Goal: Task Accomplishment & Management: Manage account settings

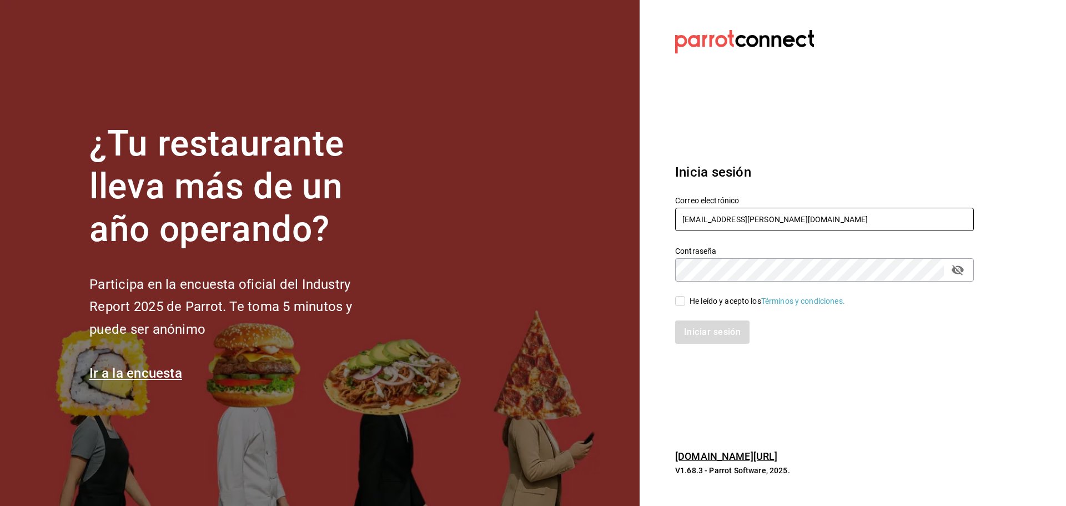
click at [724, 215] on input "[EMAIL_ADDRESS][PERSON_NAME][DOMAIN_NAME]" at bounding box center [824, 219] width 299 height 23
paste input "marlunacafe@sonora"
type input "[EMAIL_ADDRESS][DOMAIN_NAME]"
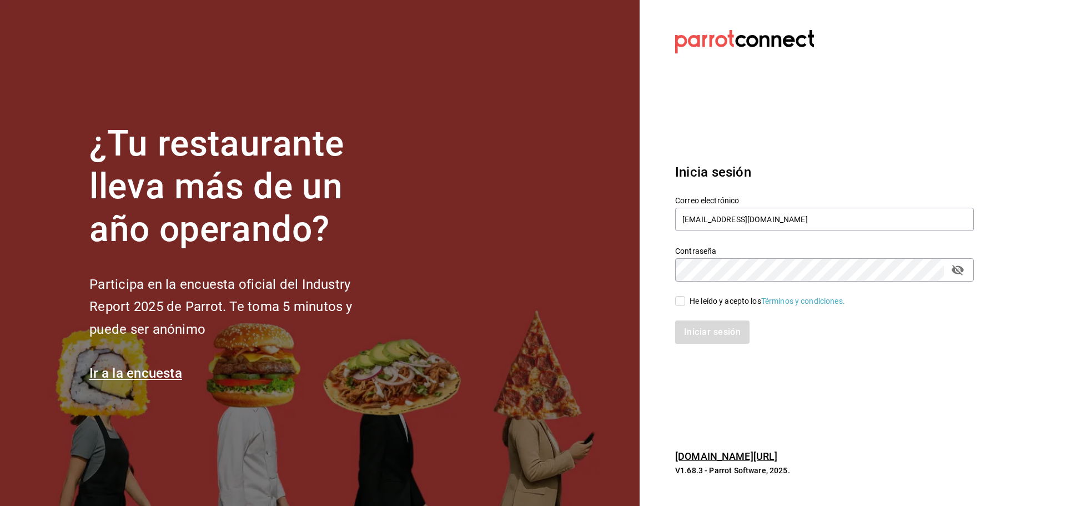
click at [682, 290] on div "He leído y acepto los Términos y condiciones." at bounding box center [818, 294] width 312 height 26
click at [682, 296] on input "He leído y acepto los Términos y condiciones." at bounding box center [680, 301] width 10 height 10
checkbox input "true"
click at [709, 327] on button "Iniciar sesión" at bounding box center [712, 331] width 75 height 23
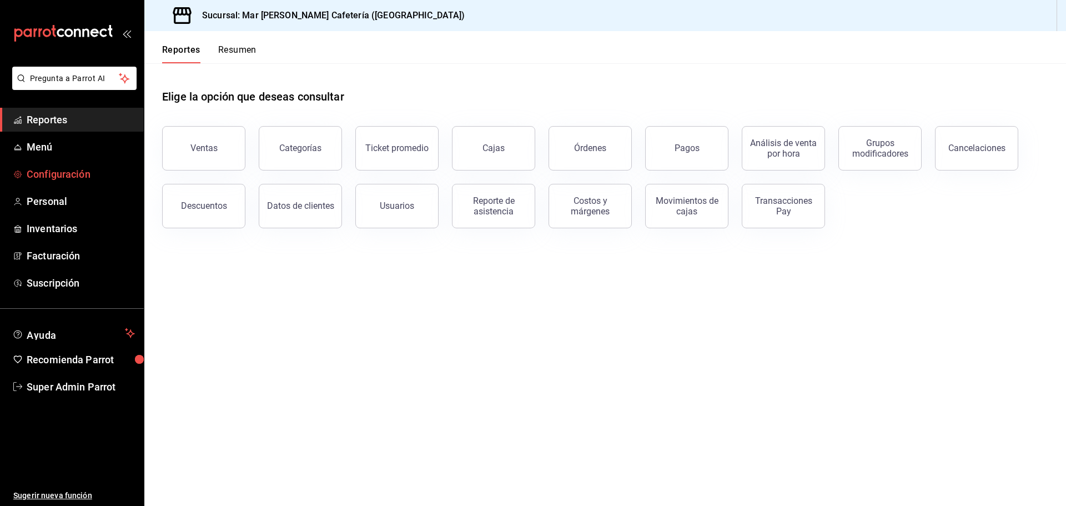
click at [46, 179] on span "Configuración" at bounding box center [81, 174] width 108 height 15
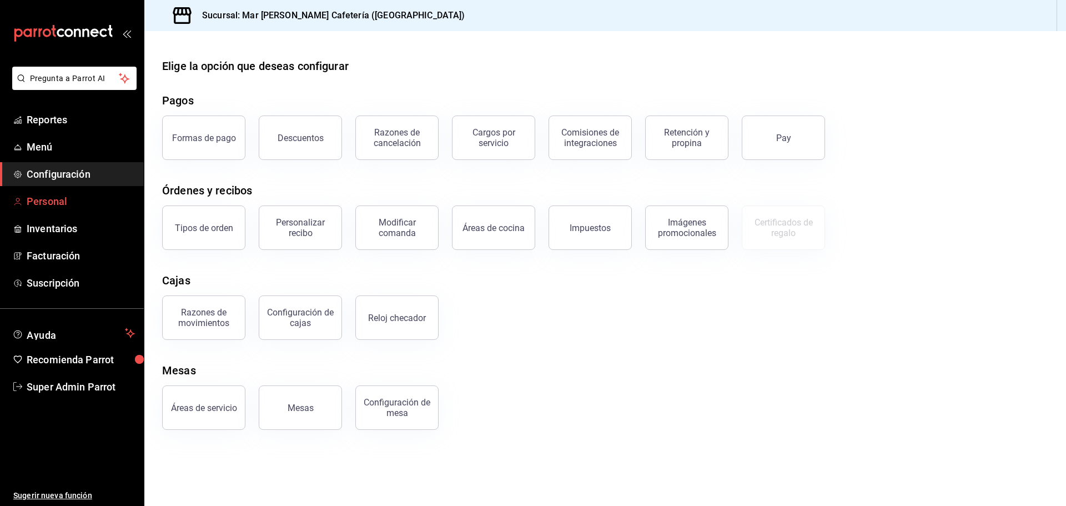
click at [60, 202] on span "Personal" at bounding box center [81, 201] width 108 height 15
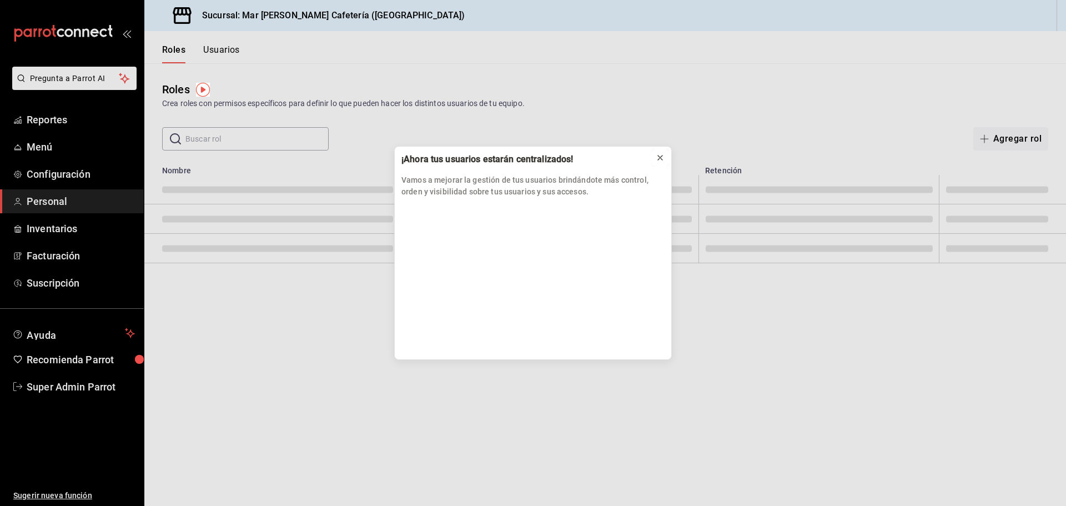
click at [656, 157] on icon at bounding box center [660, 157] width 9 height 9
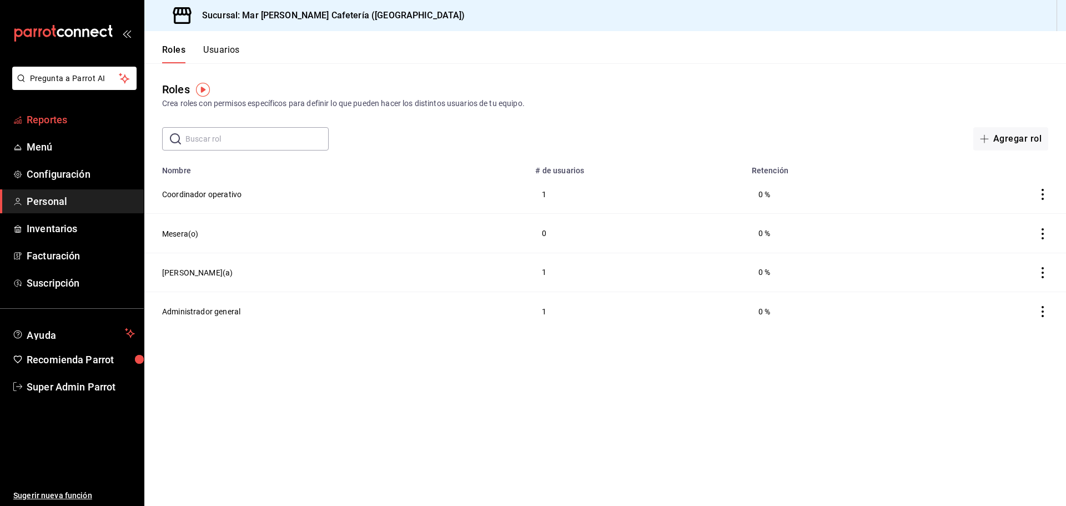
click at [68, 122] on span "Reportes" at bounding box center [81, 119] width 108 height 15
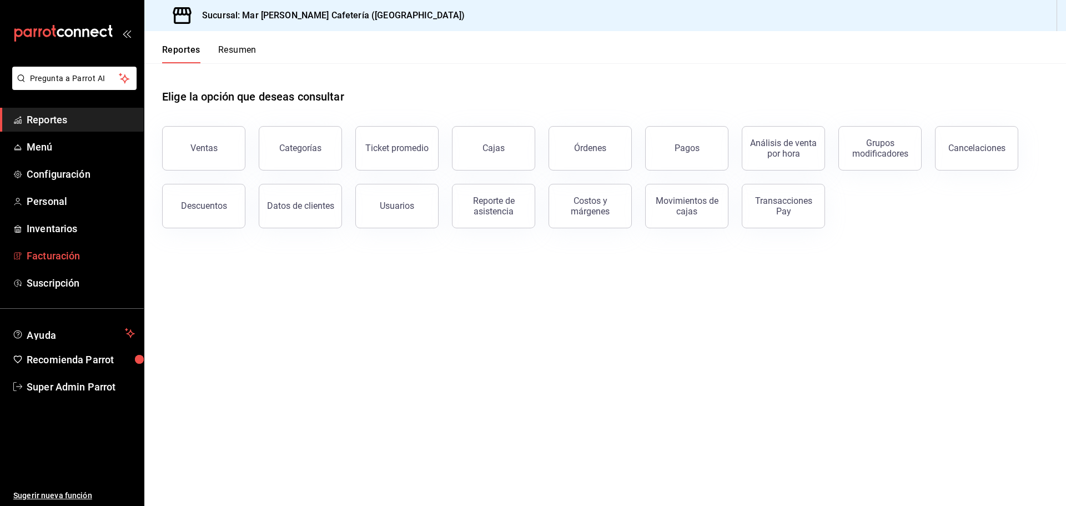
click at [85, 249] on span "Facturación" at bounding box center [81, 255] width 108 height 15
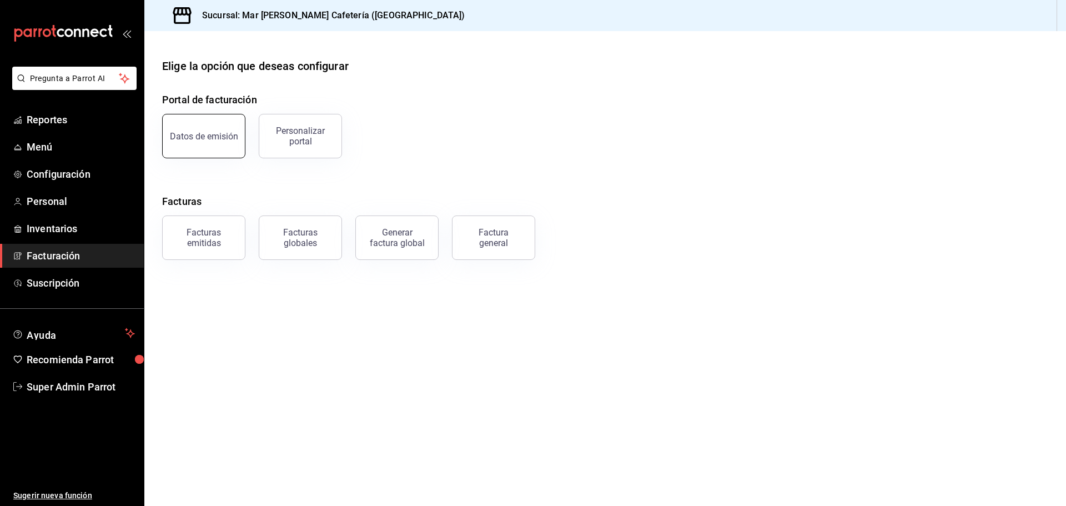
click at [231, 116] on button "Datos de emisión" at bounding box center [203, 136] width 83 height 44
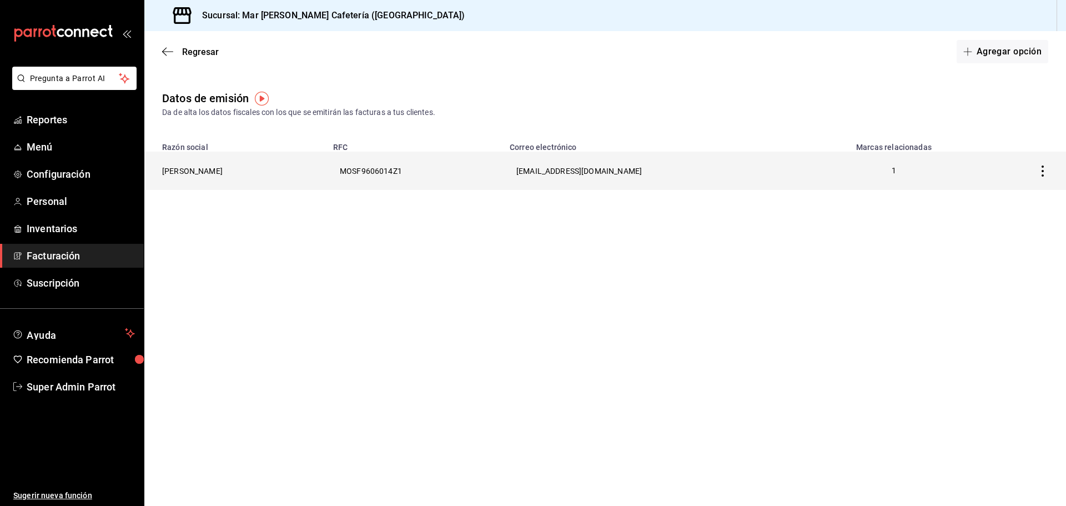
click at [270, 175] on th "FRIDA MONROY SALDAÑA" at bounding box center [235, 171] width 182 height 38
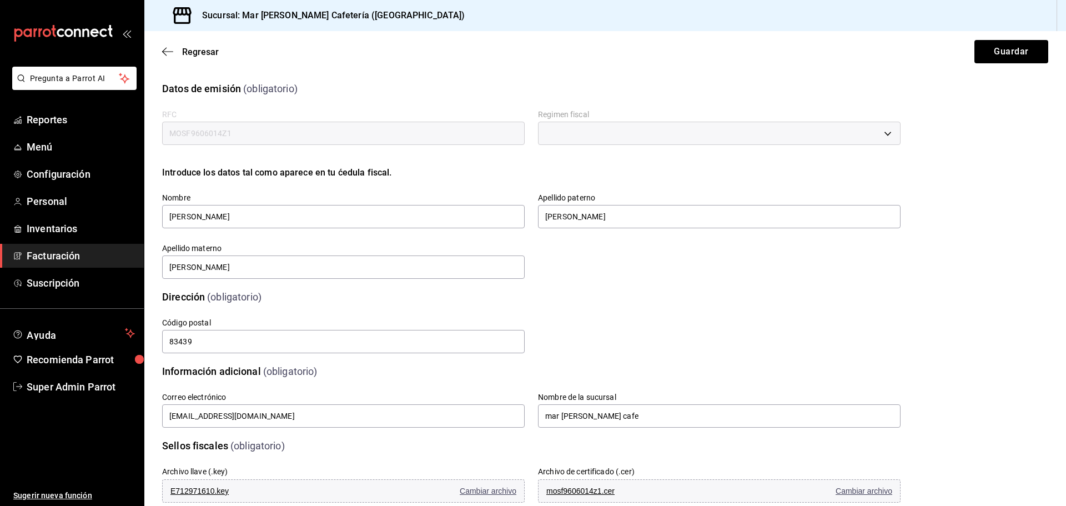
click at [257, 129] on input "MOSF9606014Z1" at bounding box center [343, 133] width 362 height 23
click at [281, 134] on input "MOSF9606014Z1" at bounding box center [343, 133] width 362 height 23
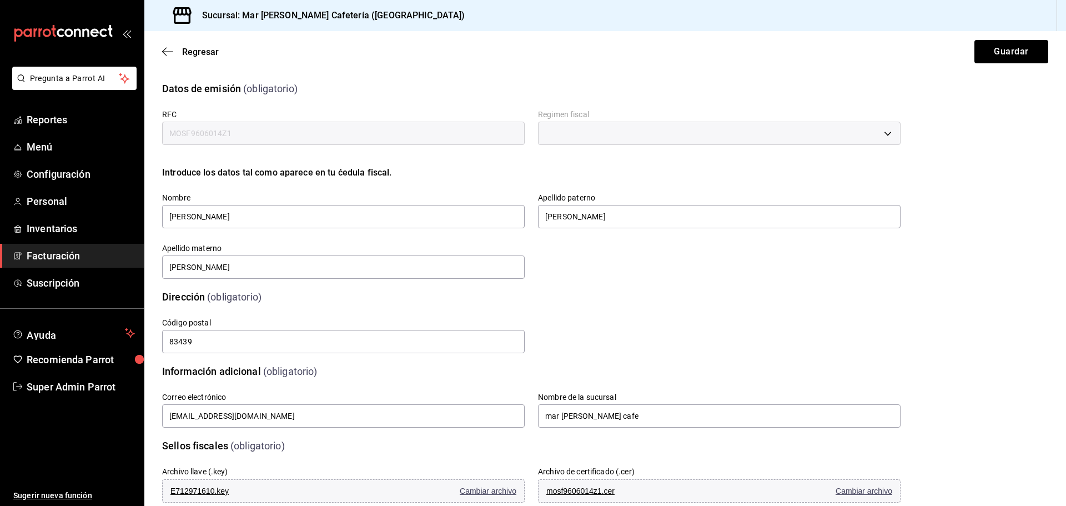
click at [281, 134] on input "MOSF9606014Z1" at bounding box center [343, 133] width 362 height 23
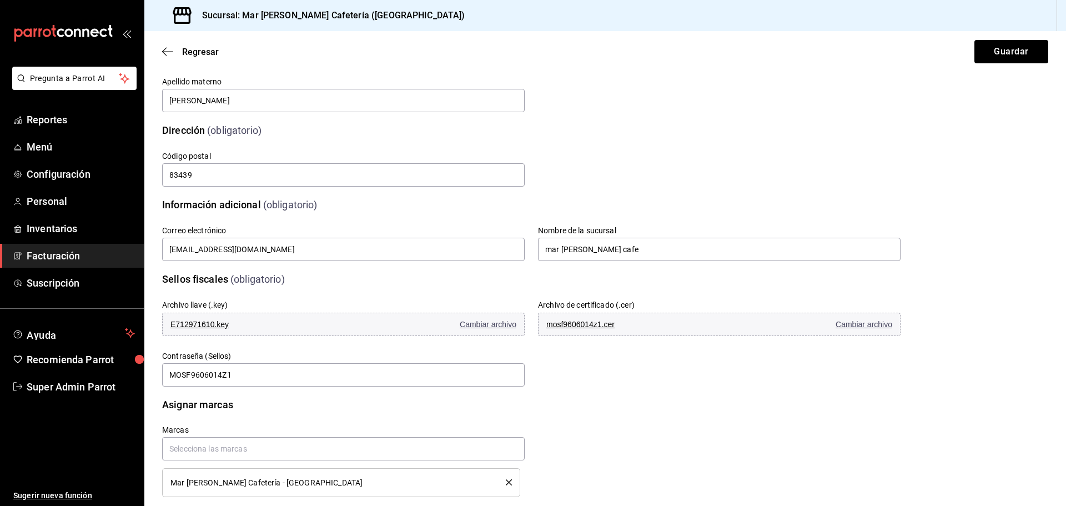
scroll to position [185, 0]
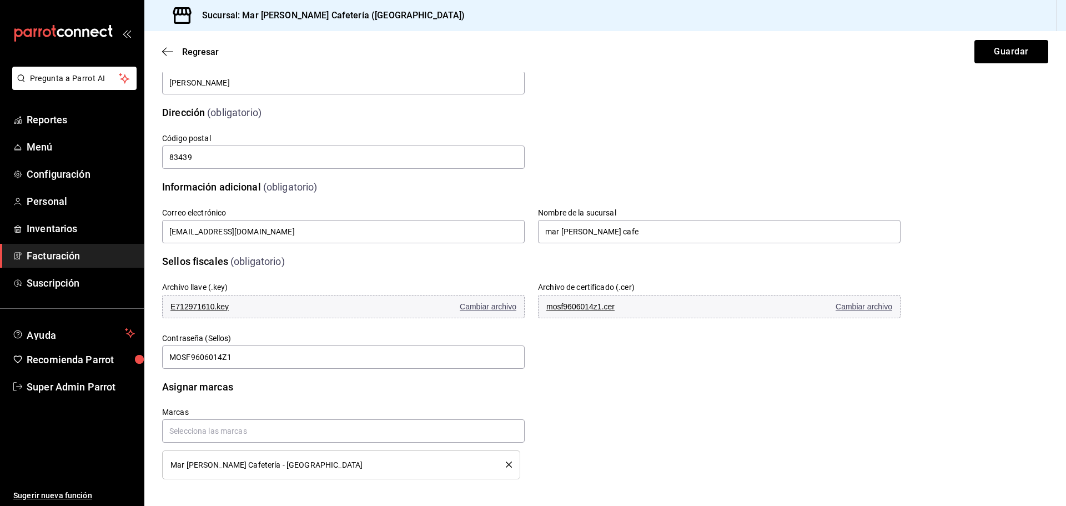
drag, startPoint x: 313, startPoint y: 335, endPoint x: 354, endPoint y: 332, distance: 41.7
click at [354, 333] on div "Contraseña (Sellos) MOSF9606014Z1" at bounding box center [343, 351] width 362 height 37
drag, startPoint x: 246, startPoint y: 324, endPoint x: 317, endPoint y: 324, distance: 70.5
click at [317, 324] on div "Contraseña (Sellos) MOSF9606014Z1" at bounding box center [337, 345] width 376 height 51
click at [244, 334] on label "Contraseña (Sellos)" at bounding box center [343, 338] width 362 height 8
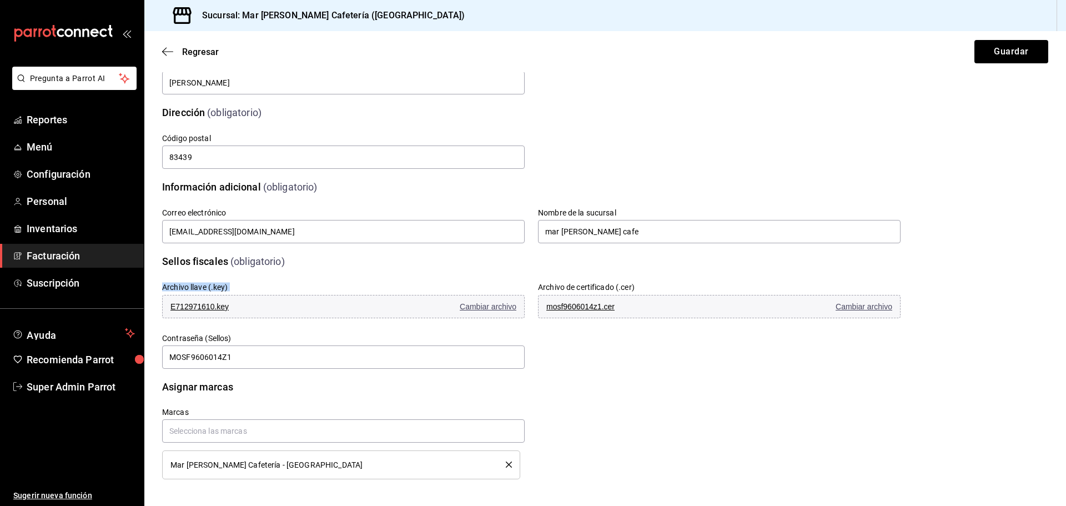
drag, startPoint x: 255, startPoint y: 289, endPoint x: 158, endPoint y: 286, distance: 96.6
click at [158, 286] on div "Archivo llave (.key) E712971610.key Cambiar archivo" at bounding box center [337, 294] width 376 height 51
click at [162, 285] on div "Archivo llave (.key) E712971610.key Cambiar archivo" at bounding box center [337, 294] width 376 height 51
drag, startPoint x: 159, startPoint y: 285, endPoint x: 252, endPoint y: 280, distance: 93.4
click at [252, 280] on div "Archivo llave (.key) E712971610.key Cambiar archivo" at bounding box center [337, 294] width 376 height 51
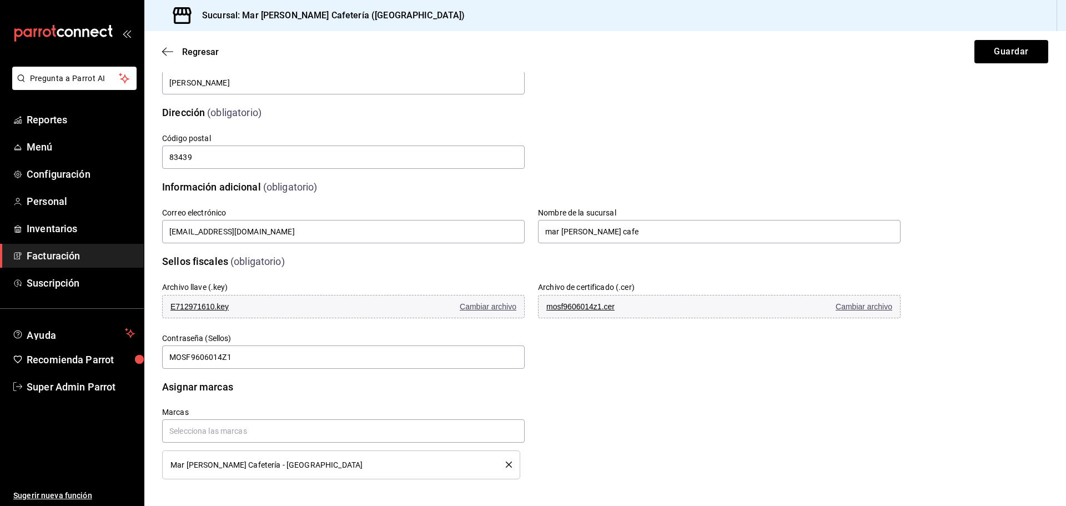
click at [239, 283] on div "Archivo llave (.key) E712971610.key Cambiar archivo" at bounding box center [343, 301] width 362 height 38
drag, startPoint x: 193, startPoint y: 284, endPoint x: 252, endPoint y: 284, distance: 59.4
click at [252, 284] on div "Archivo llave (.key) E712971610.key Cambiar archivo" at bounding box center [343, 301] width 362 height 38
click at [290, 288] on div "Archivo llave (.key) E712971610.key Cambiar archivo" at bounding box center [343, 301] width 362 height 38
click at [232, 333] on div "Contraseña (Sellos) MOSF9606014Z1" at bounding box center [343, 351] width 362 height 37
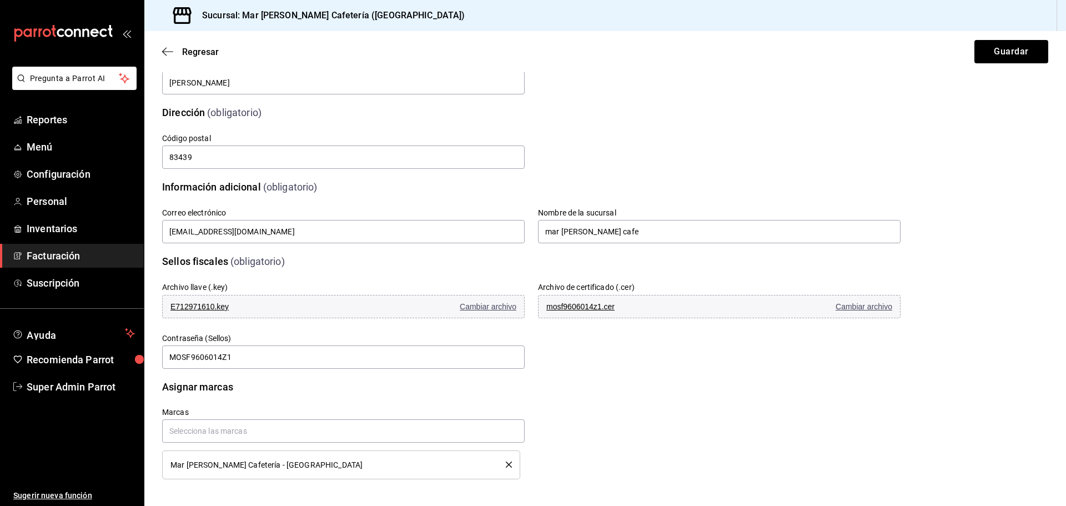
click at [232, 333] on div "Contraseña (Sellos) MOSF9606014Z1" at bounding box center [343, 351] width 362 height 37
click at [226, 334] on label "Contraseña (Sellos)" at bounding box center [343, 338] width 362 height 8
click at [280, 340] on label "Contraseña (Sellos)" at bounding box center [343, 338] width 362 height 8
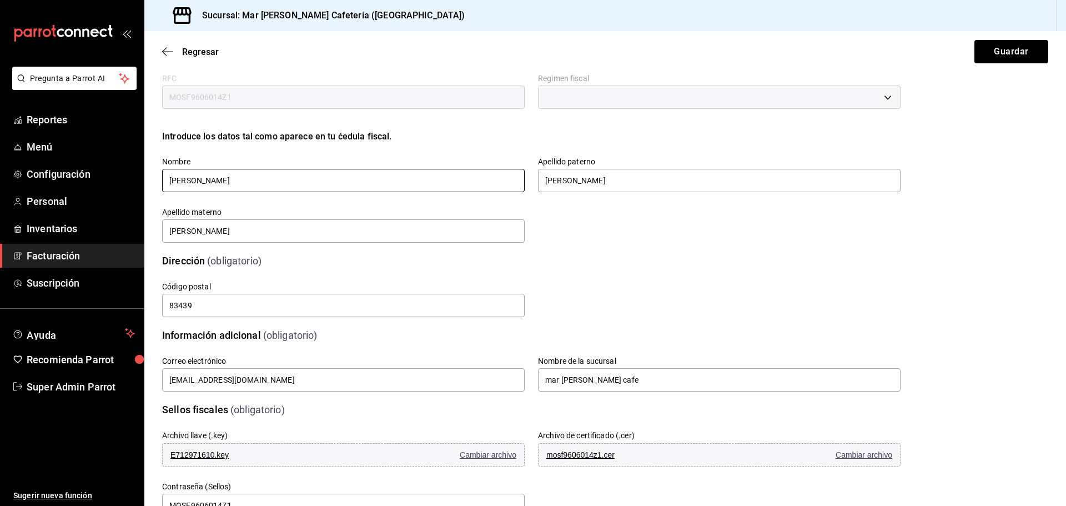
scroll to position [56, 0]
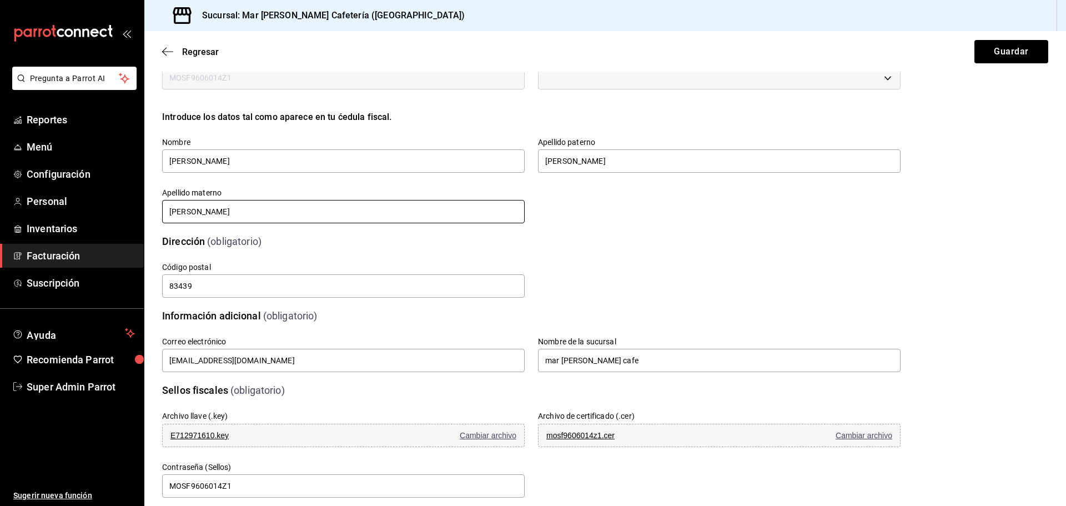
click at [240, 211] on input "SALDAÑA" at bounding box center [343, 211] width 362 height 23
click at [214, 157] on input "FRIDA" at bounding box center [343, 160] width 362 height 23
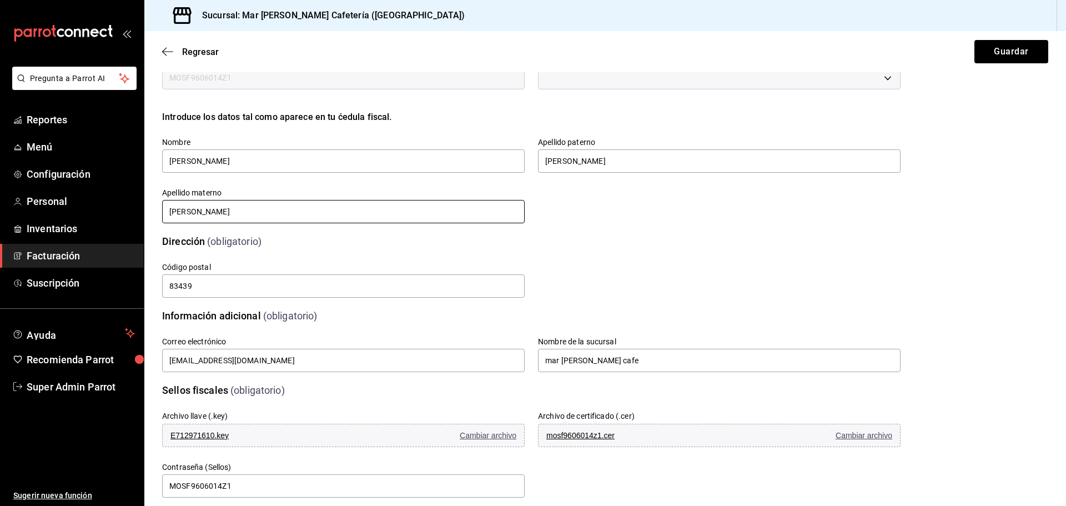
click at [227, 210] on input "SALDAÑA" at bounding box center [343, 211] width 362 height 23
click at [646, 239] on div "Calle # exterior # interior Código postal 83439 Estado ​ 0 Municipio ​ 0 Coloni…" at bounding box center [517, 267] width 765 height 64
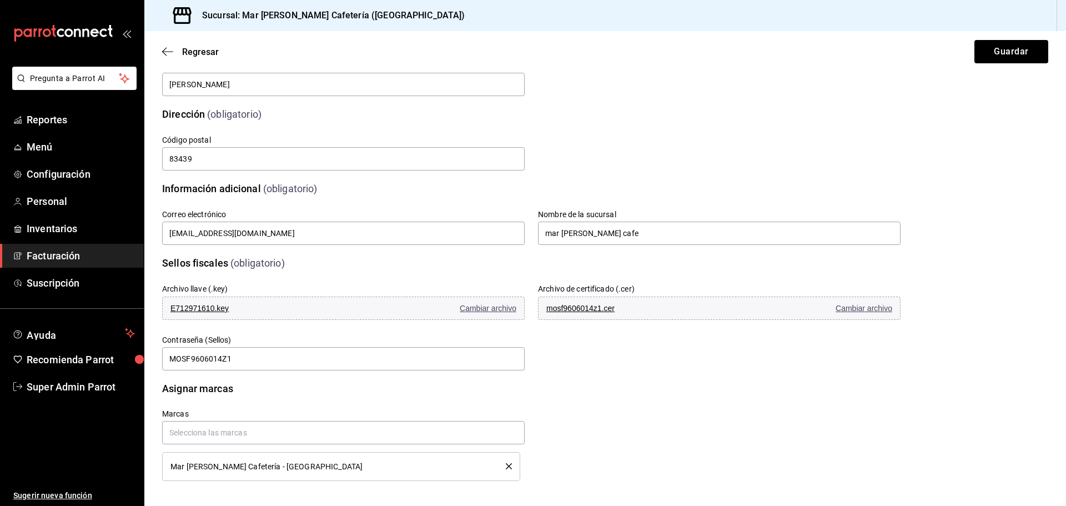
scroll to position [185, 0]
drag, startPoint x: 282, startPoint y: 279, endPoint x: 177, endPoint y: 280, distance: 104.9
click at [177, 280] on div "Archivo llave (.key) E712971610.key Cambiar archivo" at bounding box center [337, 294] width 376 height 51
drag, startPoint x: 164, startPoint y: 259, endPoint x: 279, endPoint y: 257, distance: 114.9
click at [279, 257] on div "Archivo llave (.key) E712971610.key Cambiar archivo Archivo de certificado (.ce…" at bounding box center [517, 312] width 765 height 115
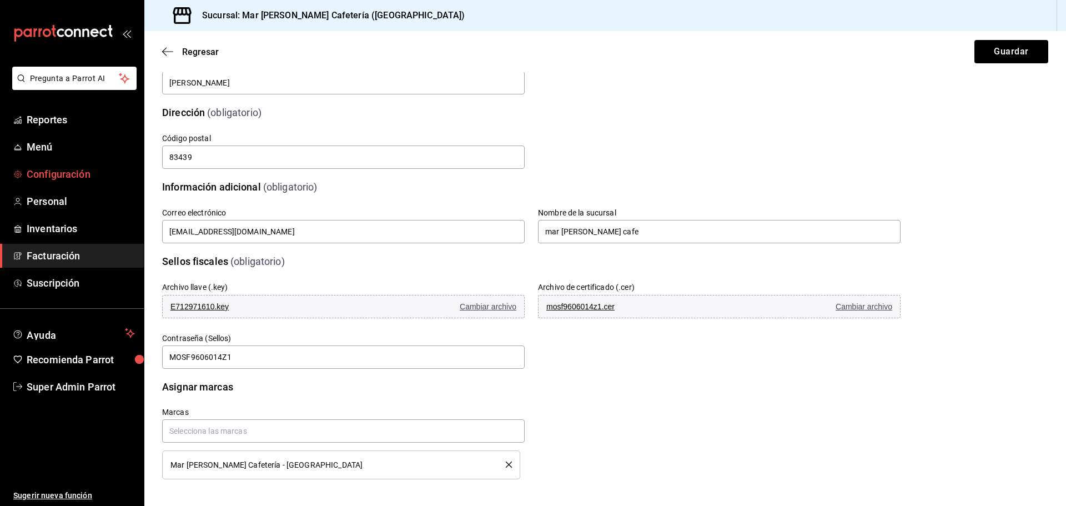
click at [80, 175] on span "Configuración" at bounding box center [81, 174] width 108 height 15
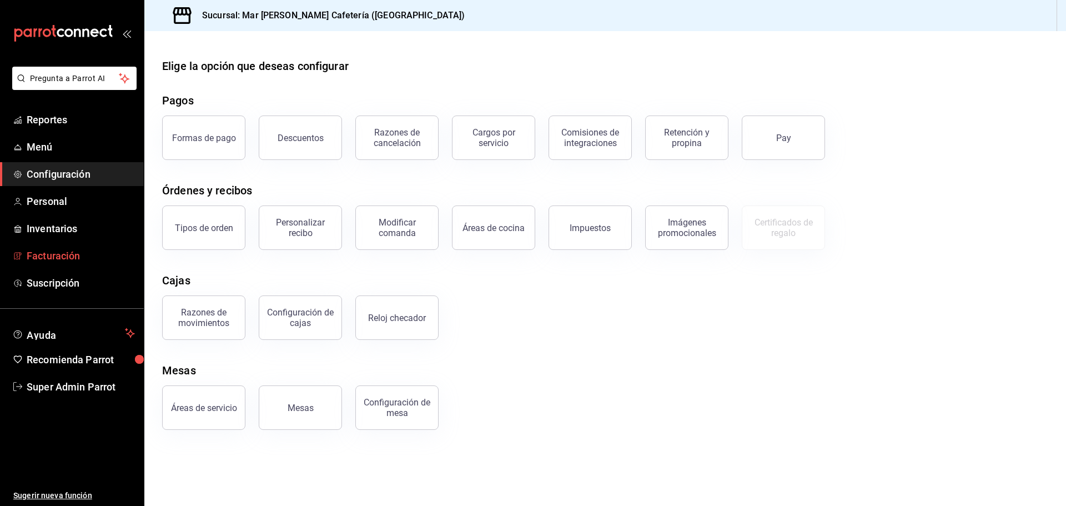
click at [86, 249] on span "Facturación" at bounding box center [81, 255] width 108 height 15
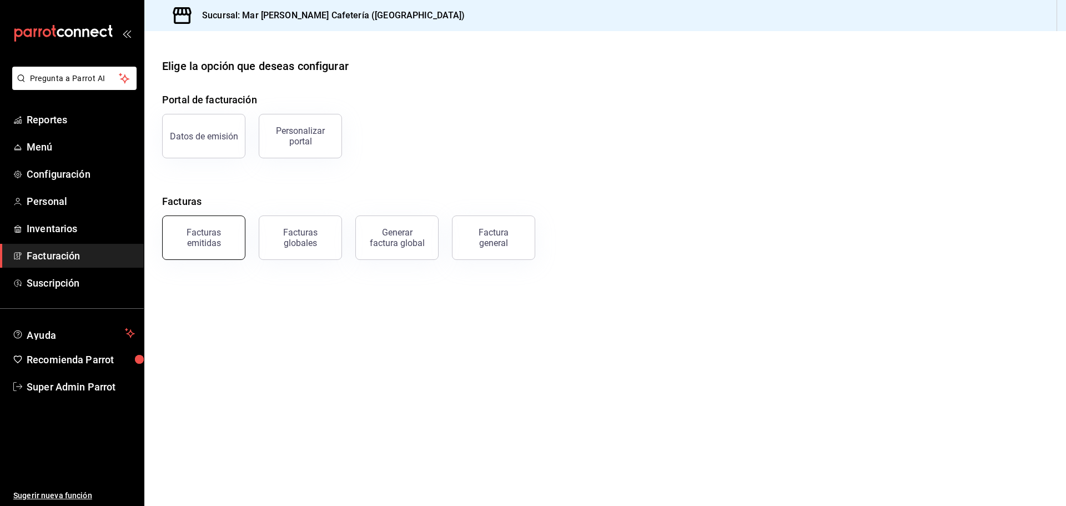
click at [218, 238] on div "Facturas emitidas" at bounding box center [203, 237] width 69 height 21
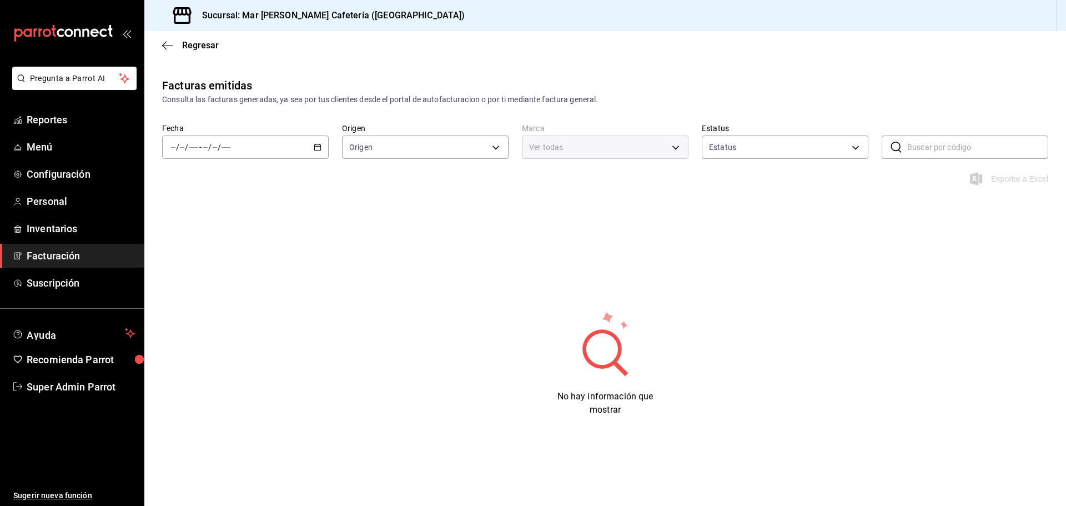
type input "ORDER_INVOICE,GENERAL_INVOICE"
type input "ACTIVE,PENDING_CANCELLATION,CANCELLED,PRE_CANCELLED"
type input "f9d59448-4829-4b2a-bc56-a4ede4f91df2"
click at [167, 47] on icon "button" at bounding box center [167, 46] width 11 height 10
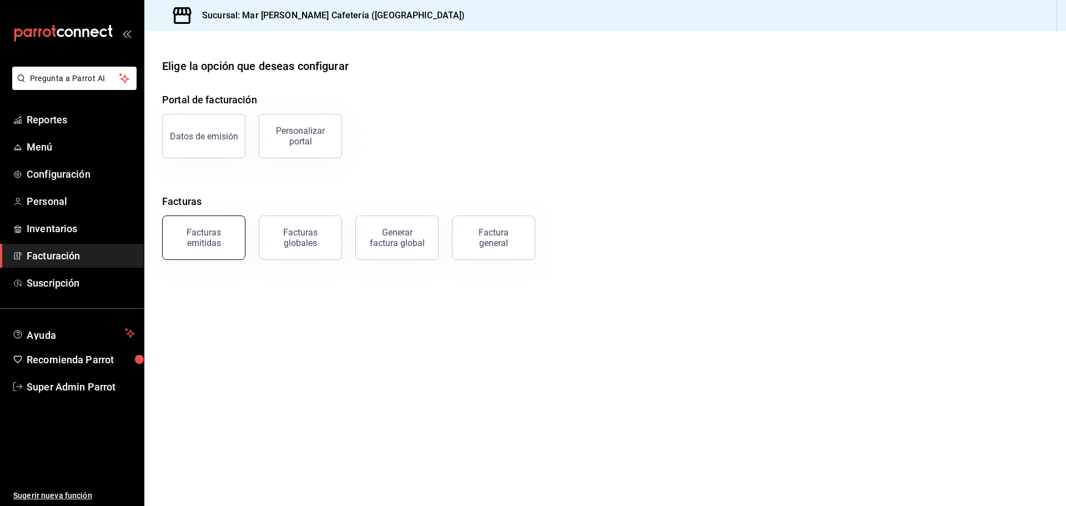
click at [228, 234] on div "Facturas emitidas" at bounding box center [203, 237] width 69 height 21
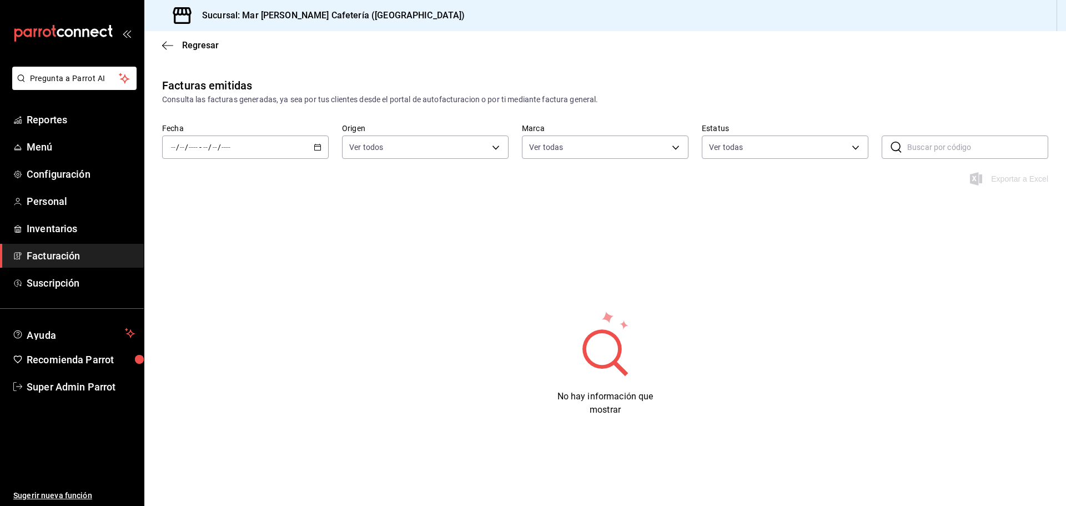
type input "f9d59448-4829-4b2a-bc56-a4ede4f91df2"
click at [291, 145] on div "/ / - / /" at bounding box center [245, 146] width 167 height 23
click at [199, 278] on span "Año actual" at bounding box center [215, 281] width 86 height 12
click at [462, 159] on div "Fecha 2025-01-01 1 / 1 / 2025 - 2025-08-26 26 / 8 / 2025 Origen Ver todos ORDER…" at bounding box center [604, 147] width 921 height 49
click at [617, 150] on body "Pregunta a Parrot AI Reportes Menú Configuración Personal Inventarios Facturaci…" at bounding box center [533, 253] width 1066 height 506
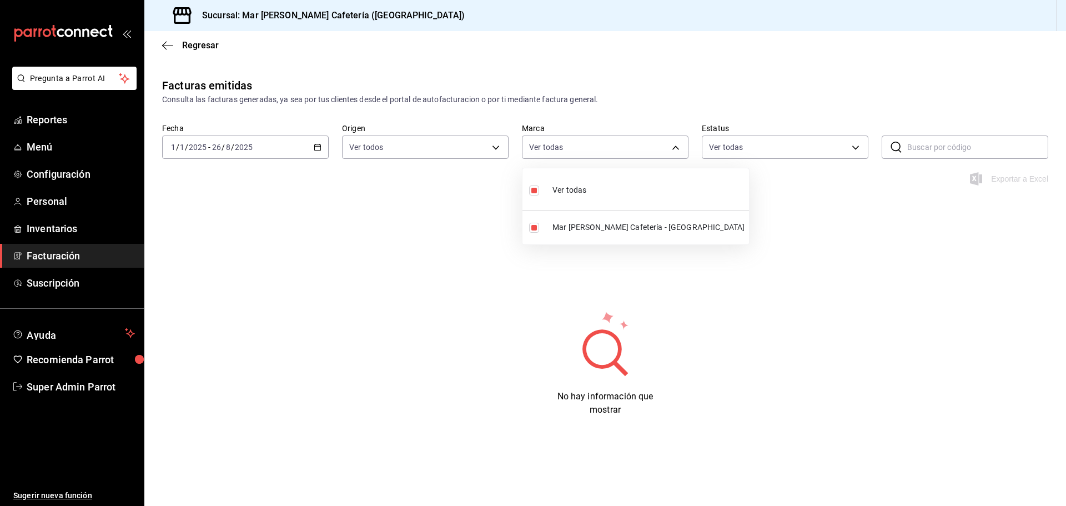
click at [750, 152] on div at bounding box center [533, 253] width 1066 height 506
click at [744, 148] on body "Pregunta a Parrot AI Reportes Menú Configuración Personal Inventarios Facturaci…" at bounding box center [533, 253] width 1066 height 506
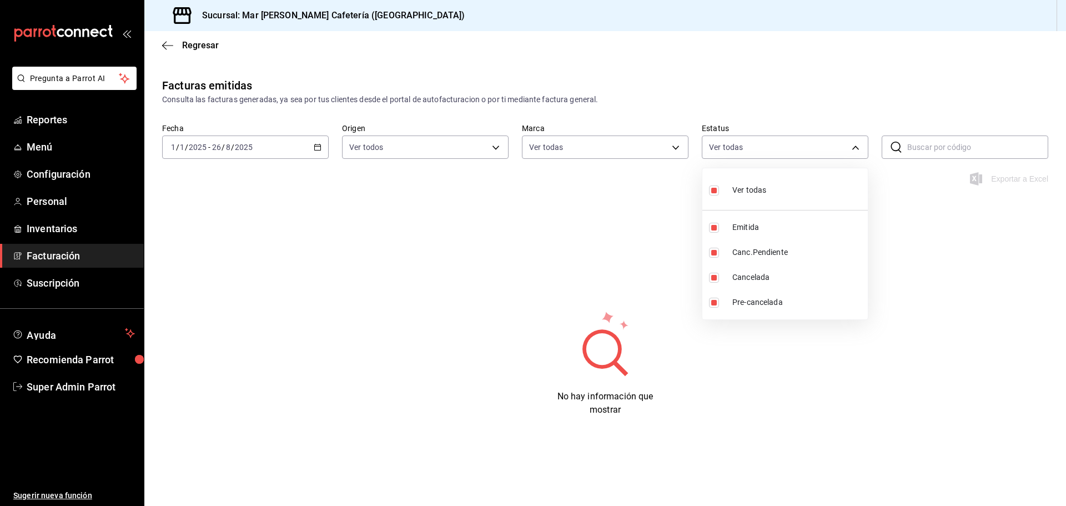
click at [650, 228] on div at bounding box center [533, 253] width 1066 height 506
click at [175, 40] on span "Regresar" at bounding box center [190, 45] width 57 height 11
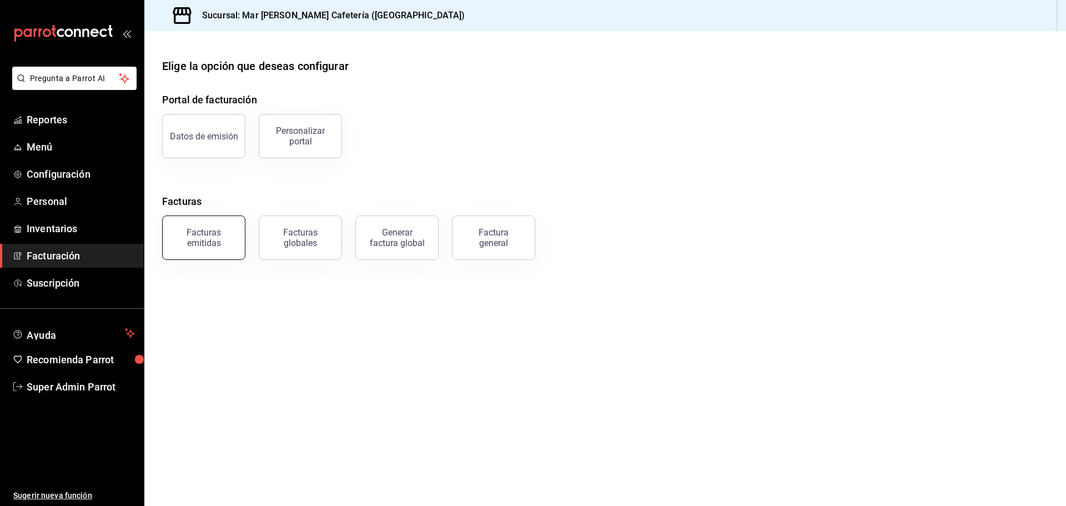
click at [211, 245] on div "Facturas emitidas" at bounding box center [203, 237] width 69 height 21
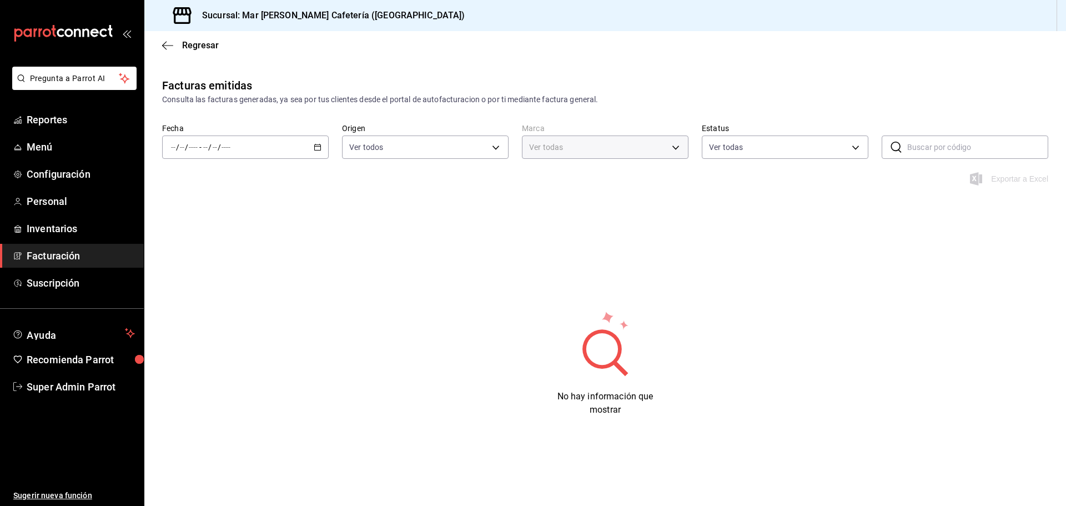
type input "f9d59448-4829-4b2a-bc56-a4ede4f91df2"
click at [174, 41] on span "Regresar" at bounding box center [190, 45] width 57 height 11
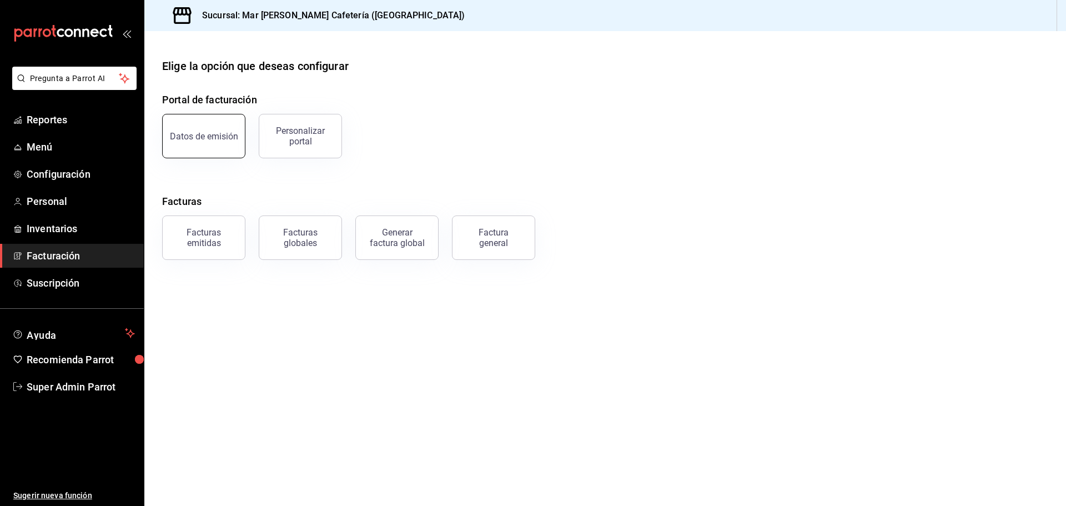
click at [219, 127] on button "Datos de emisión" at bounding box center [203, 136] width 83 height 44
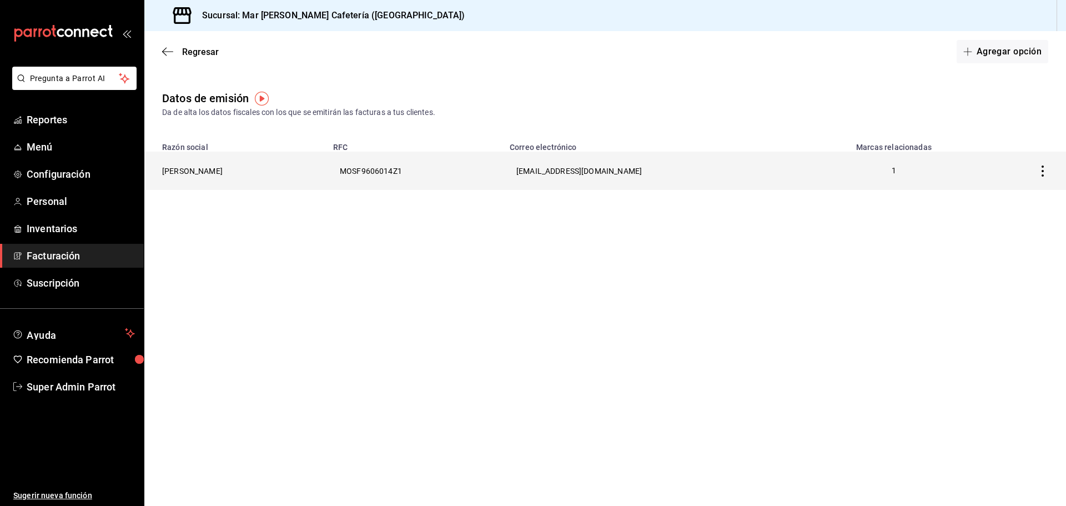
click at [239, 179] on th "FRIDA MONROY SALDAÑA" at bounding box center [235, 171] width 182 height 38
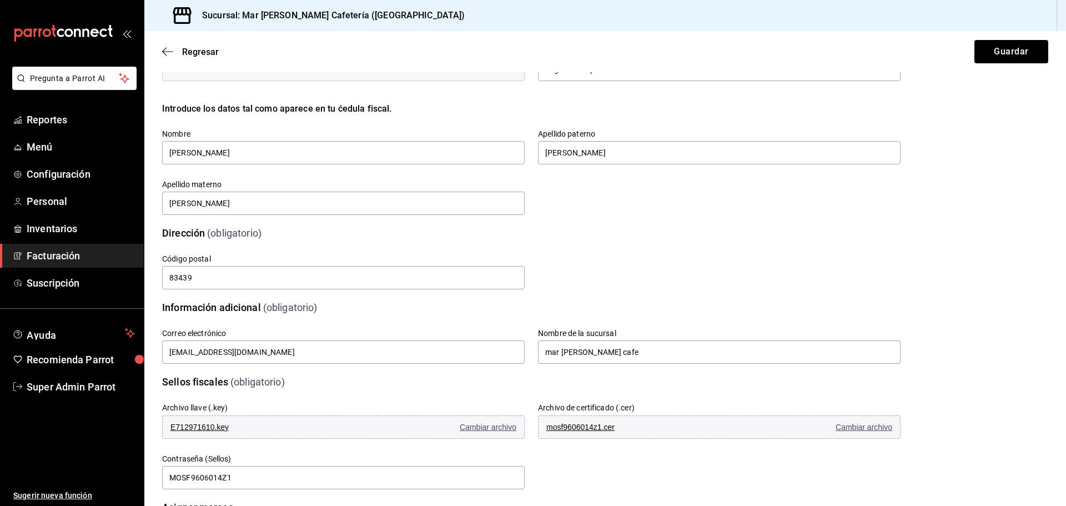
scroll to position [185, 0]
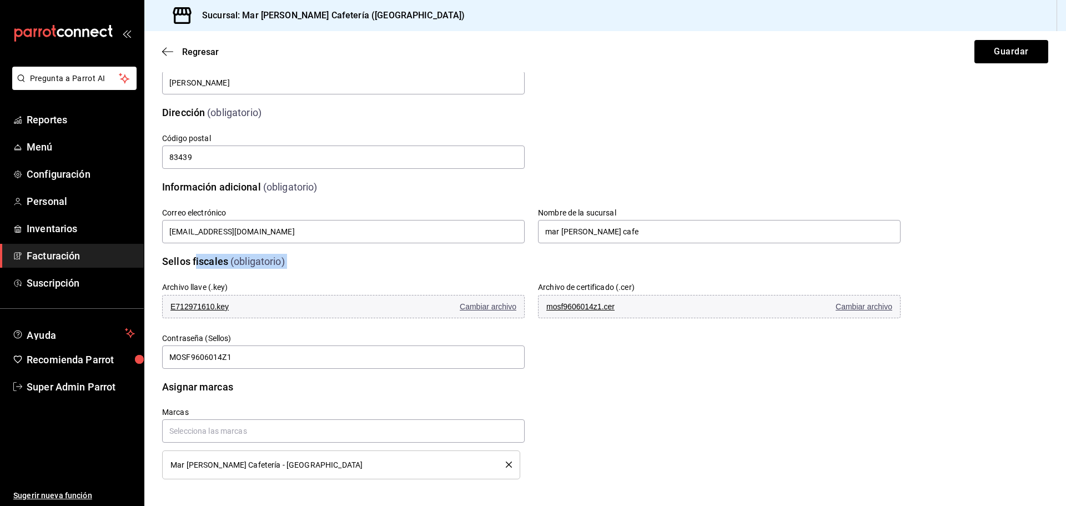
drag, startPoint x: 273, startPoint y: 259, endPoint x: 173, endPoint y: 255, distance: 100.5
click at [179, 254] on div "Sellos fiscales (obligatorio) Archivo llave (.key) E712971610.key Cambiar archi…" at bounding box center [525, 305] width 752 height 130
click at [164, 259] on div "Archivo llave (.key) E712971610.key Cambiar archivo Archivo de certificado (.ce…" at bounding box center [517, 312] width 765 height 115
drag, startPoint x: 162, startPoint y: 258, endPoint x: 280, endPoint y: 262, distance: 118.3
click at [280, 262] on div "Archivo llave (.key) E712971610.key Cambiar archivo Archivo de certificado (.ce…" at bounding box center [517, 312] width 765 height 115
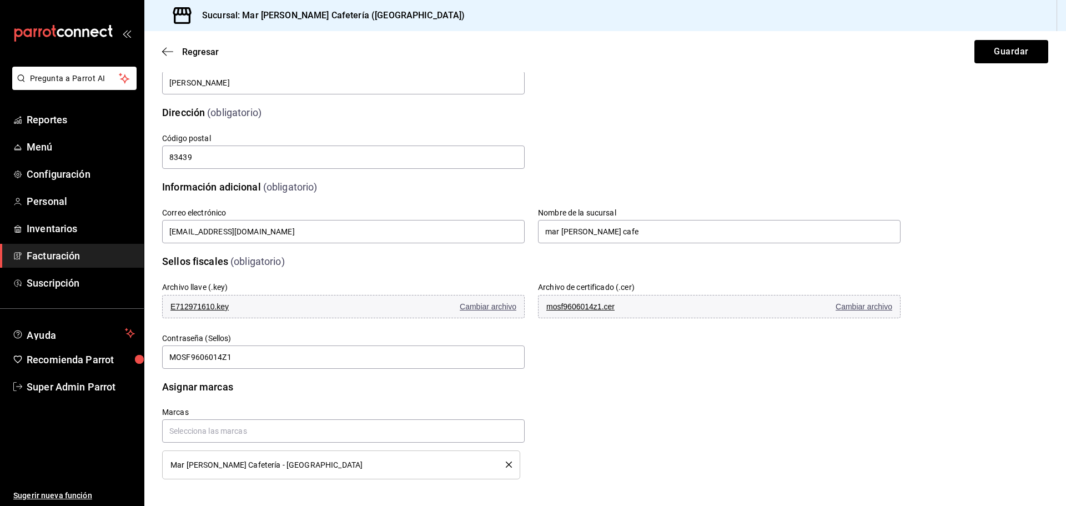
click at [296, 263] on div "Archivo llave (.key) E712971610.key Cambiar archivo Archivo de certificado (.ce…" at bounding box center [517, 312] width 765 height 115
drag, startPoint x: 294, startPoint y: 263, endPoint x: 164, endPoint y: 259, distance: 129.4
click at [165, 259] on div "Archivo llave (.key) E712971610.key Cambiar archivo Archivo de certificado (.ce…" at bounding box center [517, 312] width 765 height 115
drag, startPoint x: 166, startPoint y: 258, endPoint x: 221, endPoint y: 292, distance: 65.3
click at [202, 272] on div "Archivo llave (.key) E712971610.key Cambiar archivo Archivo de certificado (.ce…" at bounding box center [517, 312] width 765 height 115
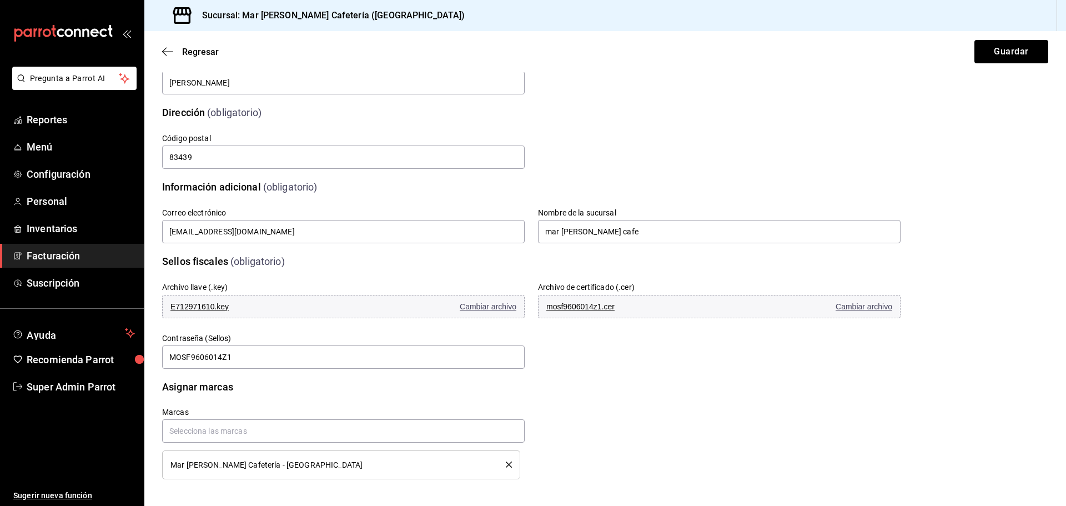
drag, startPoint x: 288, startPoint y: 261, endPoint x: 162, endPoint y: 256, distance: 126.1
click at [162, 256] on div "Archivo llave (.key) E712971610.key Cambiar archivo Archivo de certificado (.ce…" at bounding box center [517, 312] width 765 height 115
drag, startPoint x: 159, startPoint y: 258, endPoint x: 355, endPoint y: 300, distance: 200.4
click at [288, 258] on div "Archivo llave (.key) E712971610.key Cambiar archivo Archivo de certificado (.ce…" at bounding box center [517, 312] width 765 height 115
click at [170, 51] on icon "button" at bounding box center [167, 52] width 11 height 10
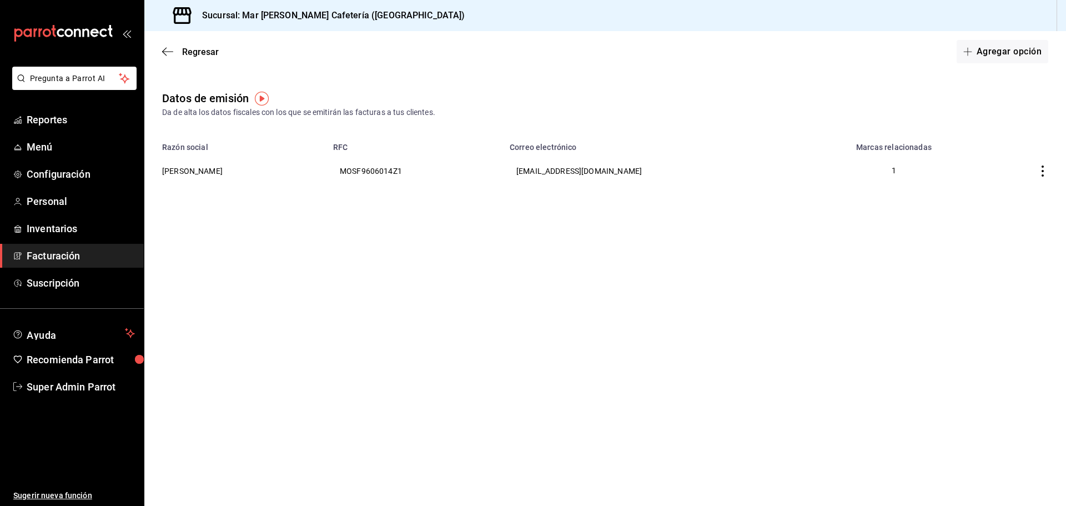
click at [277, 168] on th "FRIDA MONROY SALDAÑA" at bounding box center [235, 171] width 182 height 38
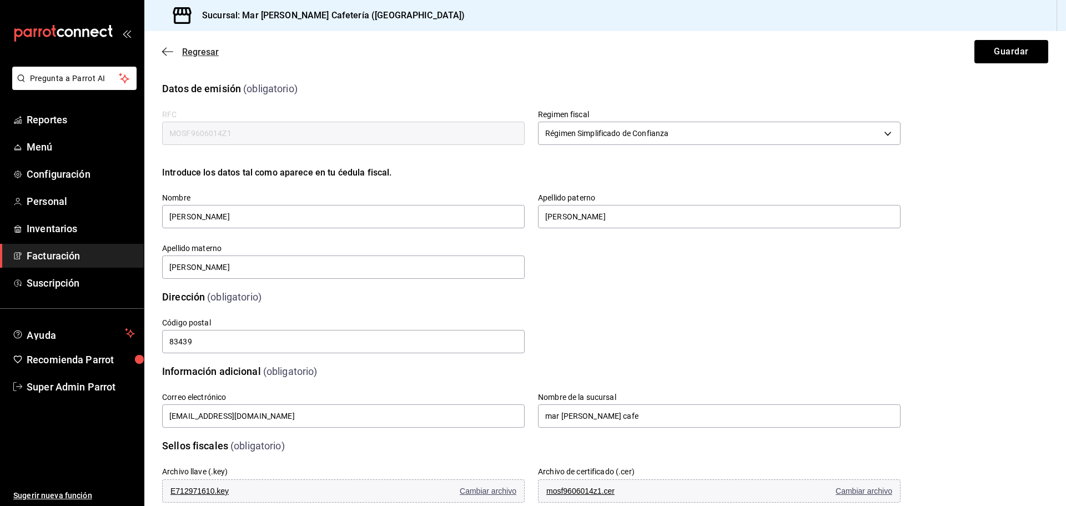
click at [168, 48] on icon "button" at bounding box center [167, 52] width 11 height 10
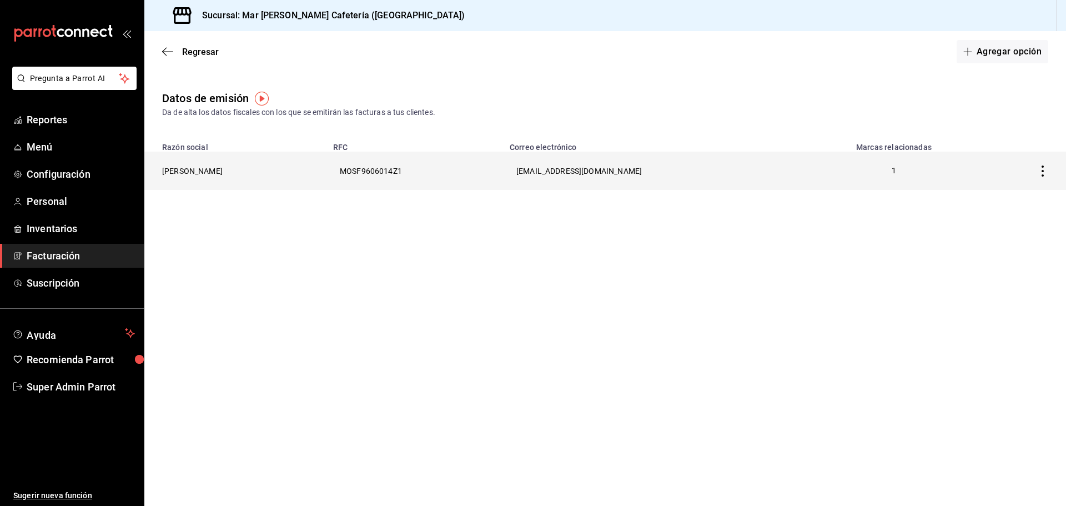
click at [234, 164] on th "FRIDA MONROY SALDAÑA" at bounding box center [235, 171] width 182 height 38
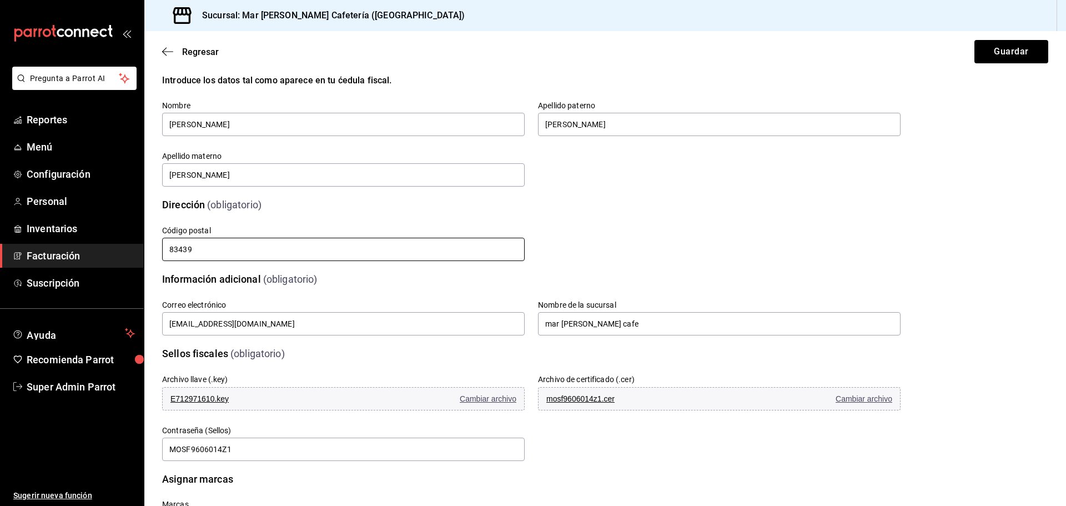
scroll to position [185, 0]
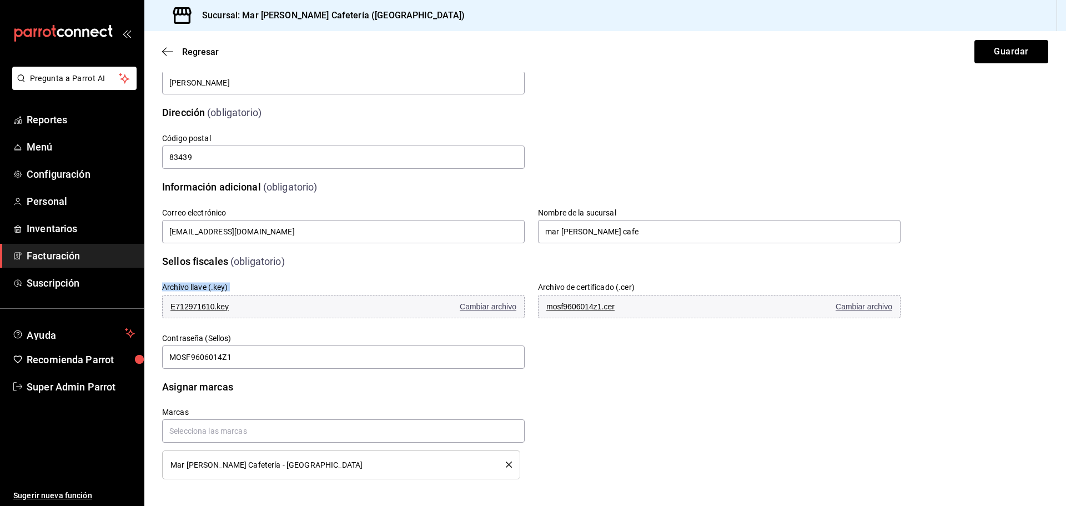
drag, startPoint x: 164, startPoint y: 280, endPoint x: 246, endPoint y: 286, distance: 82.4
click at [246, 286] on div "Archivo llave (.key) E712971610.key Cambiar archivo" at bounding box center [337, 294] width 376 height 51
click at [252, 286] on div "Archivo llave (.key) E712971610.key Cambiar archivo" at bounding box center [343, 301] width 362 height 38
drag, startPoint x: 162, startPoint y: 286, endPoint x: 247, endPoint y: 286, distance: 85.5
click at [246, 286] on div "Archivo llave (.key) E712971610.key Cambiar archivo" at bounding box center [337, 294] width 376 height 51
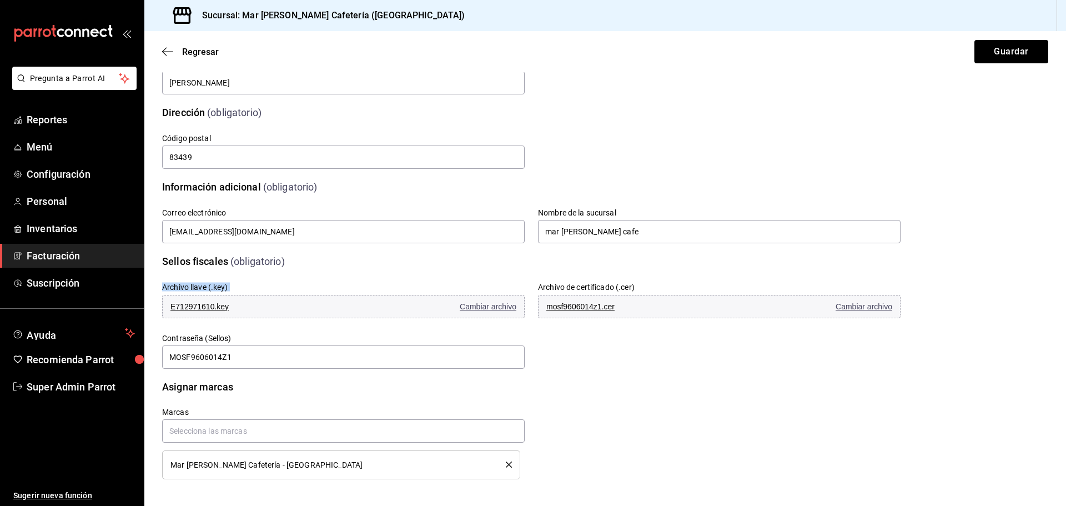
click at [253, 286] on div "Archivo llave (.key) E712971610.key Cambiar archivo" at bounding box center [343, 301] width 362 height 38
click at [175, 265] on div "Archivo llave (.key) E712971610.key Cambiar archivo Archivo de certificado (.ce…" at bounding box center [517, 312] width 765 height 115
drag, startPoint x: 162, startPoint y: 258, endPoint x: 290, endPoint y: 262, distance: 127.7
click at [290, 262] on div "Archivo llave (.key) E712971610.key Cambiar archivo Archivo de certificado (.ce…" at bounding box center [517, 312] width 765 height 115
drag, startPoint x: 293, startPoint y: 261, endPoint x: 163, endPoint y: 260, distance: 129.9
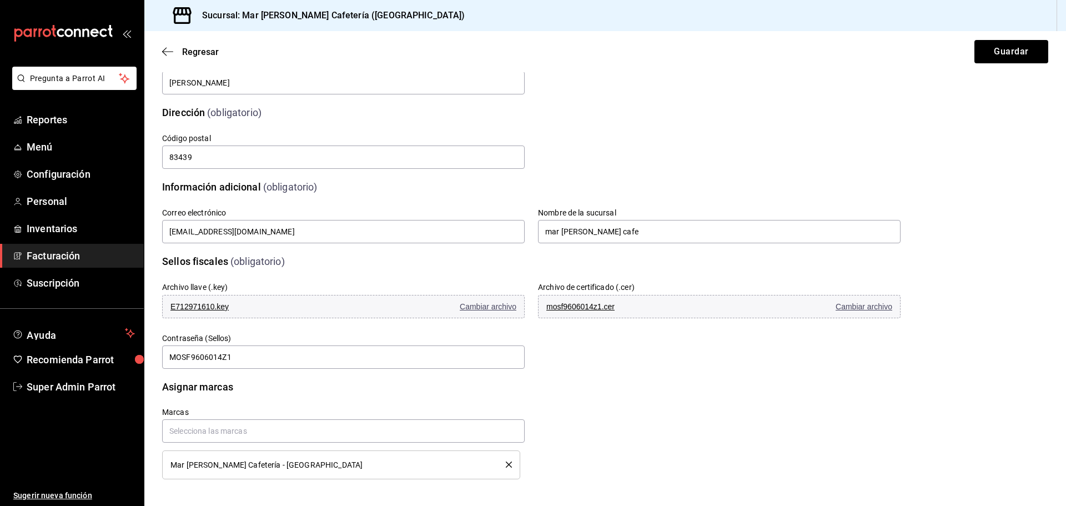
click at [164, 260] on div "Archivo llave (.key) E712971610.key Cambiar archivo Archivo de certificado (.ce…" at bounding box center [517, 312] width 765 height 115
click at [230, 265] on div "Archivo llave (.key) E712971610.key Cambiar archivo Archivo de certificado (.ce…" at bounding box center [517, 312] width 765 height 115
drag, startPoint x: 165, startPoint y: 258, endPoint x: 268, endPoint y: 262, distance: 102.8
click at [266, 259] on div "Archivo llave (.key) E712971610.key Cambiar archivo Archivo de certificado (.ce…" at bounding box center [517, 312] width 765 height 115
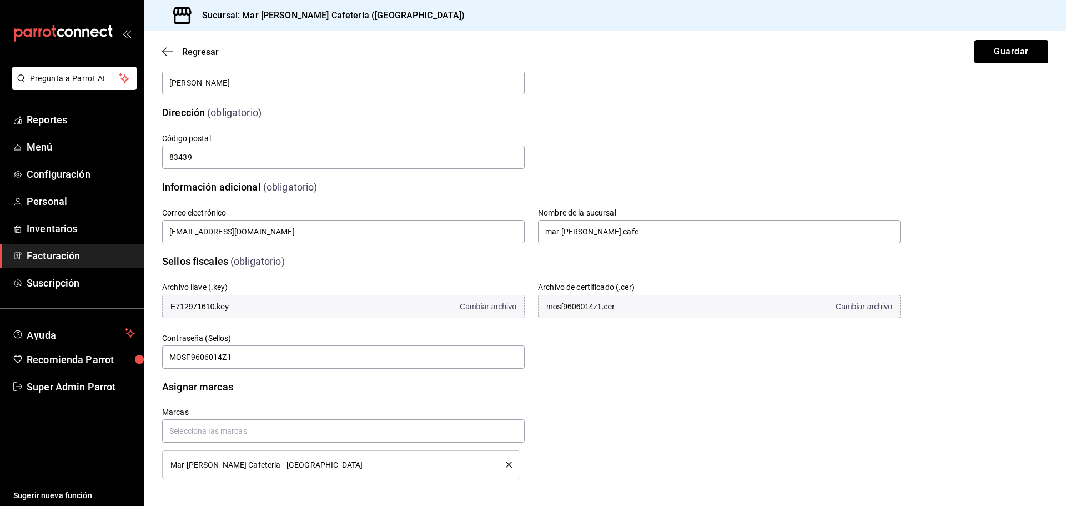
click at [252, 271] on div "Archivo llave (.key) E712971610.key Cambiar archivo" at bounding box center [337, 294] width 376 height 51
drag, startPoint x: 233, startPoint y: 283, endPoint x: 152, endPoint y: 283, distance: 81.6
click at [152, 283] on div "Archivo llave (.key) E712971610.key Cambiar archivo" at bounding box center [337, 294] width 376 height 51
click at [177, 283] on label "Archivo llave (.key)" at bounding box center [195, 287] width 66 height 8
click at [344, 361] on input "MOSF9606014Z1" at bounding box center [343, 356] width 362 height 23
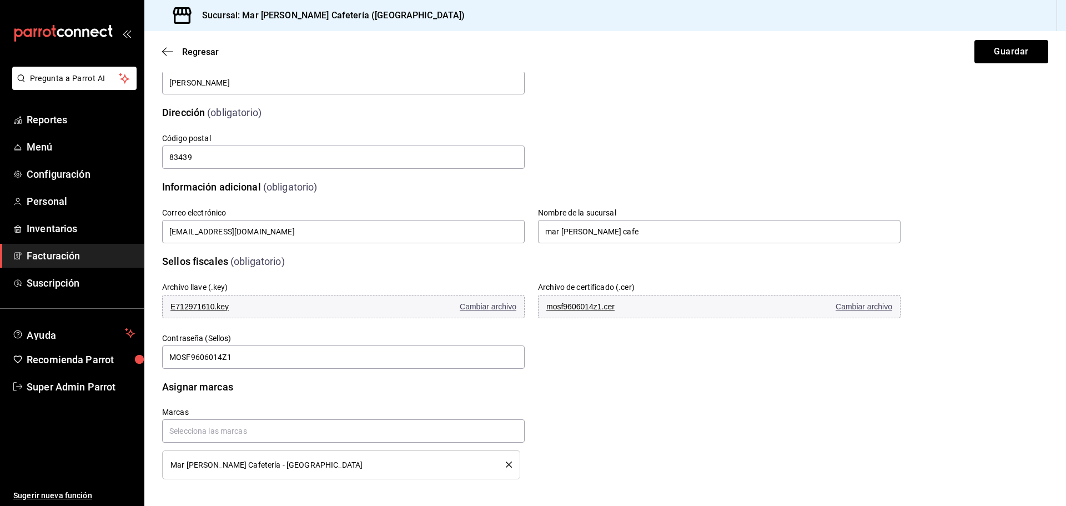
click at [545, 358] on div "Archivo llave (.key) E712971610.key Cambiar archivo Archivo de certificado (.ce…" at bounding box center [517, 312] width 765 height 115
click at [170, 47] on icon "button" at bounding box center [167, 52] width 11 height 10
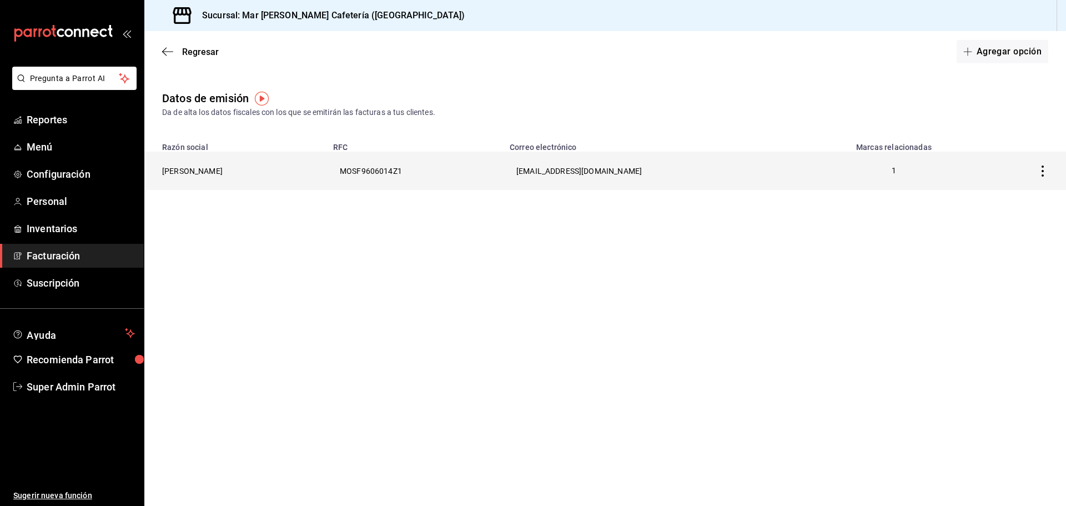
click at [230, 162] on th "FRIDA MONROY SALDAÑA" at bounding box center [235, 171] width 182 height 38
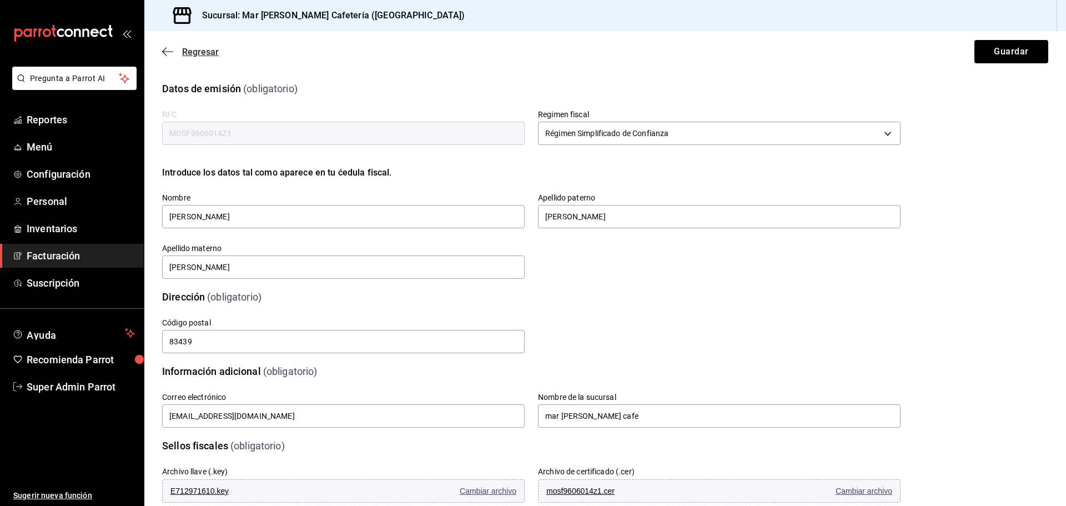
click at [170, 56] on icon "button" at bounding box center [167, 52] width 11 height 10
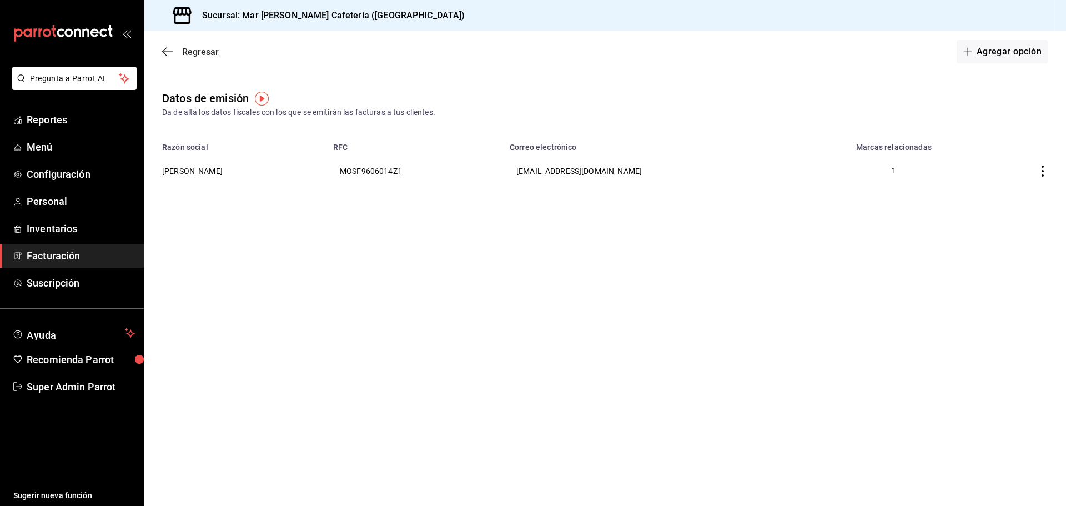
click at [172, 48] on icon "button" at bounding box center [167, 52] width 11 height 10
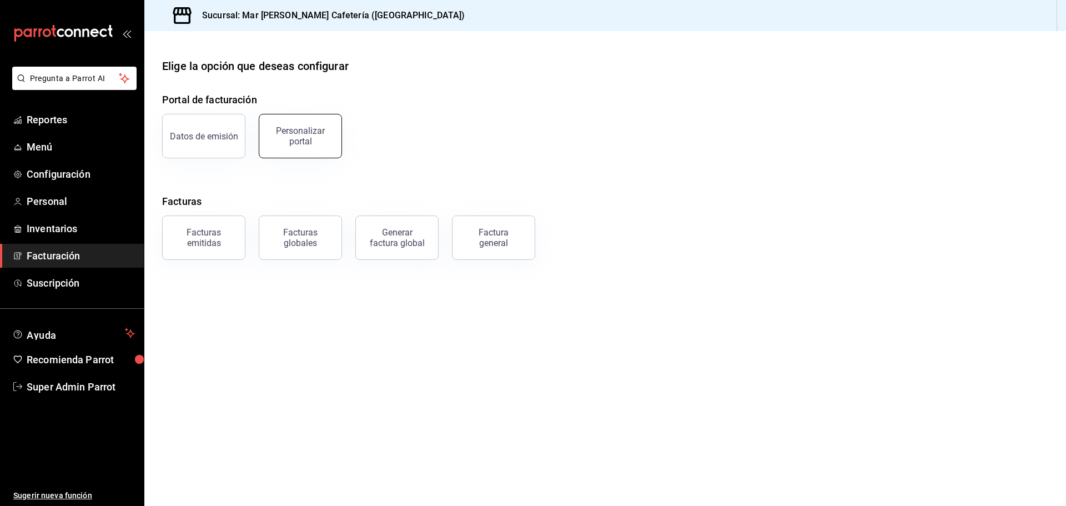
click at [300, 122] on button "Personalizar portal" at bounding box center [300, 136] width 83 height 44
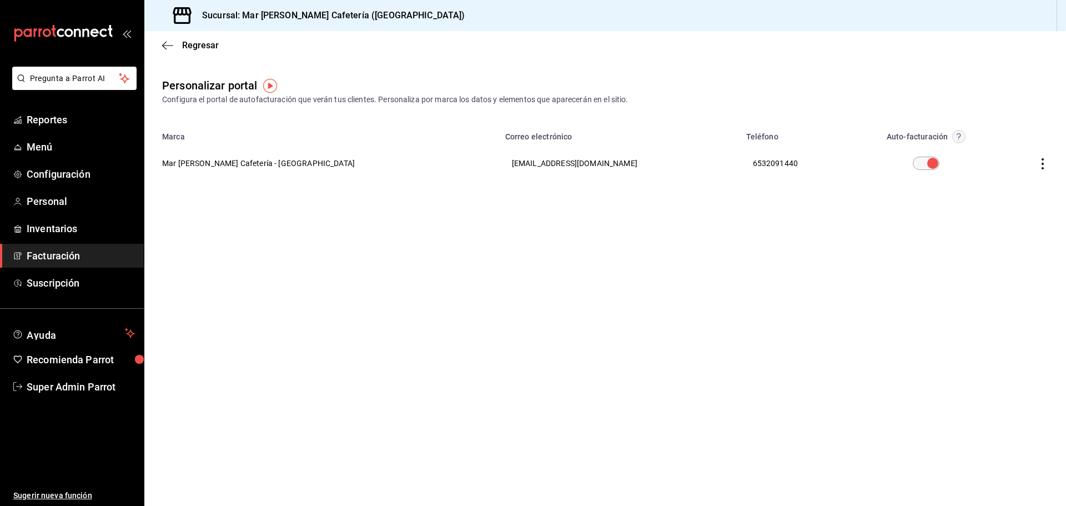
click at [251, 158] on th "Mar Luna Cafetería - Sonora" at bounding box center [321, 163] width 354 height 40
click at [165, 46] on icon "button" at bounding box center [167, 45] width 11 height 1
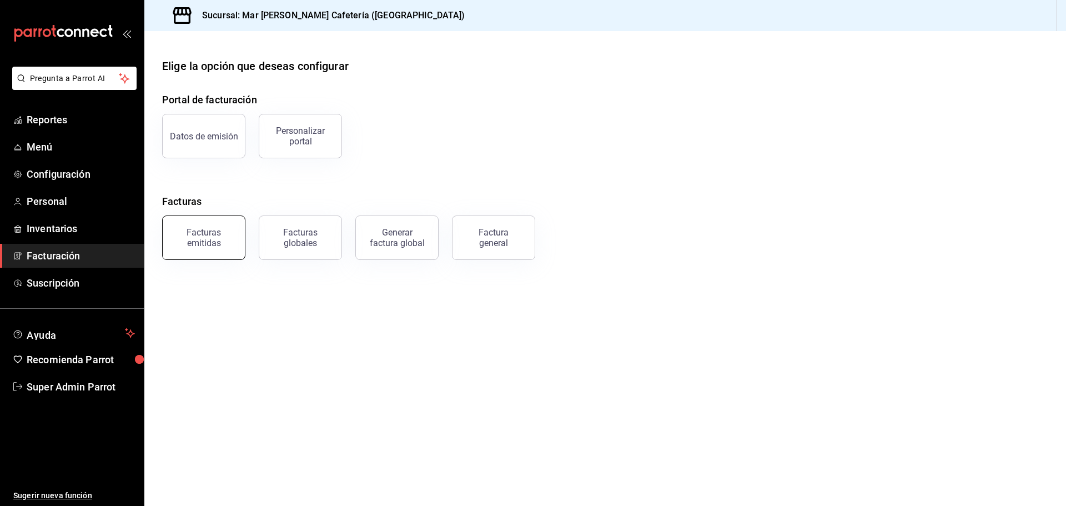
click at [211, 240] on div "Facturas emitidas" at bounding box center [203, 237] width 69 height 21
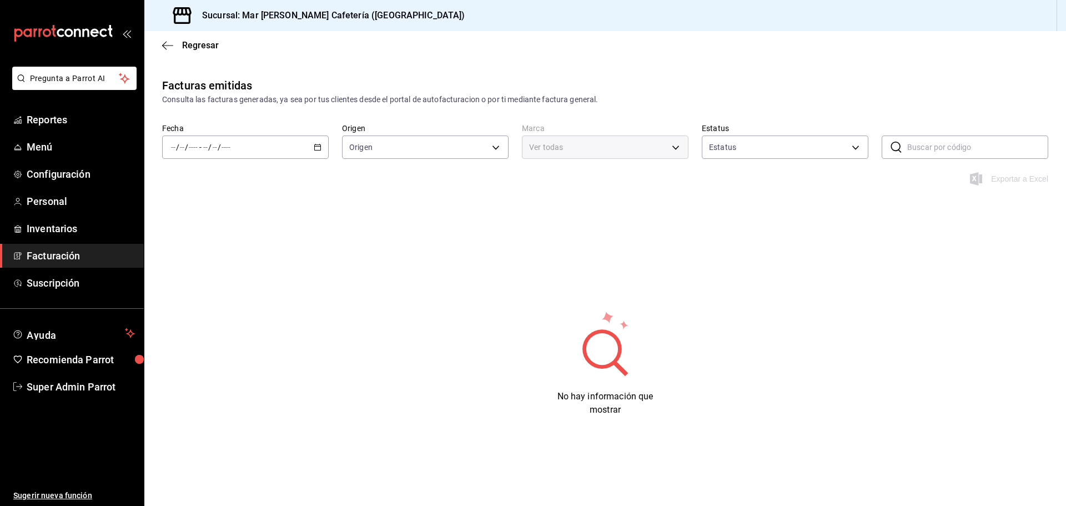
type input "ORDER_INVOICE,GENERAL_INVOICE"
type input "ACTIVE,PENDING_CANCELLATION,CANCELLED,PRE_CANCELLED"
type input "f9d59448-4829-4b2a-bc56-a4ede4f91df2"
click at [172, 44] on icon "button" at bounding box center [167, 46] width 11 height 10
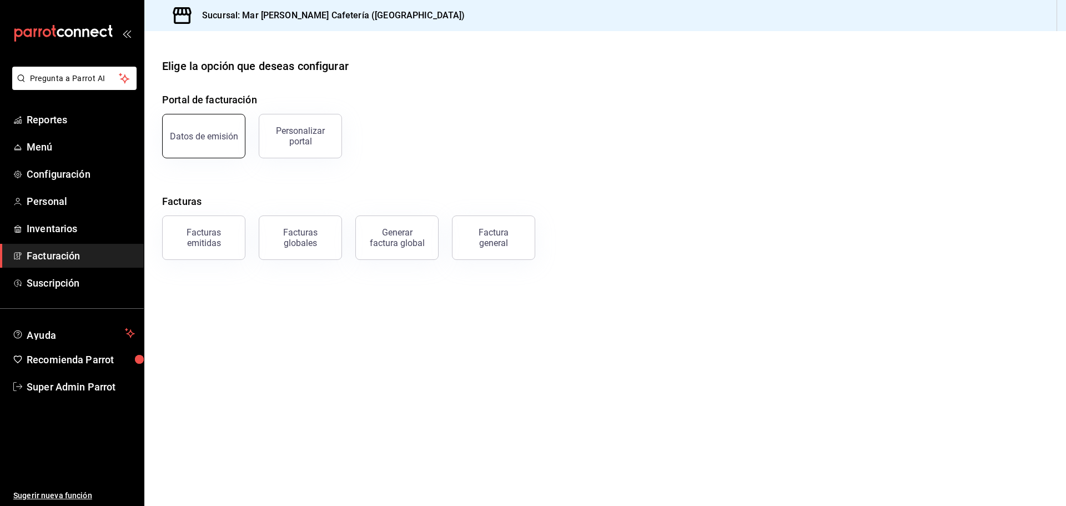
click at [221, 145] on button "Datos de emisión" at bounding box center [203, 136] width 83 height 44
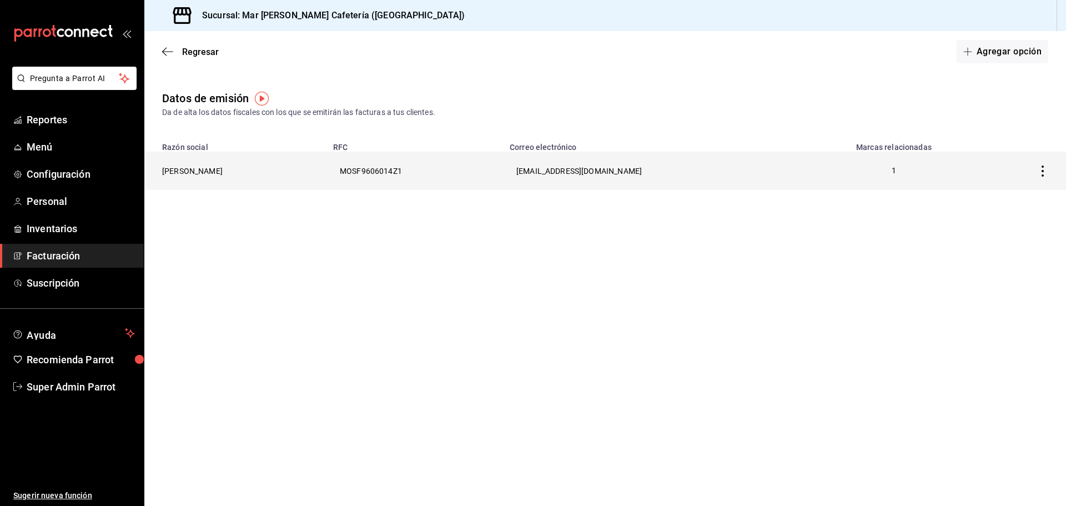
click at [235, 169] on th "FRIDA MONROY SALDAÑA" at bounding box center [235, 171] width 182 height 38
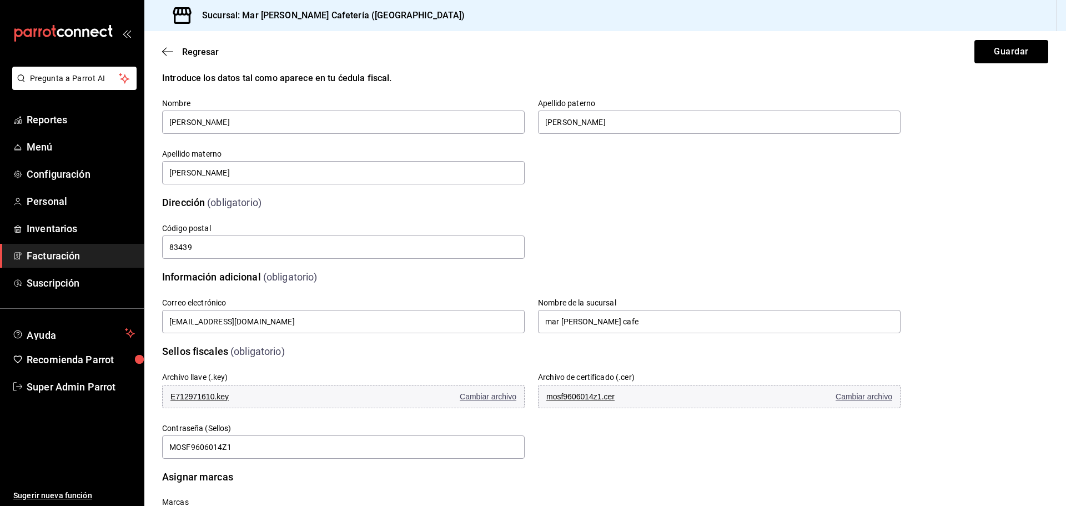
scroll to position [185, 0]
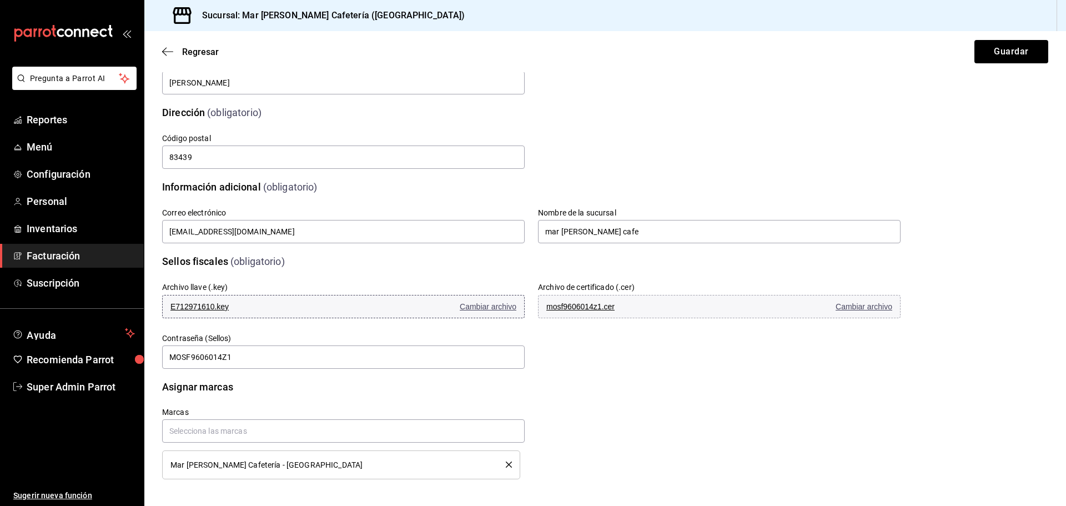
click at [221, 303] on span "E712971610.key" at bounding box center [236, 306] width 133 height 9
drag, startPoint x: 218, startPoint y: 303, endPoint x: 506, endPoint y: 358, distance: 293.4
click at [506, 358] on input "MOSF9606014Z1" at bounding box center [343, 356] width 362 height 23
click at [247, 356] on input "MOSF9606014Z1" at bounding box center [343, 356] width 362 height 23
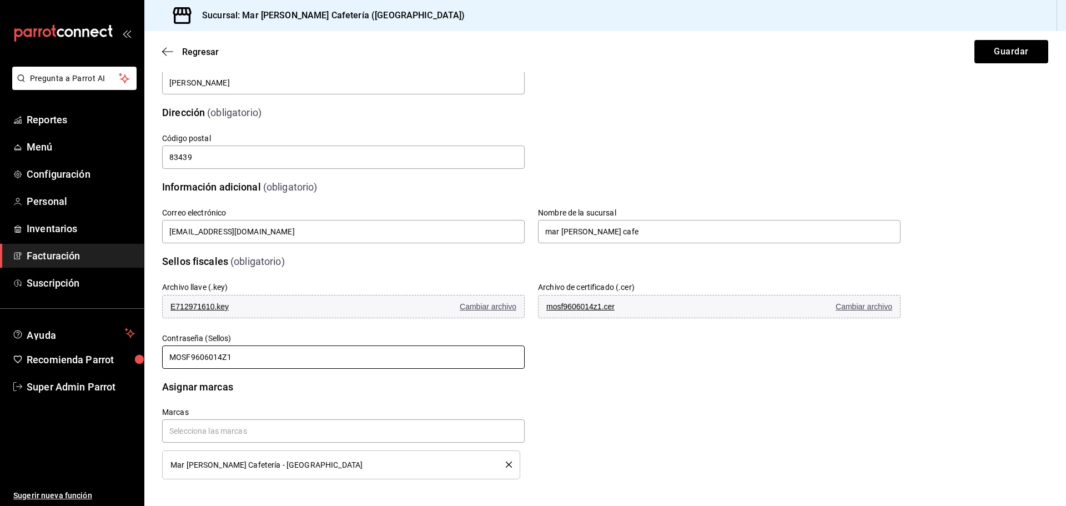
click at [247, 356] on input "MOSF9606014Z1" at bounding box center [343, 356] width 362 height 23
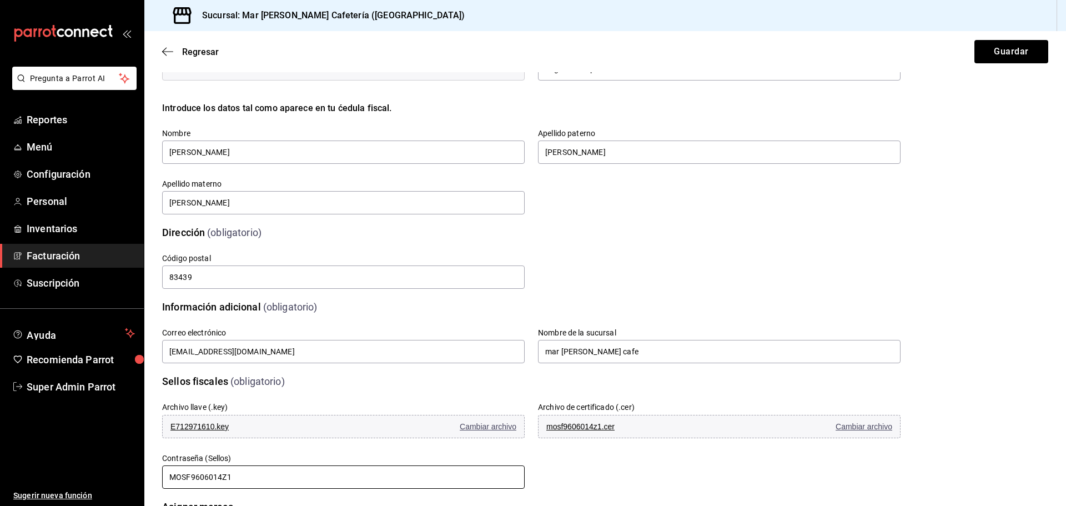
scroll to position [74, 0]
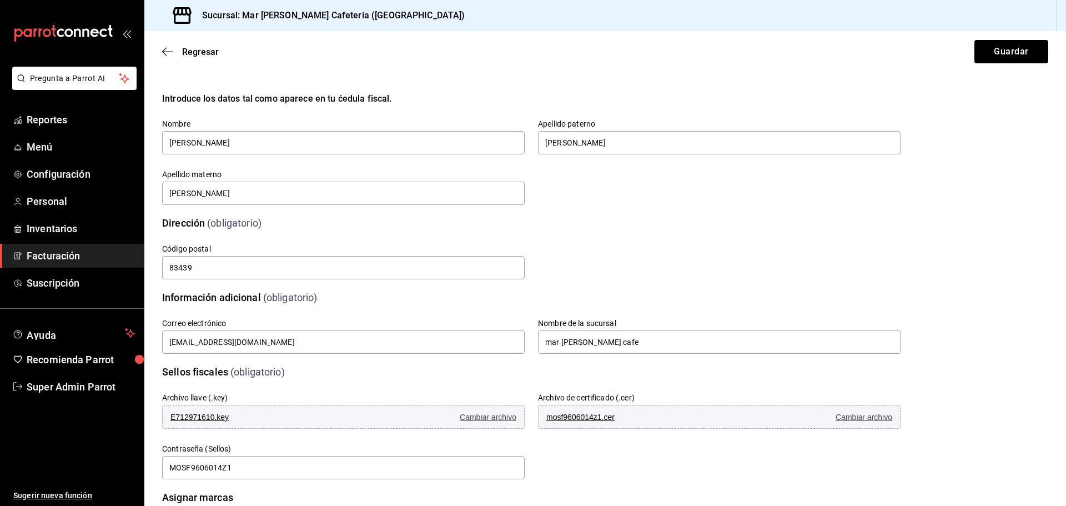
click at [644, 261] on div "Calle # exterior # interior Código postal 83439 Estado ​ 0 Municipio ​ 0 Coloni…" at bounding box center [517, 249] width 765 height 64
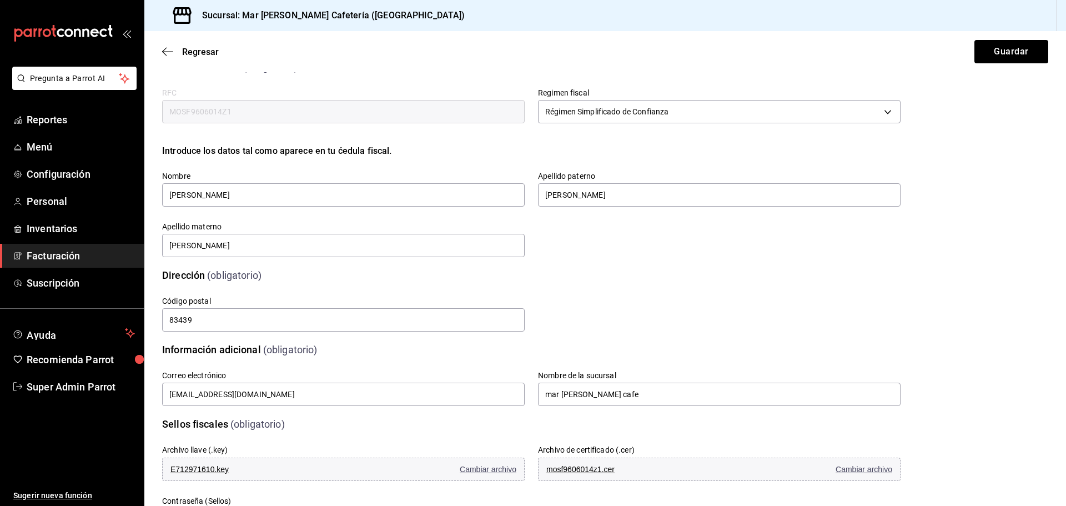
scroll to position [18, 0]
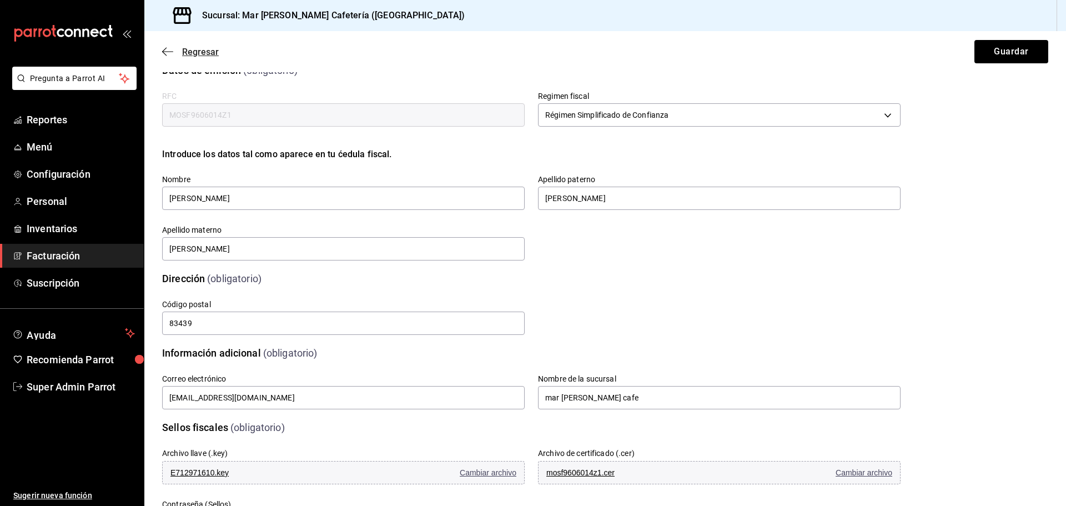
click at [172, 52] on icon "button" at bounding box center [167, 52] width 11 height 10
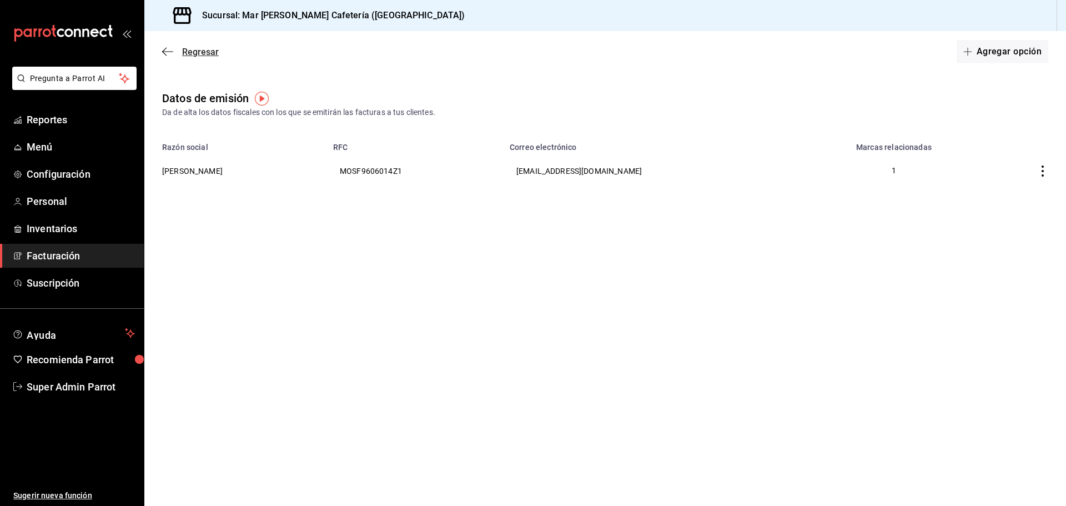
click at [184, 51] on span "Regresar" at bounding box center [200, 52] width 37 height 11
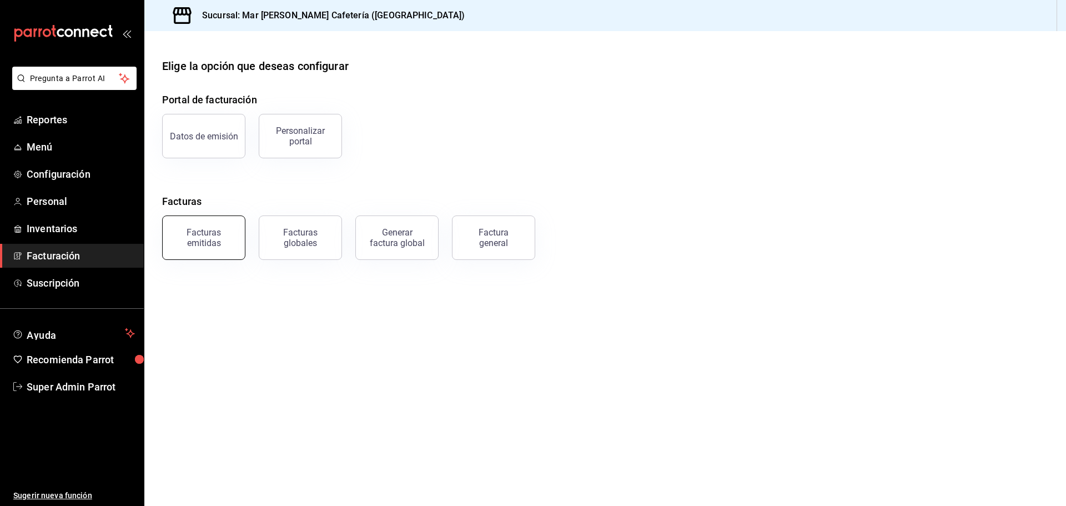
click at [229, 235] on div "Facturas emitidas" at bounding box center [203, 237] width 69 height 21
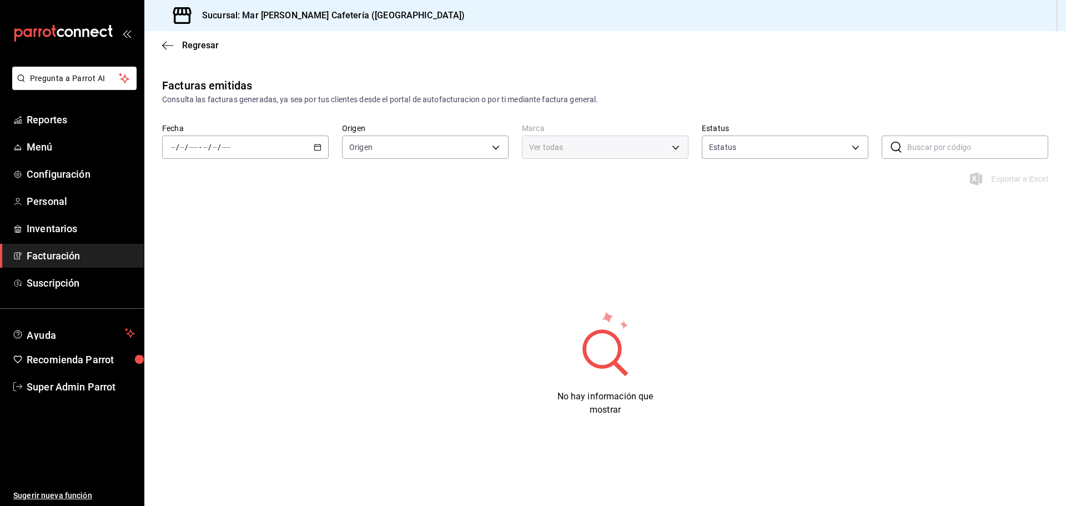
type input "ORDER_INVOICE,GENERAL_INVOICE"
type input "ACTIVE,PENDING_CANCELLATION,CANCELLED,PRE_CANCELLED"
type input "f9d59448-4829-4b2a-bc56-a4ede4f91df2"
click at [315, 149] on icon "button" at bounding box center [318, 147] width 8 height 8
click at [235, 282] on span "Año actual" at bounding box center [215, 281] width 86 height 12
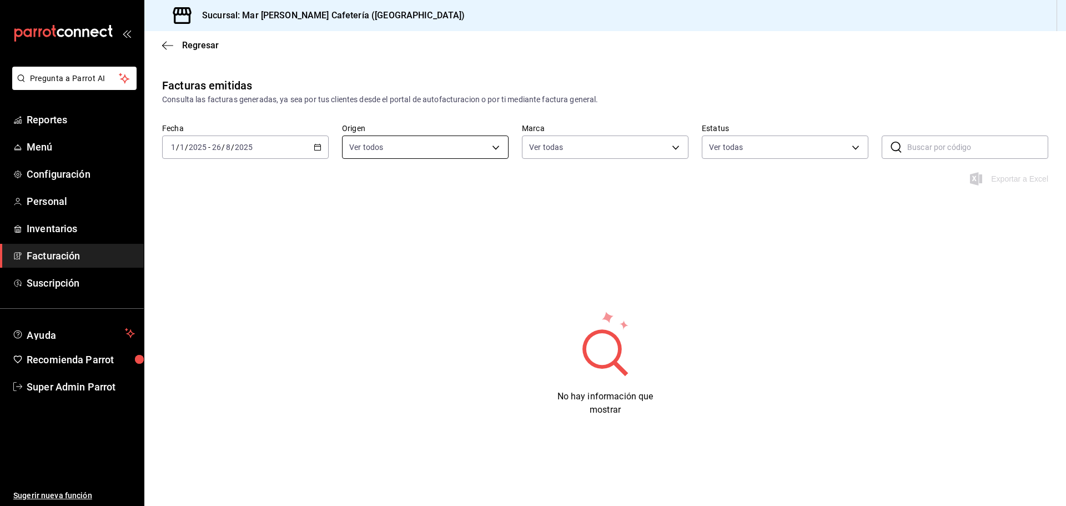
click at [438, 149] on body "Pregunta a Parrot AI Reportes Menú Configuración Personal Inventarios Facturaci…" at bounding box center [533, 253] width 1066 height 506
click at [630, 222] on div at bounding box center [533, 253] width 1066 height 506
click at [598, 140] on body "Pregunta a Parrot AI Reportes Menú Configuración Personal Inventarios Facturaci…" at bounding box center [533, 253] width 1066 height 506
drag, startPoint x: 609, startPoint y: 182, endPoint x: 672, endPoint y: 173, distance: 63.4
click at [609, 183] on li "Ver todas" at bounding box center [635, 189] width 226 height 33
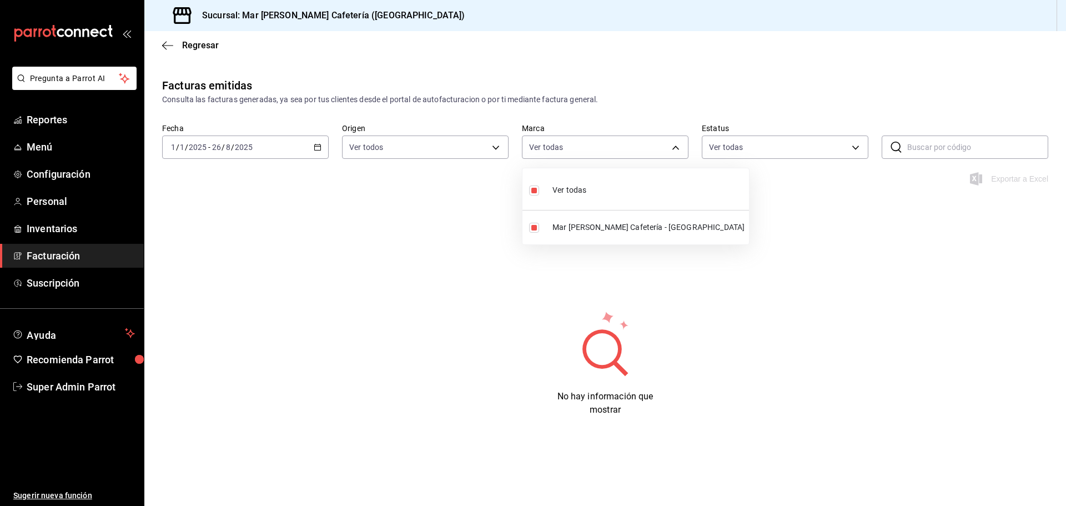
checkbox input "false"
click at [728, 148] on div at bounding box center [533, 253] width 1066 height 506
click at [760, 159] on div "Fecha 2025-01-01 1 / 1 / 2025 - 2025-08-26 26 / 8 / 2025 Origen Ver todos ORDER…" at bounding box center [604, 147] width 921 height 49
click at [166, 50] on icon "button" at bounding box center [167, 46] width 11 height 10
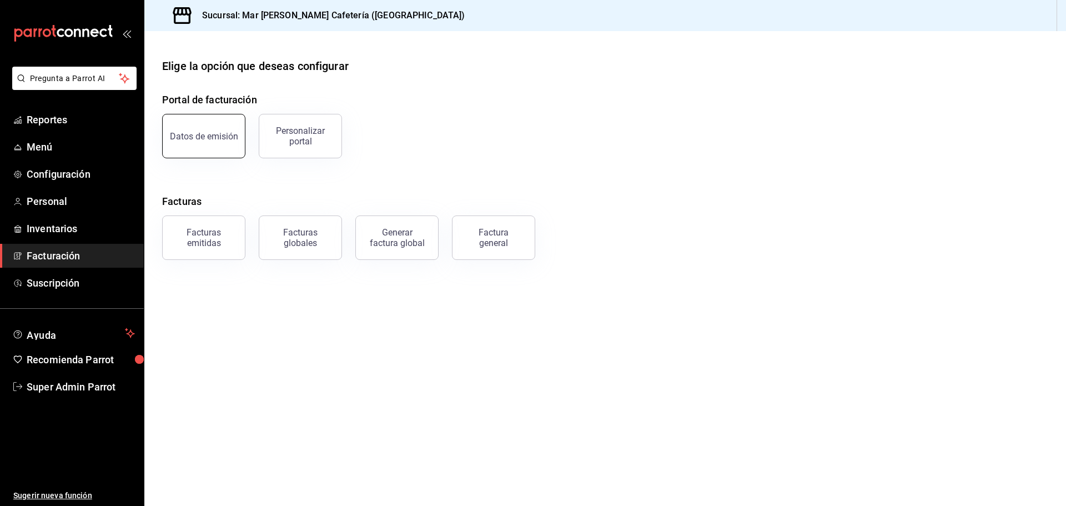
click at [216, 139] on div "Datos de emisión" at bounding box center [204, 136] width 68 height 11
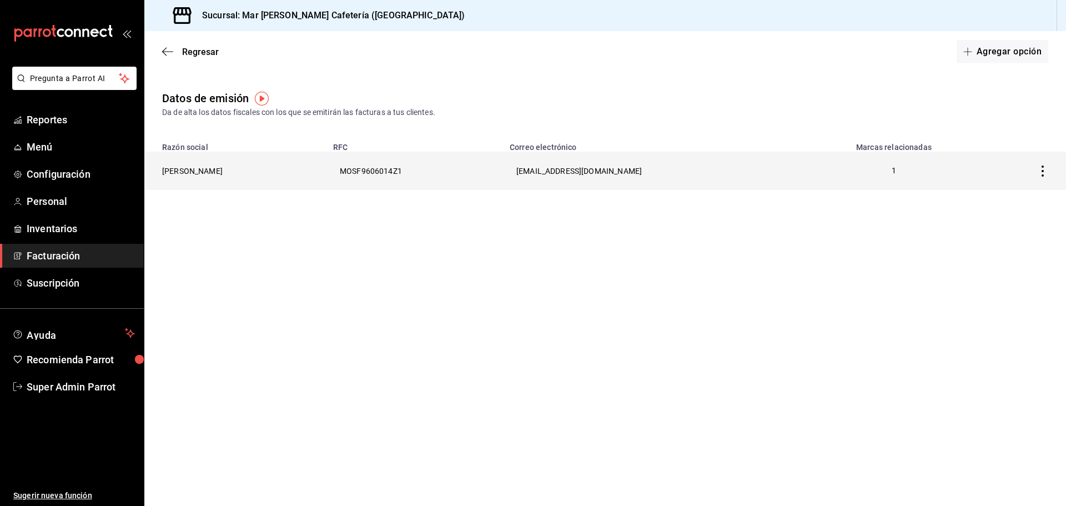
click at [291, 166] on th "FRIDA MONROY SALDAÑA" at bounding box center [235, 171] width 182 height 38
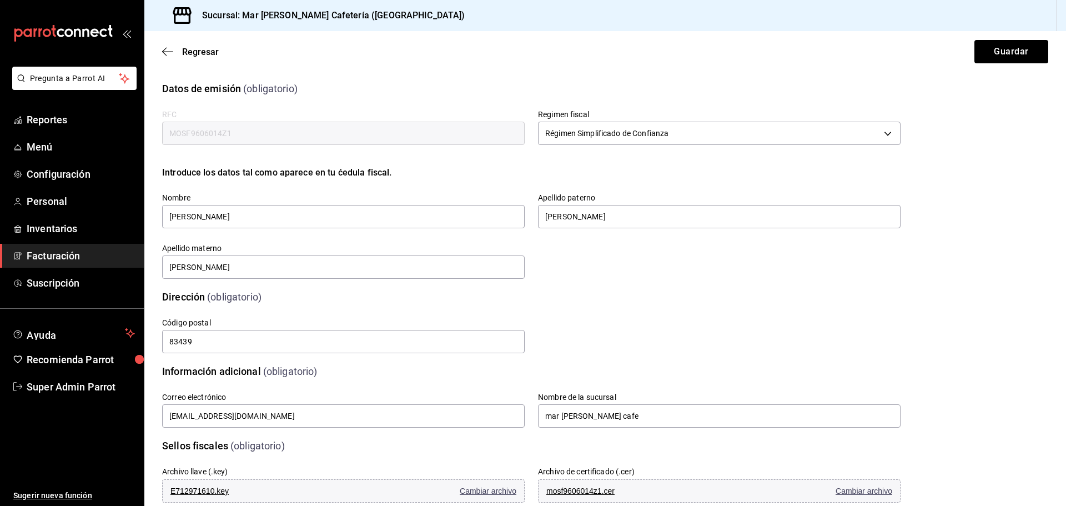
click at [344, 139] on input "MOSF9606014Z1" at bounding box center [343, 133] width 362 height 23
click at [82, 383] on span "Super Admin Parrot" at bounding box center [81, 386] width 108 height 15
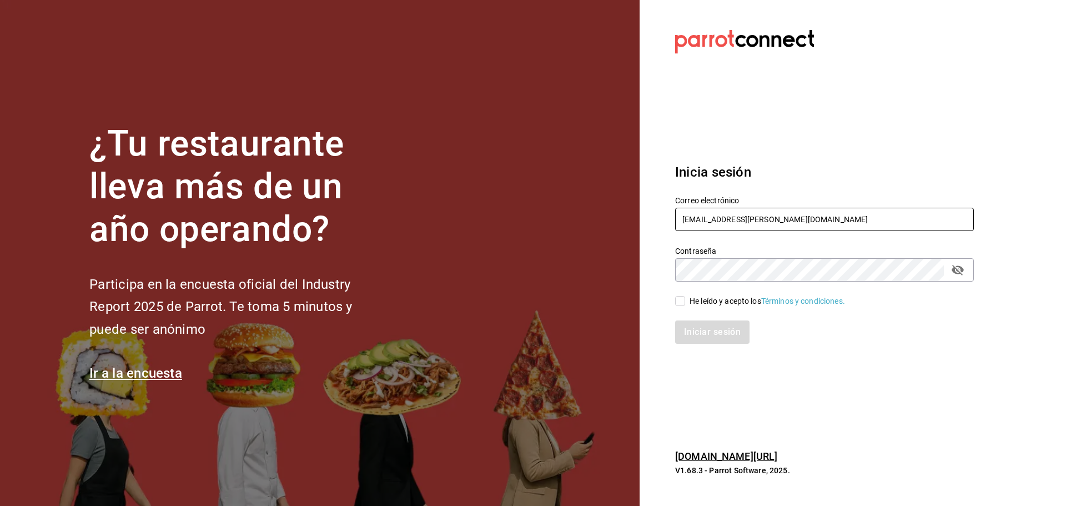
click at [754, 226] on input "platoexpress@salinas.com" at bounding box center [824, 219] width 299 height 23
paste input "latres@nl"
type input "latres@nl.com"
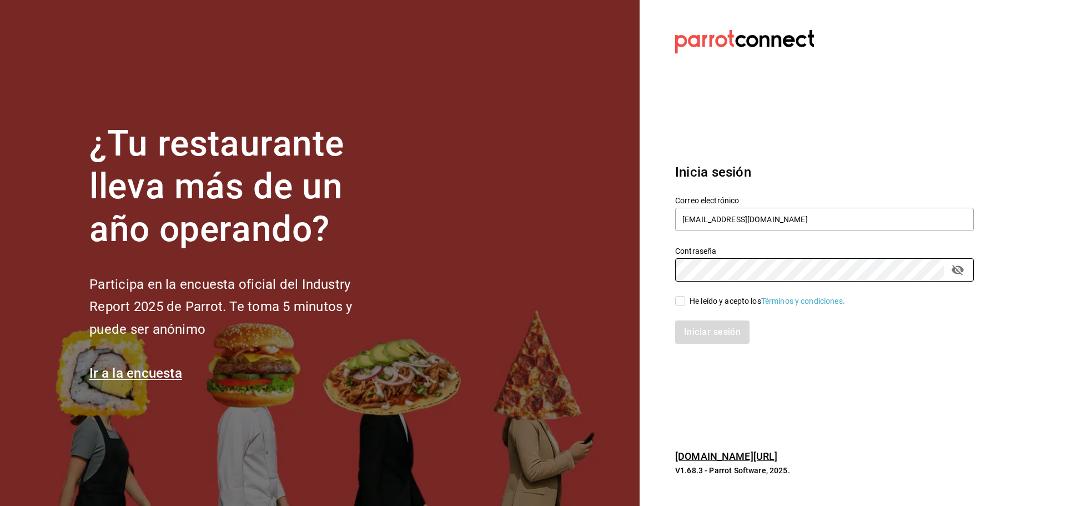
click at [679, 299] on input "He leído y acepto los Términos y condiciones." at bounding box center [680, 301] width 10 height 10
checkbox input "true"
click at [707, 325] on button "Iniciar sesión" at bounding box center [712, 331] width 75 height 23
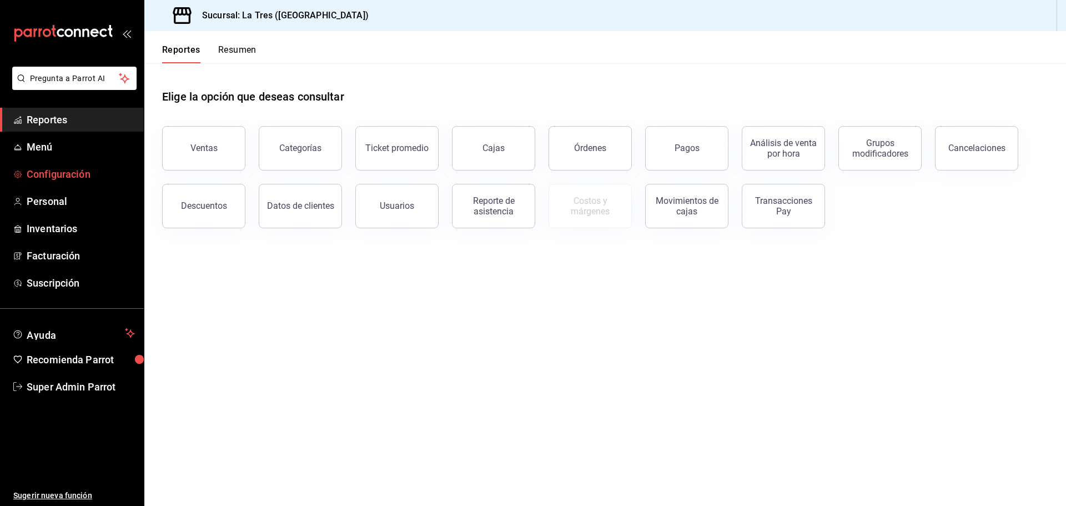
click at [77, 175] on span "Configuración" at bounding box center [81, 174] width 108 height 15
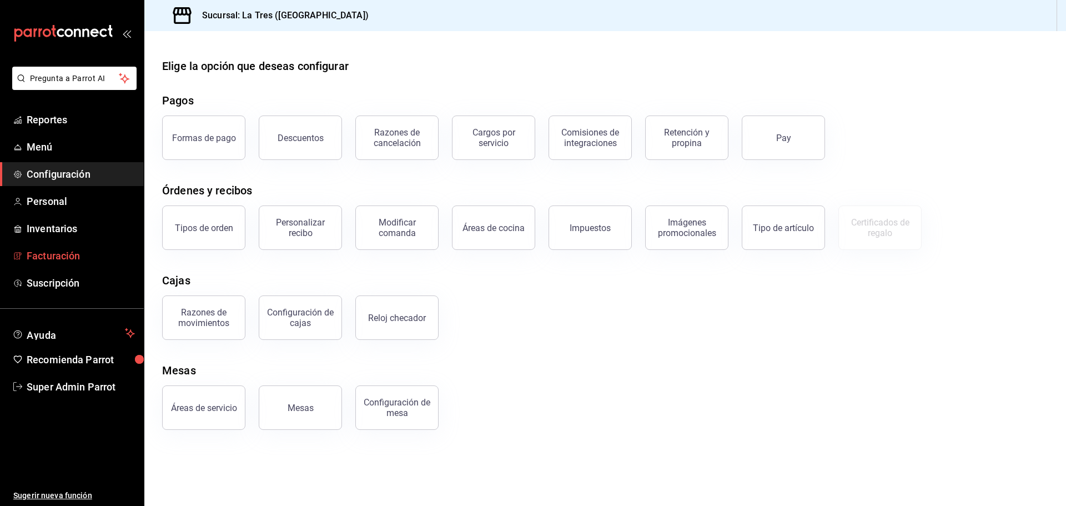
click at [69, 252] on span "Facturación" at bounding box center [81, 255] width 108 height 15
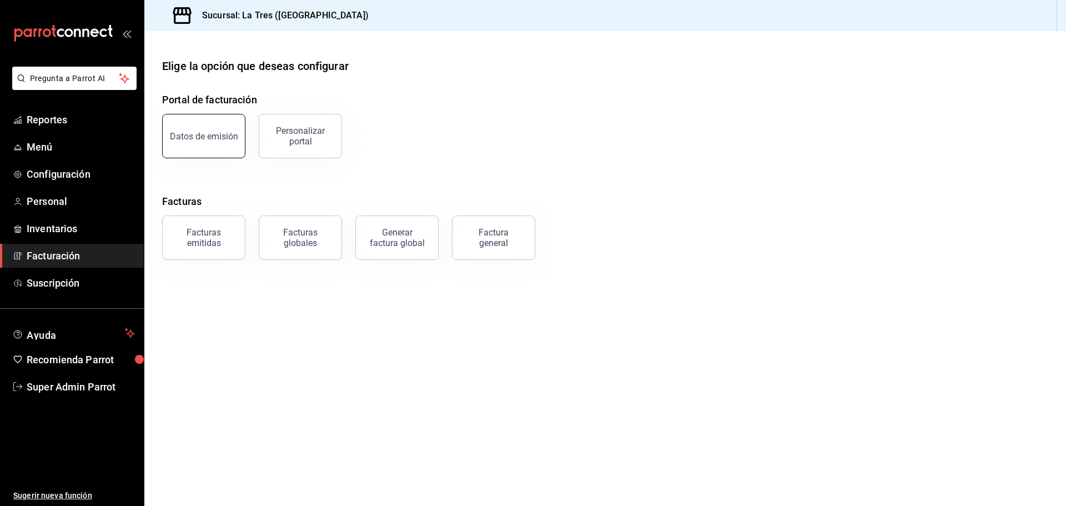
click at [208, 143] on button "Datos de emisión" at bounding box center [203, 136] width 83 height 44
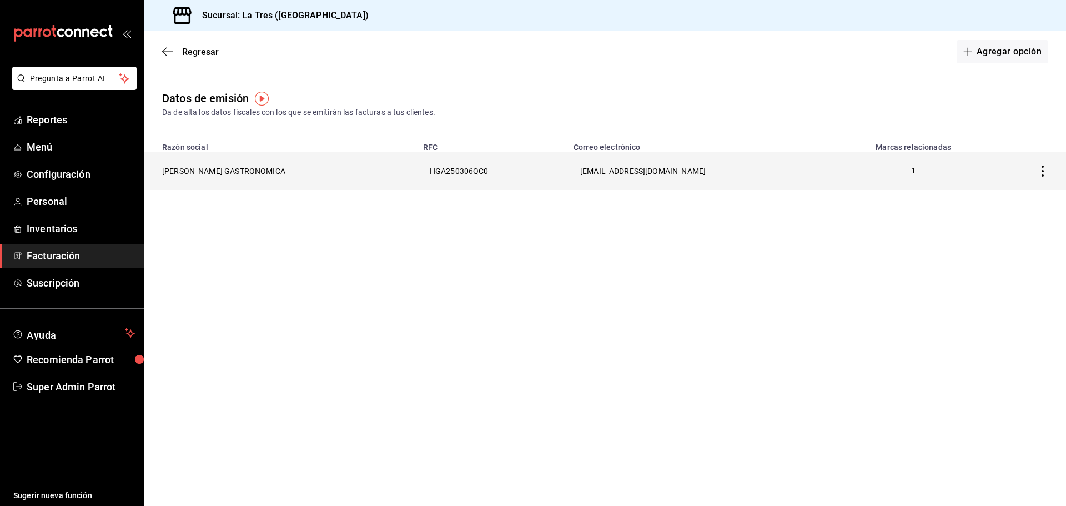
click at [219, 169] on th "HINOJOSA GASTRONOMICA" at bounding box center [280, 171] width 272 height 38
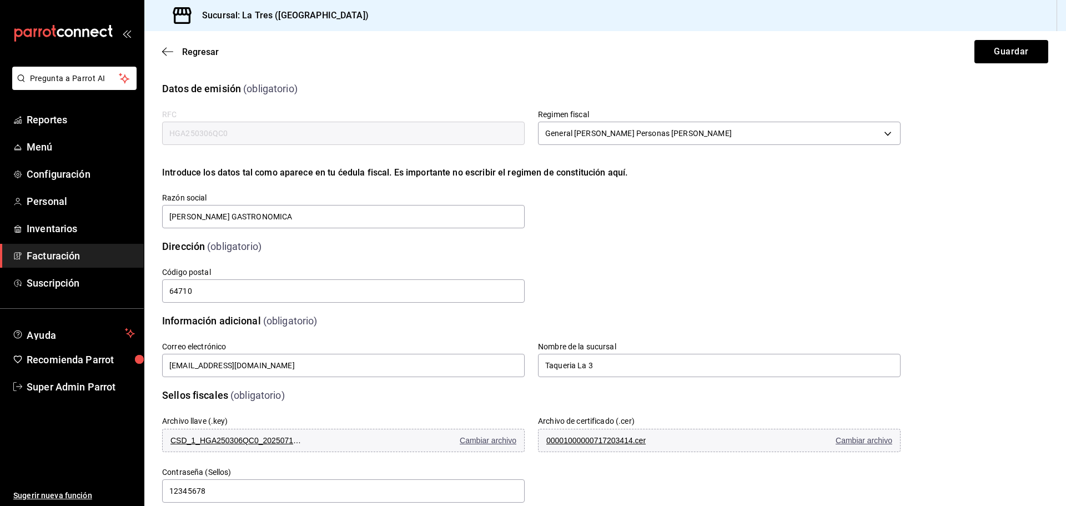
click at [168, 43] on div "Regresar Guardar" at bounding box center [604, 51] width 921 height 41
click at [174, 51] on span "Regresar" at bounding box center [190, 52] width 57 height 11
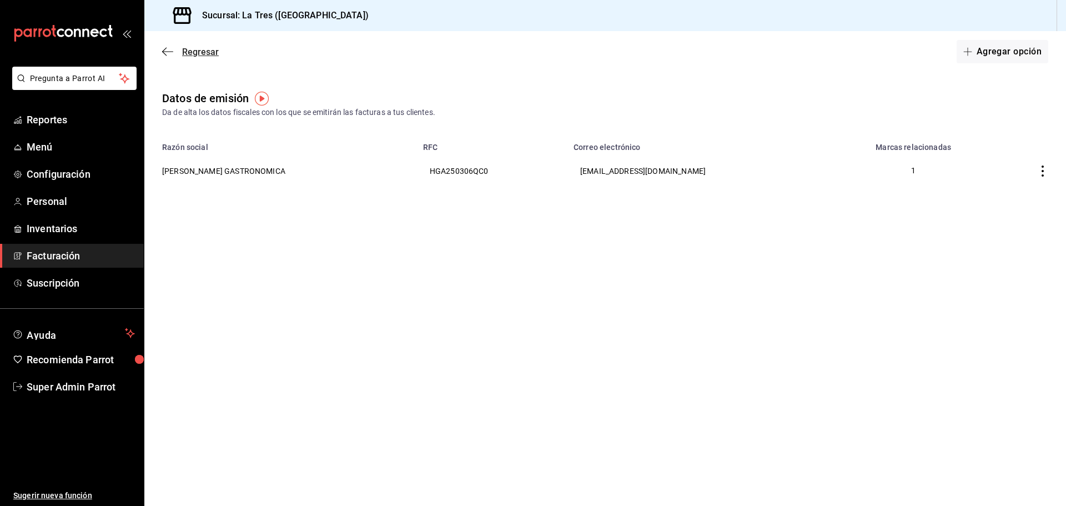
click at [170, 56] on icon "button" at bounding box center [167, 52] width 11 height 10
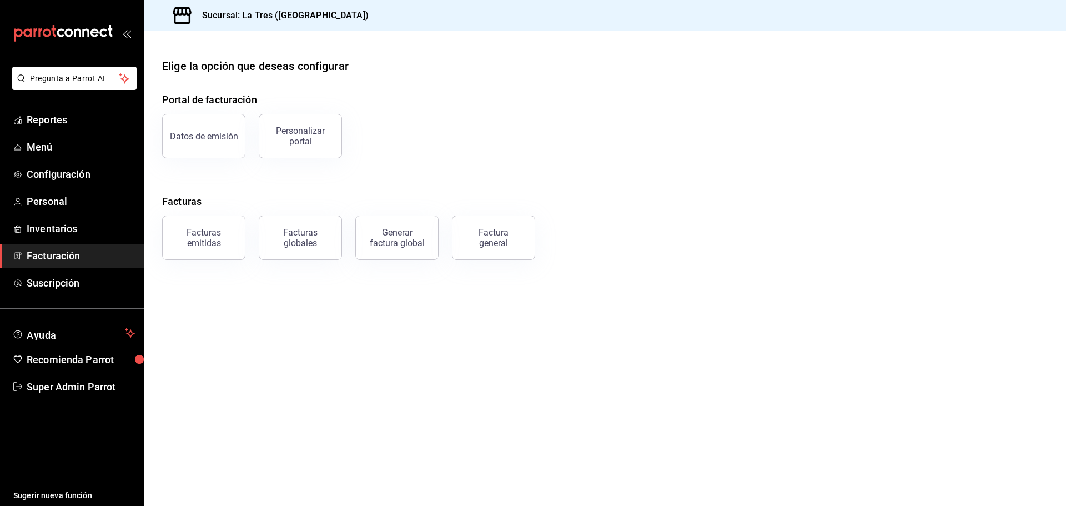
click at [319, 183] on div "Portal de facturación Datos de emisión Personalizar portal Facturas Facturas em…" at bounding box center [605, 176] width 886 height 168
click at [303, 129] on div "Personalizar portal" at bounding box center [300, 135] width 69 height 21
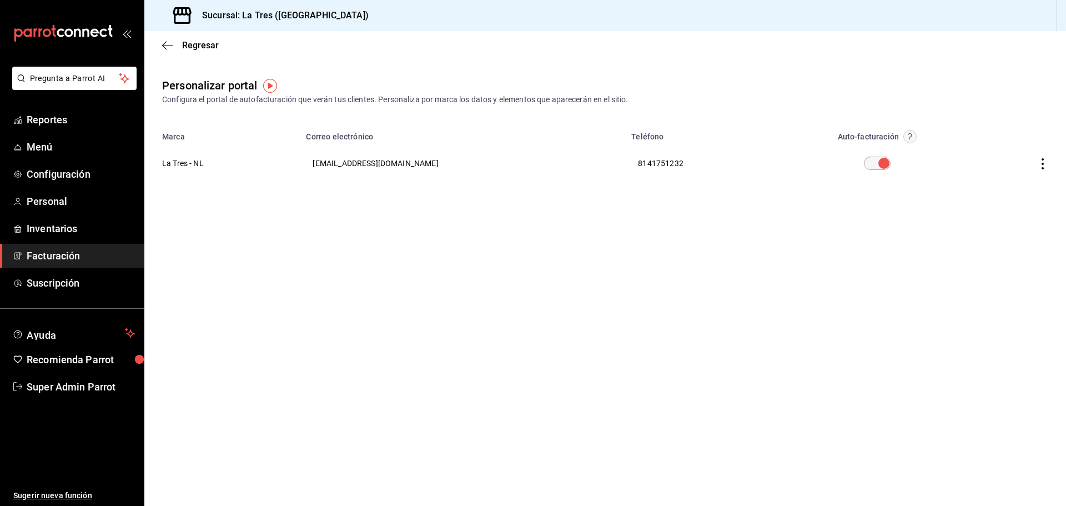
click at [207, 158] on th "La Tres - NL" at bounding box center [221, 163] width 155 height 40
click at [183, 159] on th "La Tres - NL" at bounding box center [221, 163] width 155 height 40
click at [1037, 162] on icon "button" at bounding box center [1042, 163] width 11 height 11
click at [1000, 152] on li "Editar" at bounding box center [992, 149] width 111 height 28
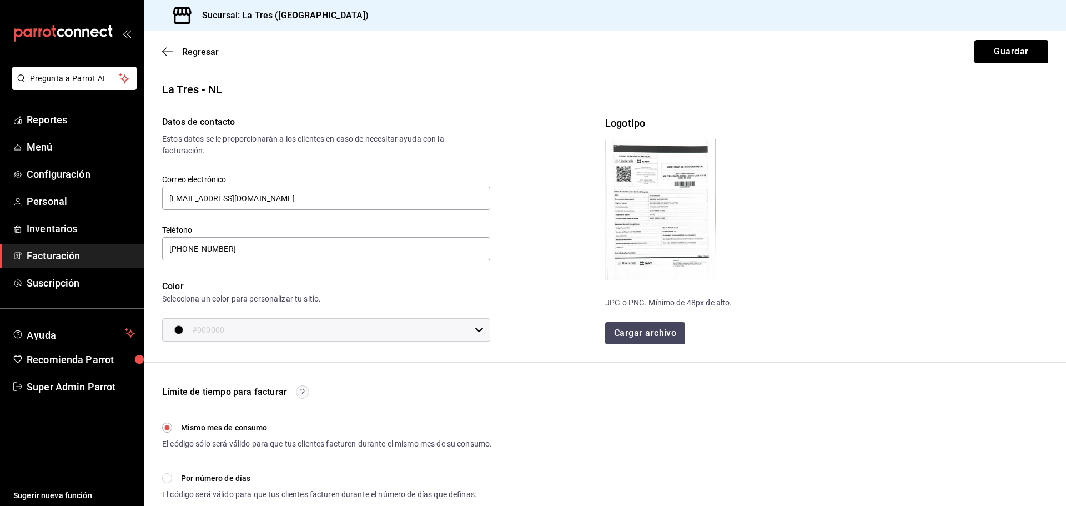
click at [633, 213] on img at bounding box center [660, 209] width 111 height 141
click at [295, 156] on div "Correo electrónico taquerialatres@gmail.com Teléfono 81 4175-1232 Color Selecci…" at bounding box center [310, 242] width 359 height 198
drag, startPoint x: 250, startPoint y: 129, endPoint x: 315, endPoint y: 138, distance: 66.0
click at [315, 138] on div "Datos de contacto Estos datos se le proporcionarán a los clientes en caso de ne…" at bounding box center [306, 135] width 289 height 41
click at [243, 136] on div "Estos datos se le proporcionarán a los clientes en caso de necesitar ayuda con …" at bounding box center [306, 144] width 289 height 23
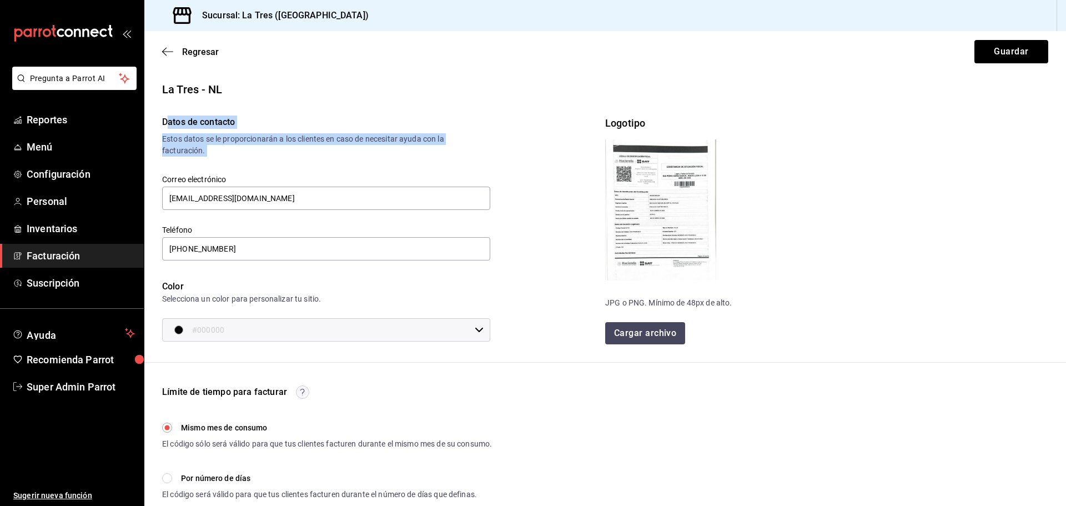
drag, startPoint x: 168, startPoint y: 122, endPoint x: 210, endPoint y: 149, distance: 50.7
click at [209, 147] on div "Datos de contacto Estos datos se le proporcionarán a los clientes en caso de ne…" at bounding box center [374, 220] width 461 height 244
click at [210, 150] on div "Correo electrónico taquerialatres@gmail.com Teléfono 81 4175-1232 Color Selecci…" at bounding box center [310, 242] width 359 height 198
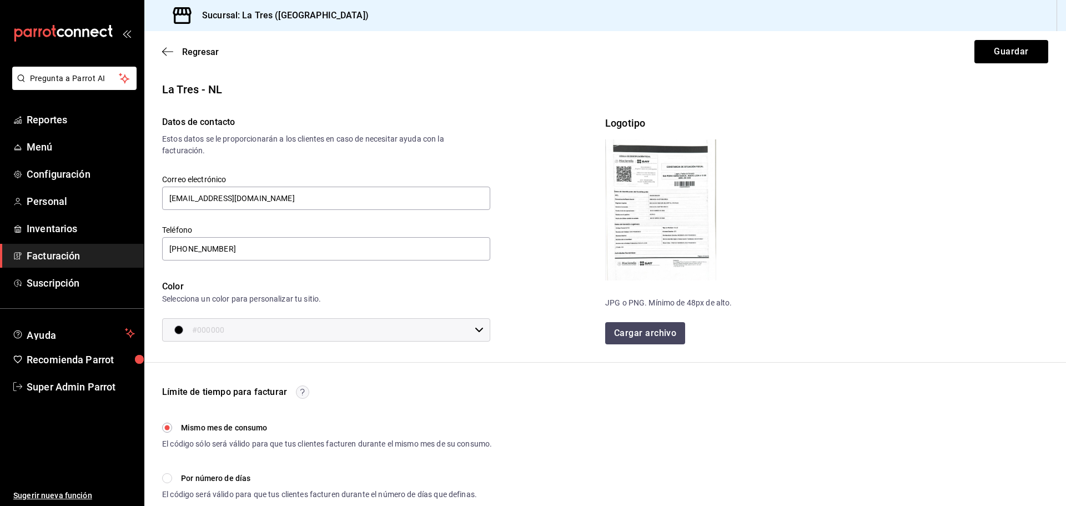
click at [485, 185] on div "Correo electrónico taquerialatres@gmail.com" at bounding box center [326, 192] width 328 height 37
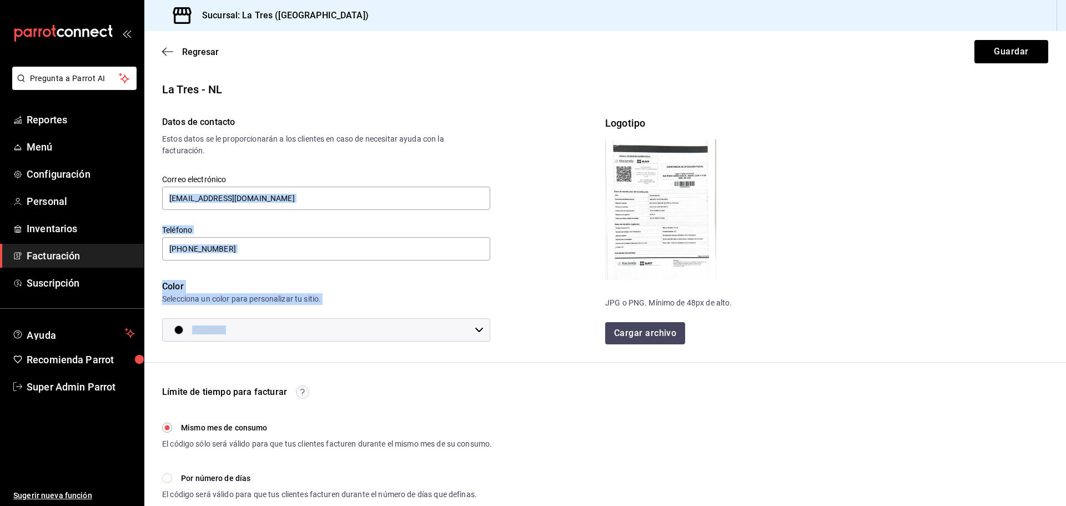
drag, startPoint x: 590, startPoint y: 142, endPoint x: 638, endPoint y: 201, distance: 76.5
click at [637, 199] on div "Datos de contacto Estos datos se le proporcionarán a los clientes en caso de ne…" at bounding box center [605, 229] width 886 height 229
click at [573, 196] on div "Datos de contacto Estos datos se le proporcionarán a los clientes en caso de ne…" at bounding box center [374, 220] width 461 height 244
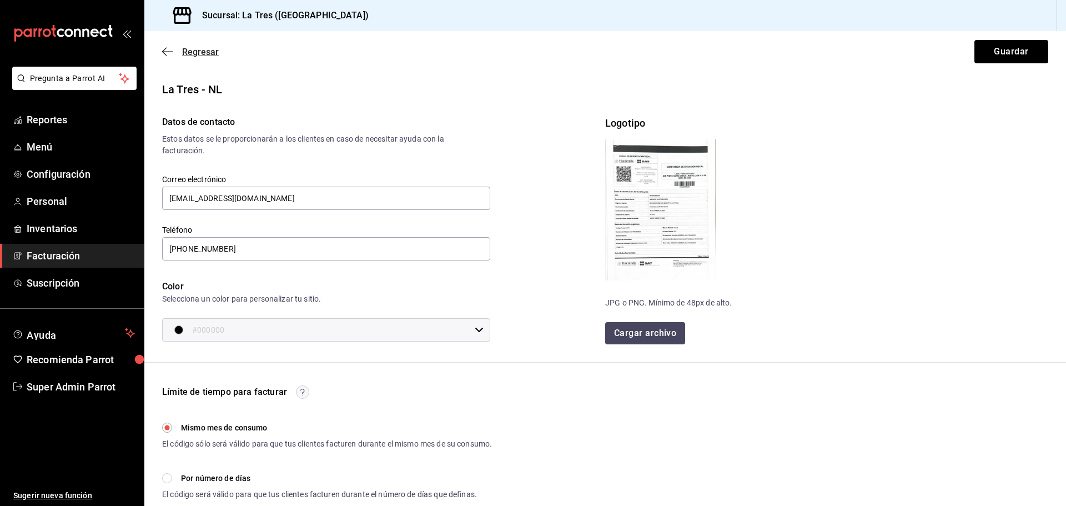
click at [170, 48] on icon "button" at bounding box center [167, 52] width 11 height 10
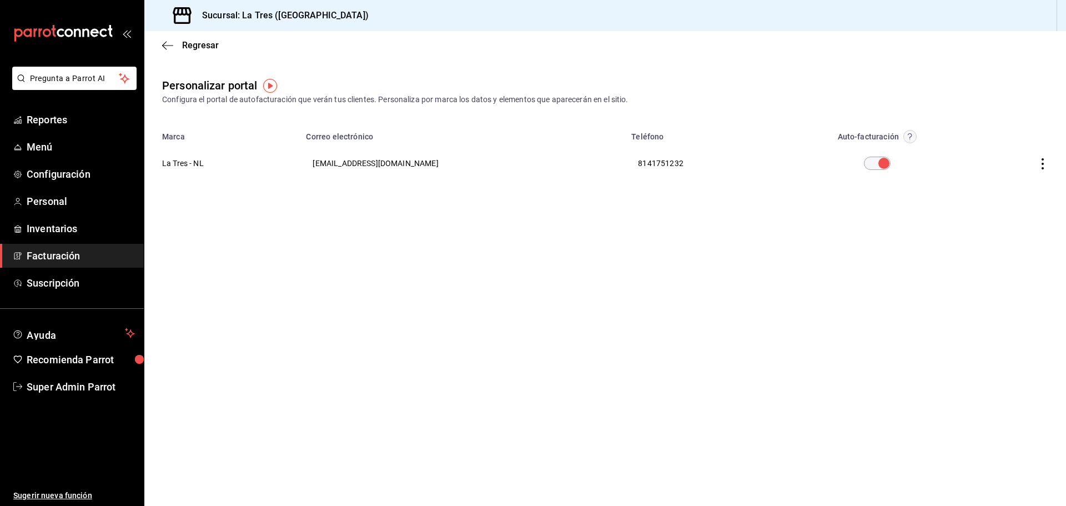
drag, startPoint x: 214, startPoint y: 162, endPoint x: 194, endPoint y: 161, distance: 19.4
click at [212, 162] on th "La Tres - NL" at bounding box center [221, 163] width 155 height 40
click at [187, 158] on th "La Tres - NL" at bounding box center [221, 163] width 155 height 40
click at [189, 164] on th "La Tres - NL" at bounding box center [221, 163] width 155 height 40
click at [1041, 170] on th at bounding box center [1021, 163] width 90 height 40
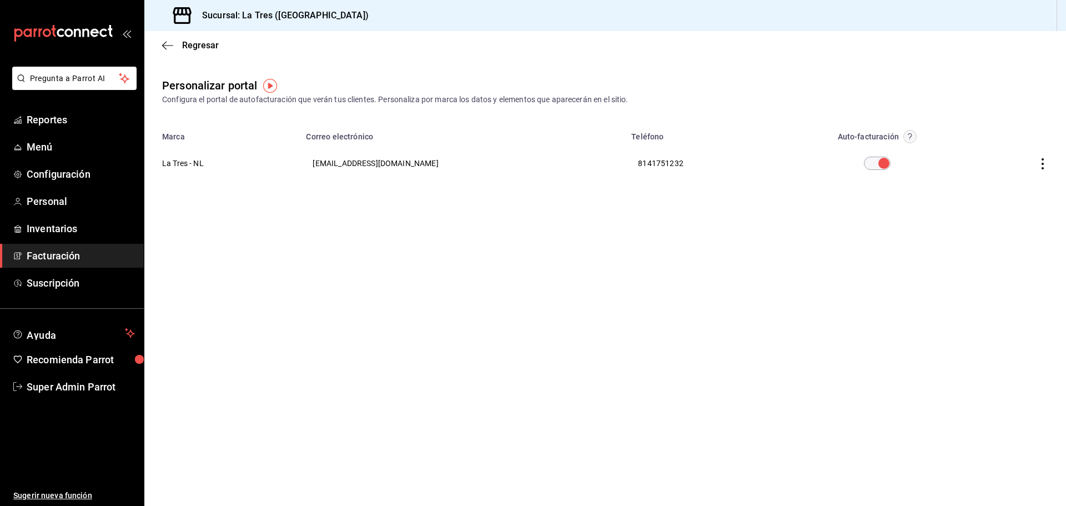
click at [1039, 161] on icon "button" at bounding box center [1042, 163] width 11 height 11
click at [993, 148] on li "Editar" at bounding box center [992, 149] width 111 height 28
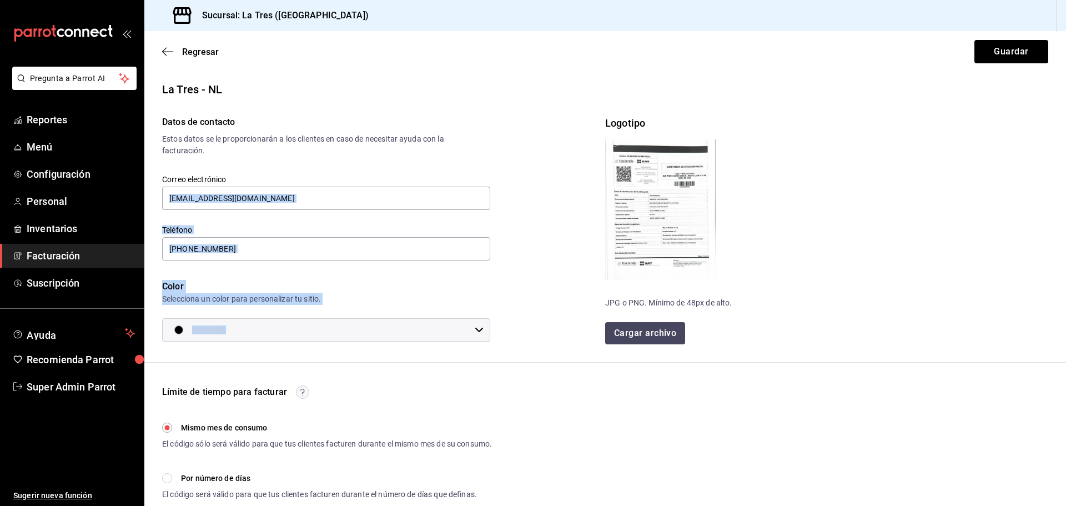
drag, startPoint x: 593, startPoint y: 125, endPoint x: 639, endPoint y: 163, distance: 59.2
click at [639, 163] on div "Datos de contacto Estos datos se le proporcionarán a los clientes en caso de ne…" at bounding box center [605, 229] width 886 height 229
click at [584, 130] on div "Datos de contacto Estos datos se le proporcionarán a los clientes en caso de ne…" at bounding box center [374, 220] width 461 height 244
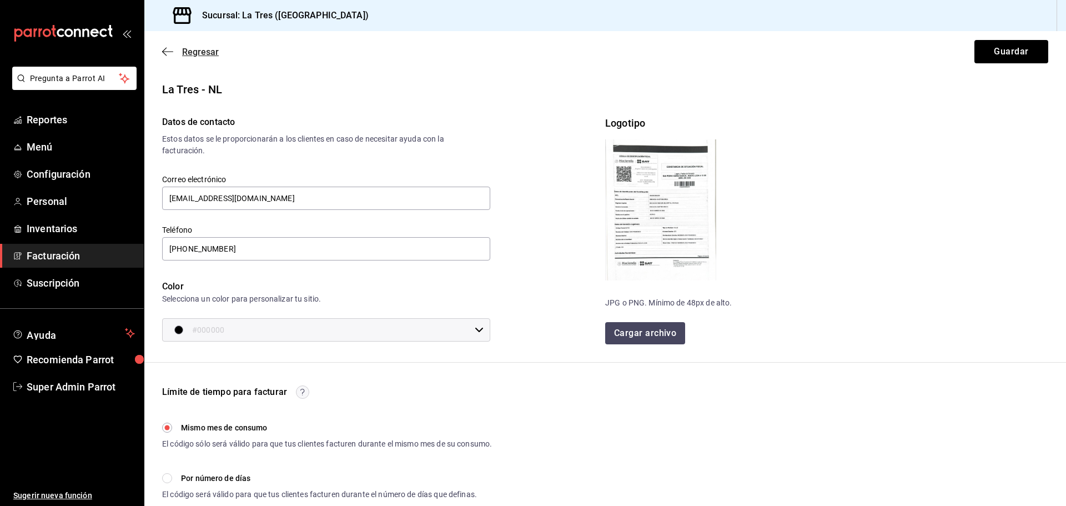
click at [176, 54] on span "Regresar" at bounding box center [190, 52] width 57 height 11
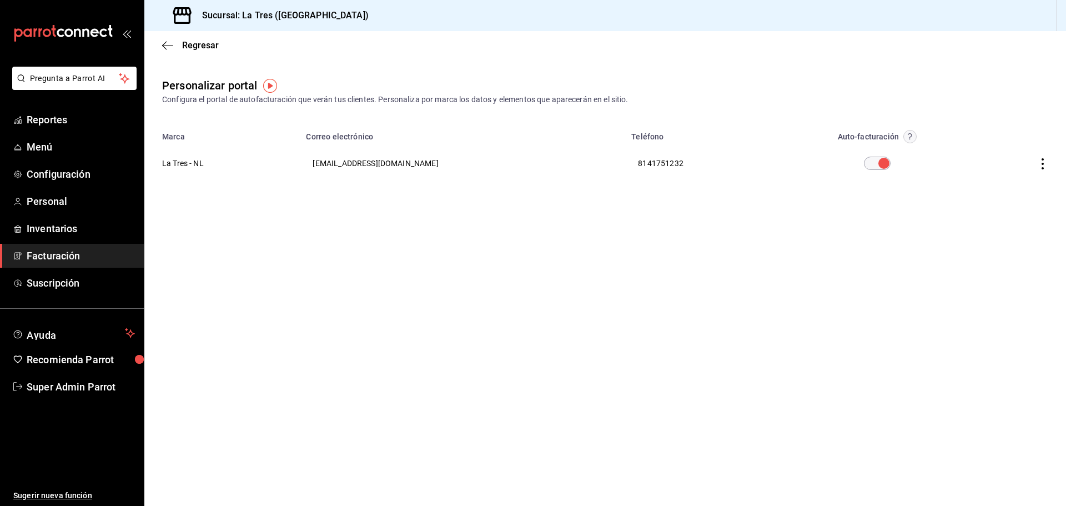
click at [194, 165] on th "La Tres - NL" at bounding box center [221, 163] width 155 height 40
click at [172, 49] on icon "button" at bounding box center [167, 46] width 11 height 10
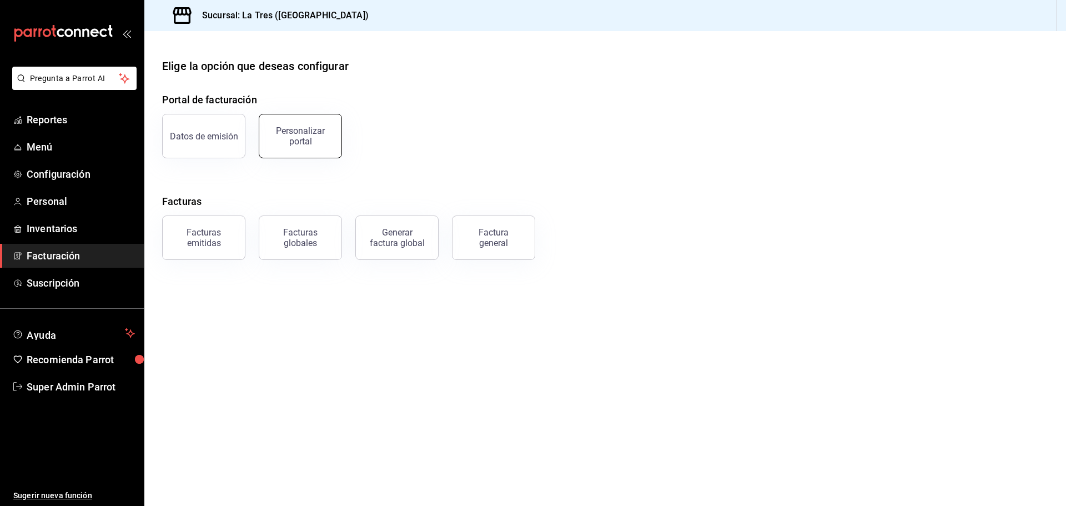
click at [280, 132] on div "Personalizar portal" at bounding box center [300, 135] width 69 height 21
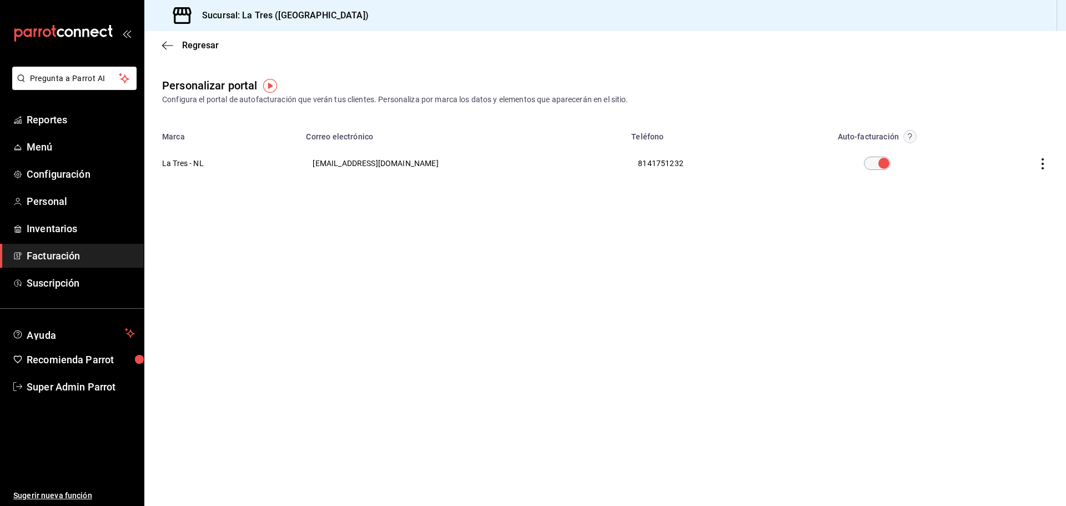
click at [1037, 167] on icon "button" at bounding box center [1042, 163] width 11 height 11
click at [986, 148] on span "Editar" at bounding box center [969, 149] width 38 height 11
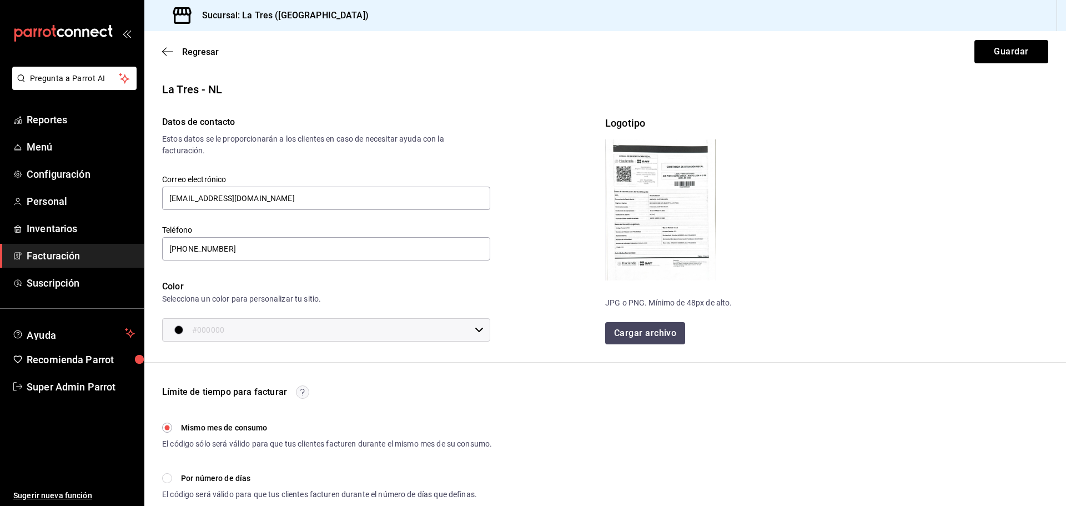
click at [583, 133] on div "Datos de contacto Estos datos se le proporcionarán a los clientes en caso de ne…" at bounding box center [374, 220] width 461 height 244
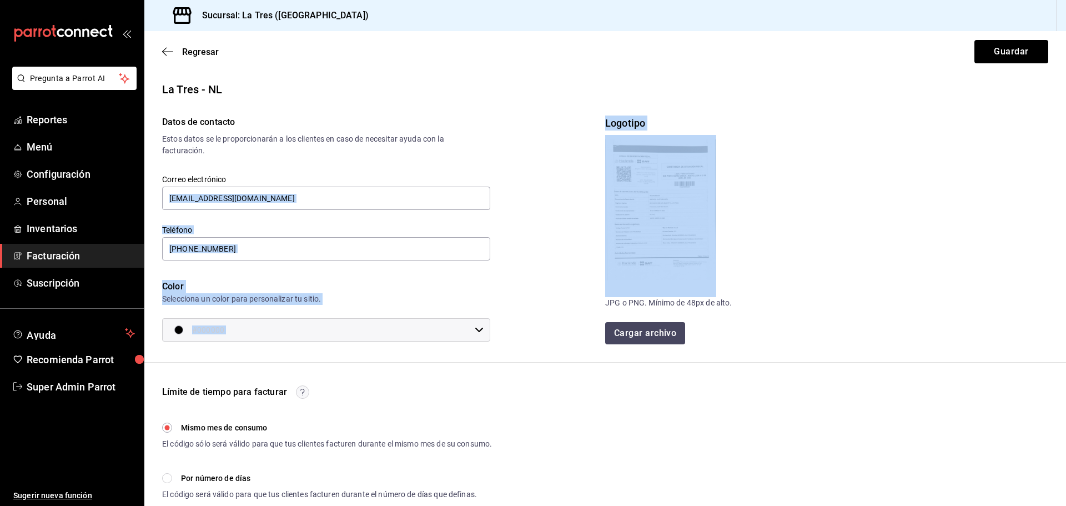
drag, startPoint x: 599, startPoint y: 117, endPoint x: 748, endPoint y: 210, distance: 175.1
click at [739, 203] on div "Datos de contacto Estos datos se le proporcionarán a los clientes en caso de ne…" at bounding box center [605, 229] width 886 height 229
click at [770, 216] on div "Logotipo JPG o PNG. Mínimo de 48px de alto. Cargar archivo" at bounding box center [826, 229] width 443 height 229
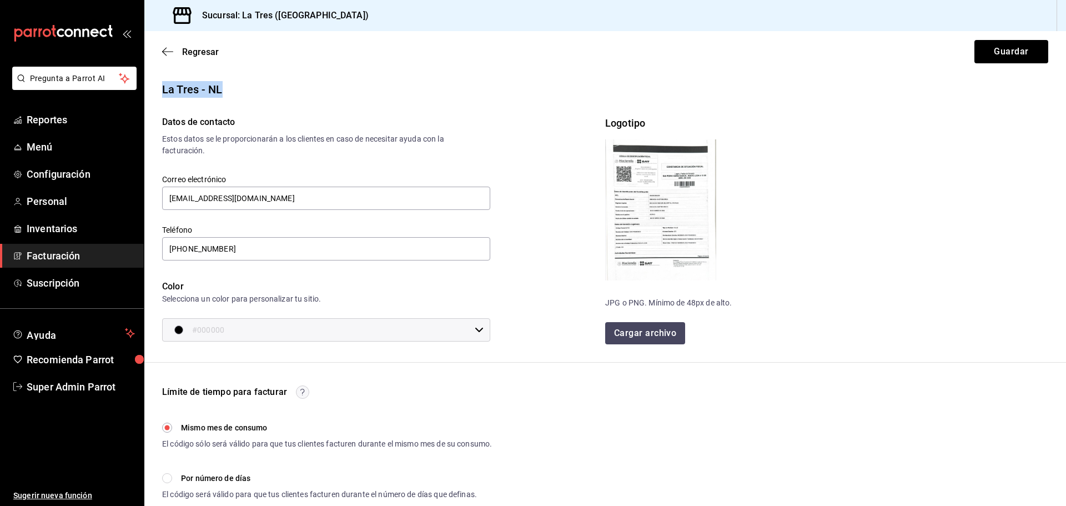
drag, startPoint x: 164, startPoint y: 86, endPoint x: 232, endPoint y: 93, distance: 68.6
click at [232, 93] on div "La Tres - NL" at bounding box center [605, 89] width 886 height 17
click at [233, 95] on div "La Tres - NL" at bounding box center [605, 89] width 886 height 17
drag, startPoint x: 162, startPoint y: 83, endPoint x: 214, endPoint y: 89, distance: 51.9
click at [213, 89] on div "La Tres - NL" at bounding box center [605, 89] width 886 height 17
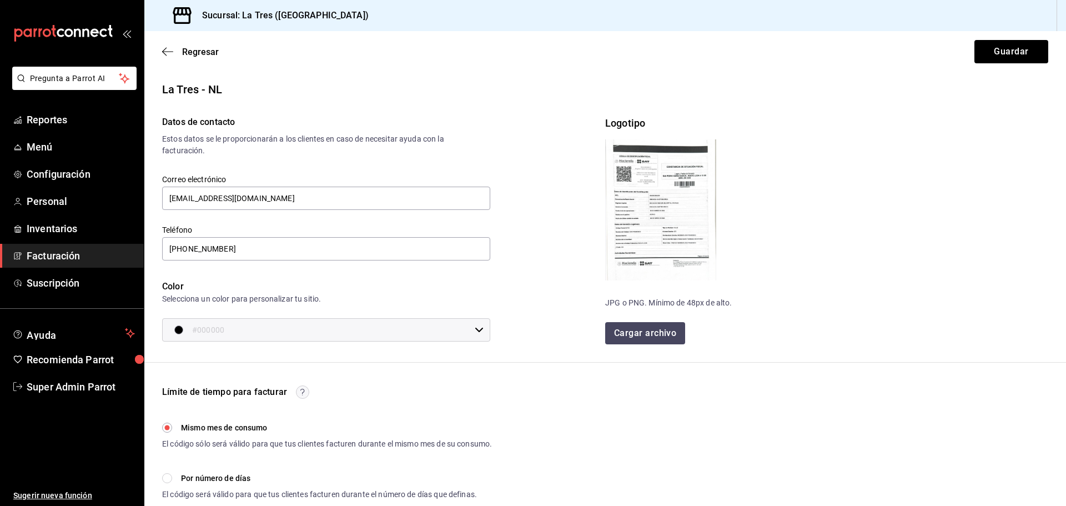
click at [233, 98] on div "Datos de contacto Estos datos se le proporcionarán a los clientes en caso de ne…" at bounding box center [297, 127] width 307 height 59
click at [175, 48] on span "Regresar" at bounding box center [190, 52] width 57 height 11
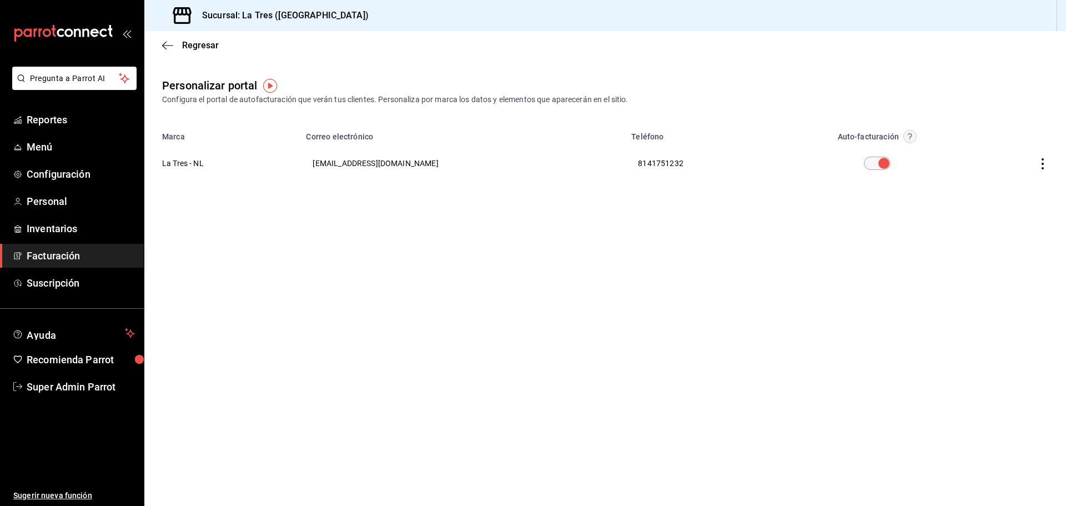
click at [260, 161] on th "La Tres - NL" at bounding box center [221, 163] width 155 height 40
click at [1043, 155] on th at bounding box center [1021, 163] width 90 height 40
click at [1035, 165] on th at bounding box center [1021, 163] width 90 height 40
click at [1042, 163] on icon "button" at bounding box center [1042, 163] width 2 height 11
click at [990, 149] on li "Editar" at bounding box center [992, 149] width 111 height 28
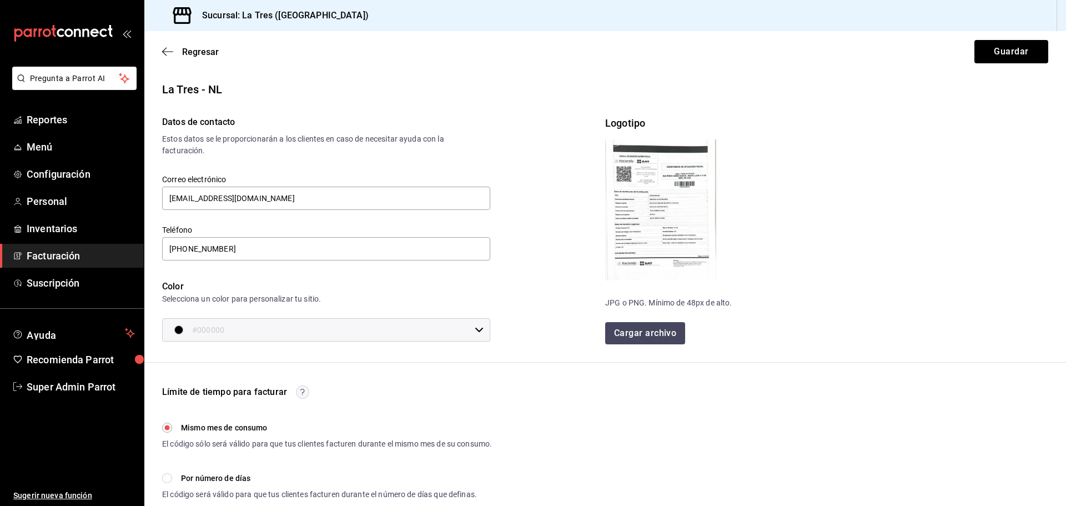
click at [518, 95] on div "La Tres - NL" at bounding box center [605, 89] width 886 height 17
click at [356, 104] on div "Datos de contacto Estos datos se le proporcionarán a los clientes en caso de ne…" at bounding box center [297, 127] width 307 height 59
click at [689, 193] on img at bounding box center [660, 209] width 111 height 141
click at [178, 53] on span "Regresar" at bounding box center [190, 52] width 57 height 11
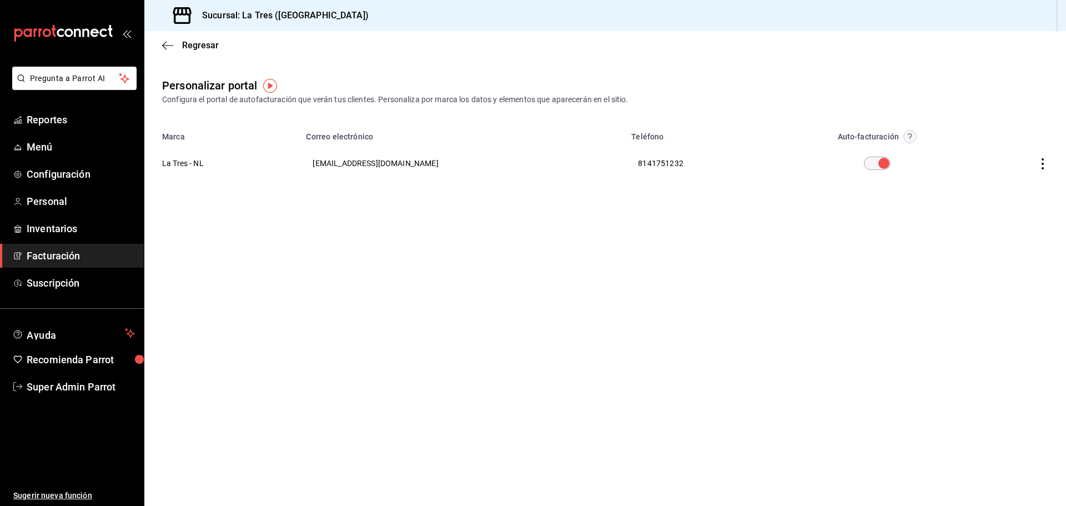
click at [1039, 169] on icon "button" at bounding box center [1042, 163] width 11 height 11
click at [1002, 175] on span "Visitar sitio" at bounding box center [977, 178] width 54 height 10
click at [238, 173] on th "La Tres - NL" at bounding box center [221, 163] width 155 height 40
drag, startPoint x: 1031, startPoint y: 161, endPoint x: 1037, endPoint y: 162, distance: 6.7
click at [1032, 161] on th at bounding box center [1021, 163] width 90 height 40
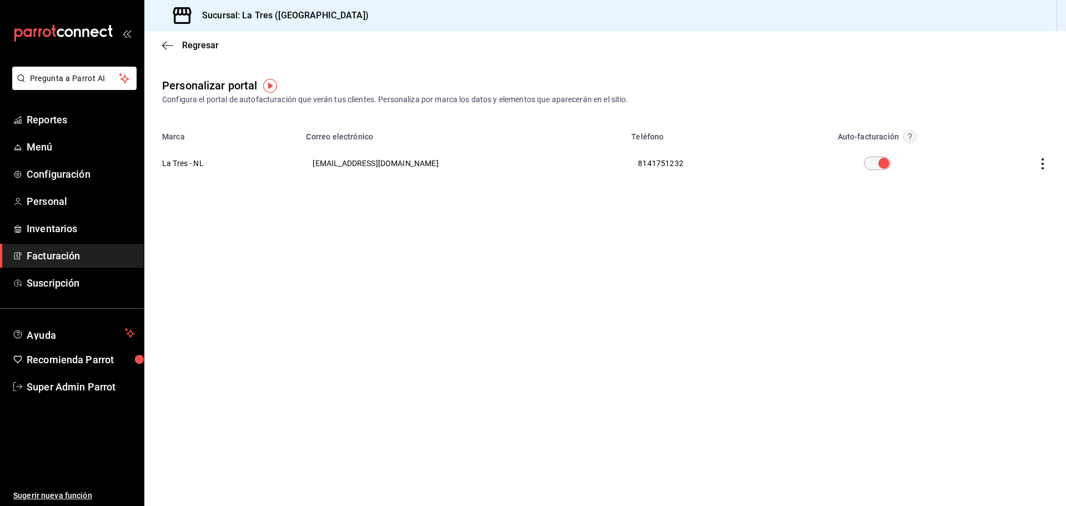
click at [1039, 162] on icon "button" at bounding box center [1042, 163] width 11 height 11
click at [996, 155] on li "Editar" at bounding box center [992, 149] width 111 height 28
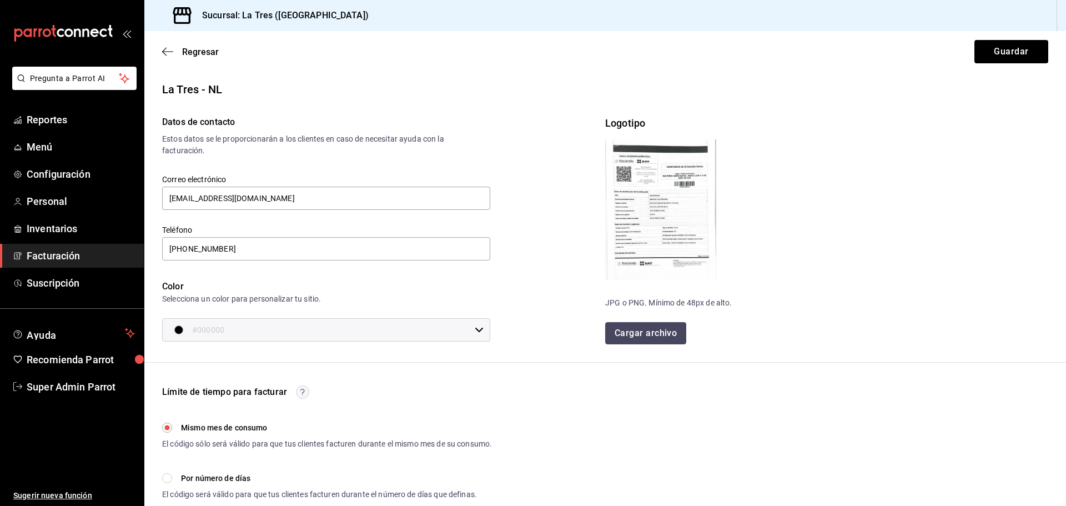
click at [659, 336] on button "Cargar archivo" at bounding box center [645, 333] width 81 height 22
click at [707, 189] on img at bounding box center [660, 209] width 111 height 141
click at [696, 187] on img at bounding box center [660, 209] width 111 height 141
click at [327, 334] on input "#000000" at bounding box center [331, 330] width 278 height 22
click at [536, 281] on div at bounding box center [533, 253] width 1066 height 506
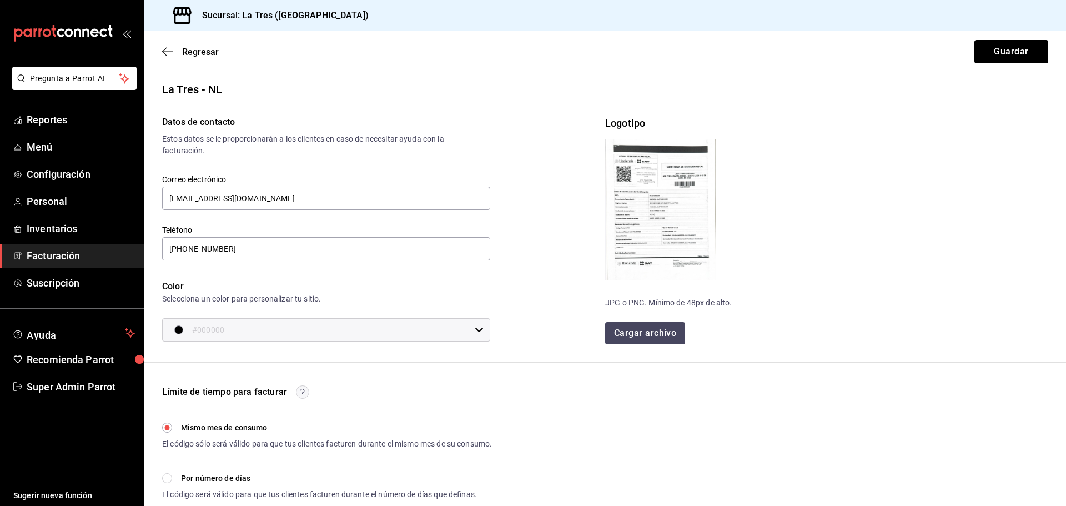
click at [175, 58] on div "Regresar Guardar" at bounding box center [604, 51] width 921 height 41
click at [173, 55] on icon "button" at bounding box center [167, 52] width 11 height 10
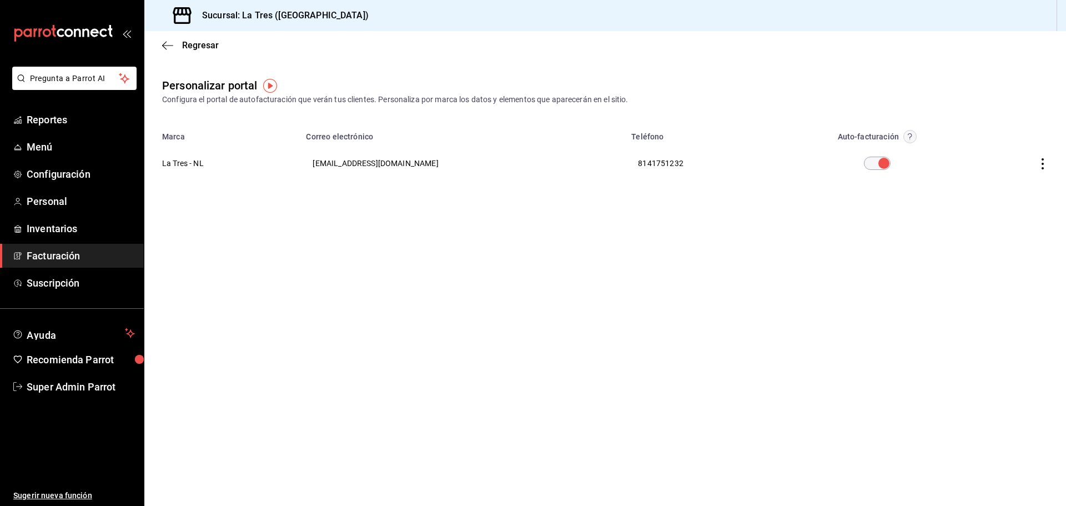
click at [1040, 159] on icon "button" at bounding box center [1042, 163] width 11 height 11
click at [964, 183] on li "Visitar sitio" at bounding box center [992, 178] width 111 height 28
drag, startPoint x: 214, startPoint y: 162, endPoint x: 163, endPoint y: 162, distance: 51.6
click at [163, 162] on th "La Tres - NL" at bounding box center [221, 163] width 155 height 40
click at [177, 189] on div "Personalizar portal Configura el portal de autofacturación que verán tus client…" at bounding box center [604, 139] width 921 height 124
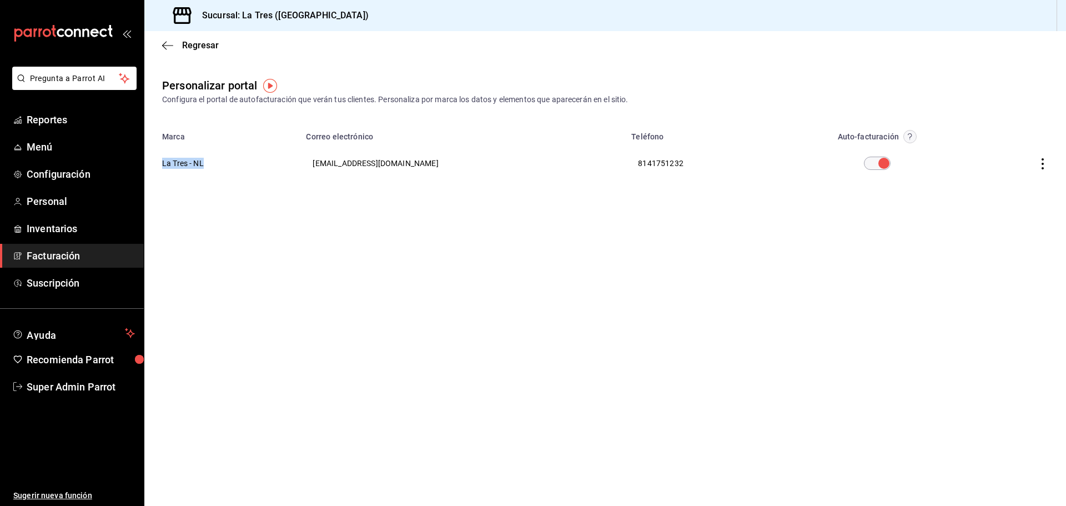
drag, startPoint x: 159, startPoint y: 163, endPoint x: 216, endPoint y: 168, distance: 57.9
click at [212, 163] on th "La Tres - NL" at bounding box center [221, 163] width 155 height 40
click at [214, 184] on div "Personalizar portal Configura el portal de autofacturación que verán tus client…" at bounding box center [604, 139] width 921 height 124
click at [193, 159] on th "La Tres - NL" at bounding box center [221, 163] width 155 height 40
drag, startPoint x: 211, startPoint y: 162, endPoint x: 166, endPoint y: 163, distance: 45.5
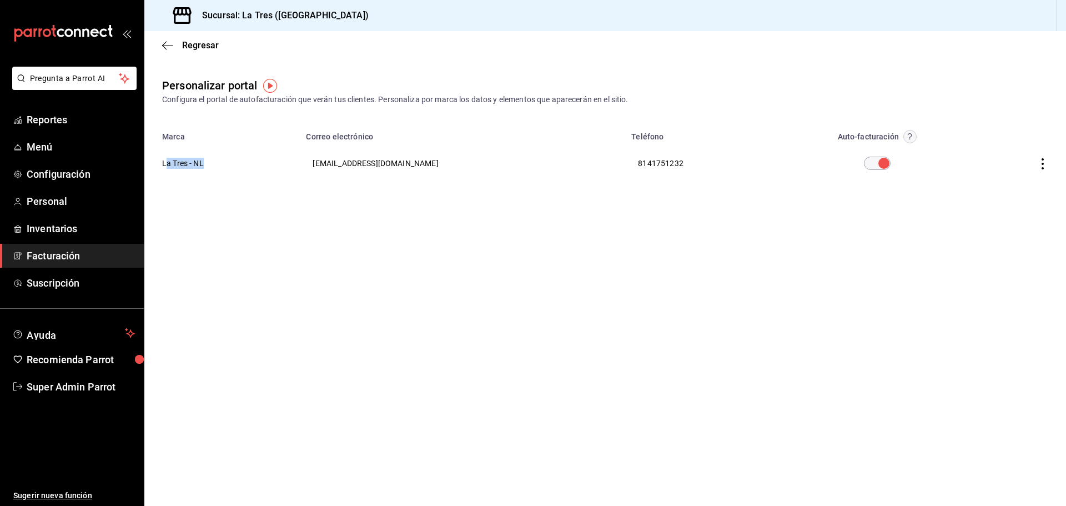
click at [167, 163] on th "La Tres - NL" at bounding box center [221, 163] width 155 height 40
click at [164, 163] on th "La Tres - NL" at bounding box center [221, 163] width 155 height 40
drag, startPoint x: 158, startPoint y: 164, endPoint x: 225, endPoint y: 175, distance: 67.4
click at [199, 163] on th "La Tres - NL" at bounding box center [221, 163] width 155 height 40
click at [225, 175] on th "La Tres - NL" at bounding box center [221, 163] width 155 height 40
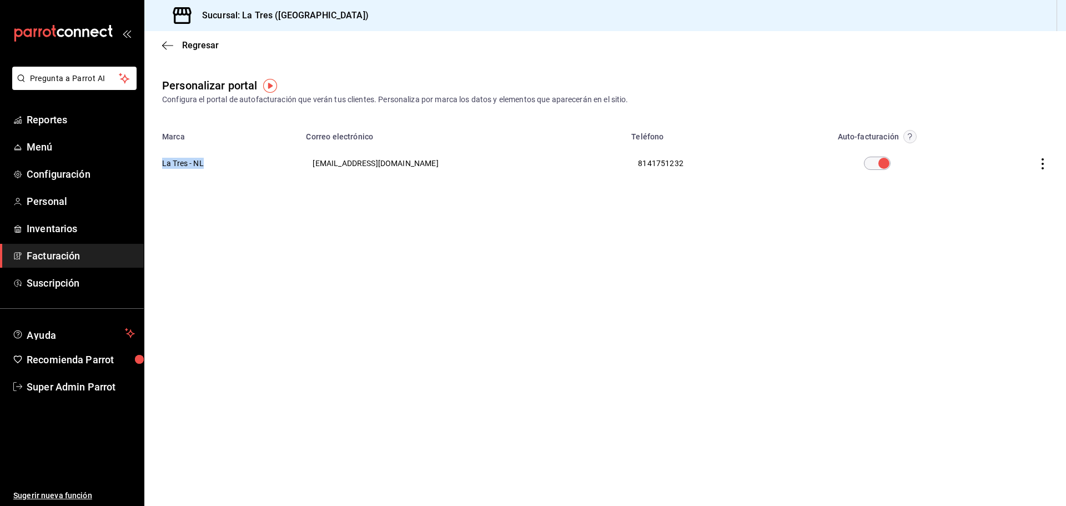
drag, startPoint x: 210, startPoint y: 164, endPoint x: 164, endPoint y: 164, distance: 46.1
click at [164, 164] on th "La Tres - NL" at bounding box center [221, 163] width 155 height 40
click at [163, 164] on th "La Tres - NL" at bounding box center [221, 163] width 155 height 40
click at [169, 175] on th "La Tres - NL" at bounding box center [221, 163] width 155 height 40
click at [206, 165] on th "La Tres - NL" at bounding box center [221, 163] width 155 height 40
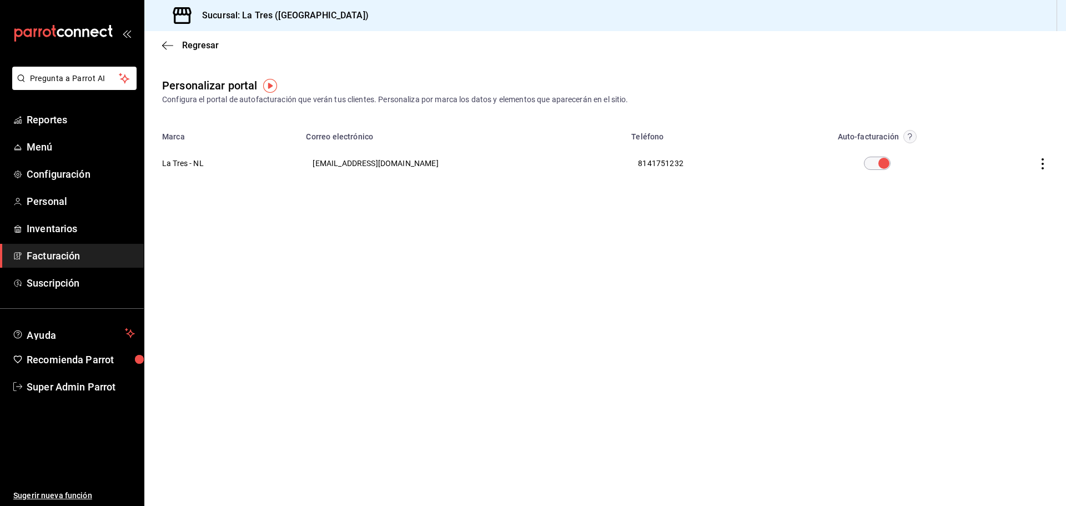
drag, startPoint x: 185, startPoint y: 165, endPoint x: 743, endPoint y: 114, distance: 560.2
click at [190, 165] on th "La Tres - NL" at bounding box center [221, 163] width 155 height 40
click at [1045, 162] on icon "button" at bounding box center [1042, 163] width 11 height 11
click at [1012, 154] on li "Editar" at bounding box center [992, 149] width 111 height 28
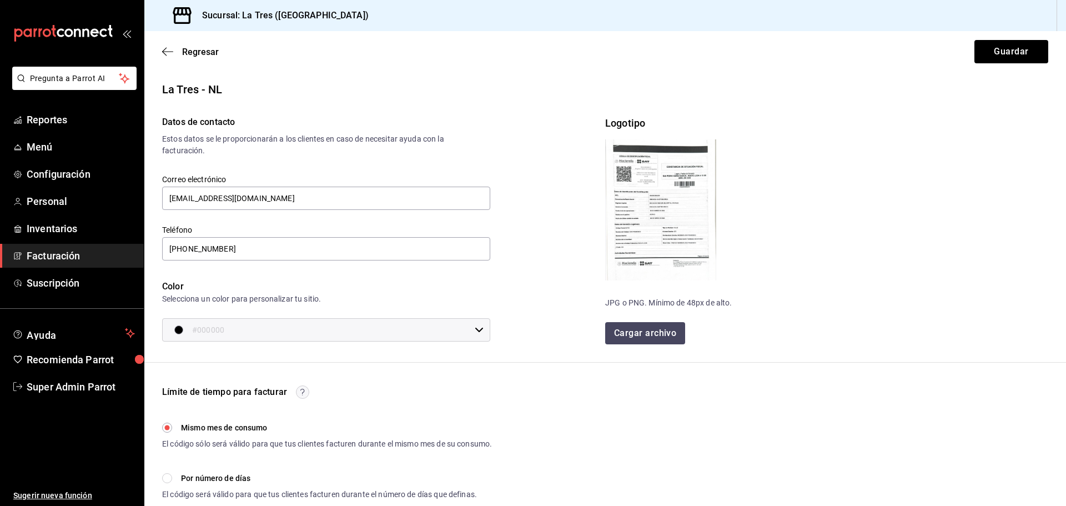
drag, startPoint x: 609, startPoint y: 133, endPoint x: 654, endPoint y: 206, distance: 86.4
click at [654, 206] on div "Logotipo JPG o PNG. Mínimo de 48px de alto. Cargar archivo" at bounding box center [826, 229] width 443 height 229
drag, startPoint x: 628, startPoint y: 182, endPoint x: 548, endPoint y: 145, distance: 87.2
click at [537, 143] on div "Datos de contacto Estos datos se le proporcionarán a los clientes en caso de ne…" at bounding box center [374, 220] width 461 height 244
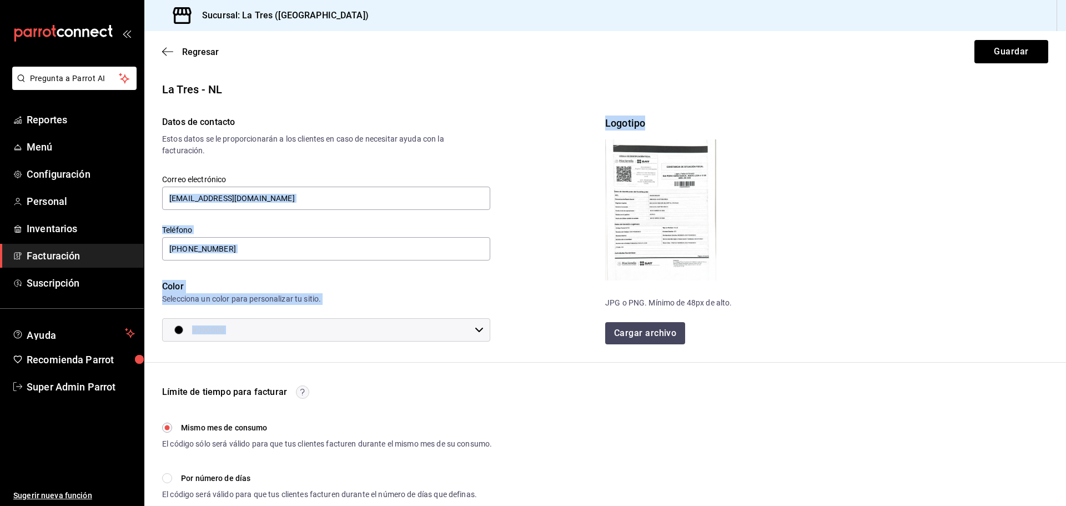
drag, startPoint x: 595, startPoint y: 119, endPoint x: 650, endPoint y: 121, distance: 55.0
click at [650, 121] on div "Datos de contacto Estos datos se le proporcionarán a los clientes en caso de ne…" at bounding box center [605, 229] width 886 height 229
click at [623, 118] on div "Logotipo" at bounding box center [826, 122] width 443 height 15
drag, startPoint x: 598, startPoint y: 119, endPoint x: 643, endPoint y: 124, distance: 45.2
click at [643, 124] on div "Datos de contacto Estos datos se le proporcionarán a los clientes en caso de ne…" at bounding box center [605, 229] width 886 height 229
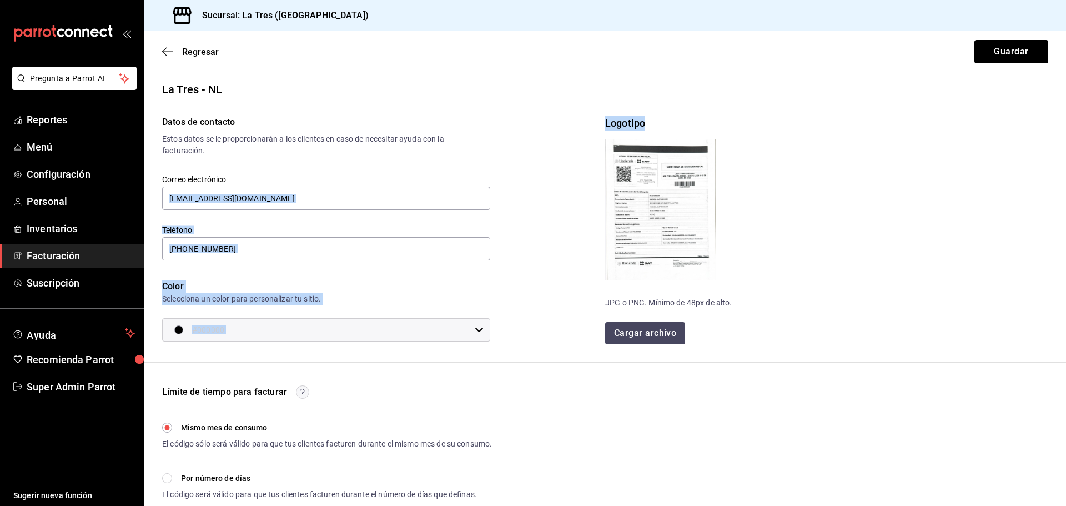
click at [594, 128] on div "Datos de contacto Estos datos se le proporcionarán a los clientes en caso de ne…" at bounding box center [374, 220] width 461 height 244
drag, startPoint x: 599, startPoint y: 118, endPoint x: 638, endPoint y: 119, distance: 38.3
click at [636, 119] on div "Datos de contacto Estos datos se le proporcionarán a los clientes en caso de ne…" at bounding box center [605, 229] width 886 height 229
click at [599, 120] on div "Datos de contacto Estos datos se le proporcionarán a los clientes en caso de ne…" at bounding box center [374, 220] width 461 height 244
drag, startPoint x: 599, startPoint y: 120, endPoint x: 647, endPoint y: 124, distance: 48.4
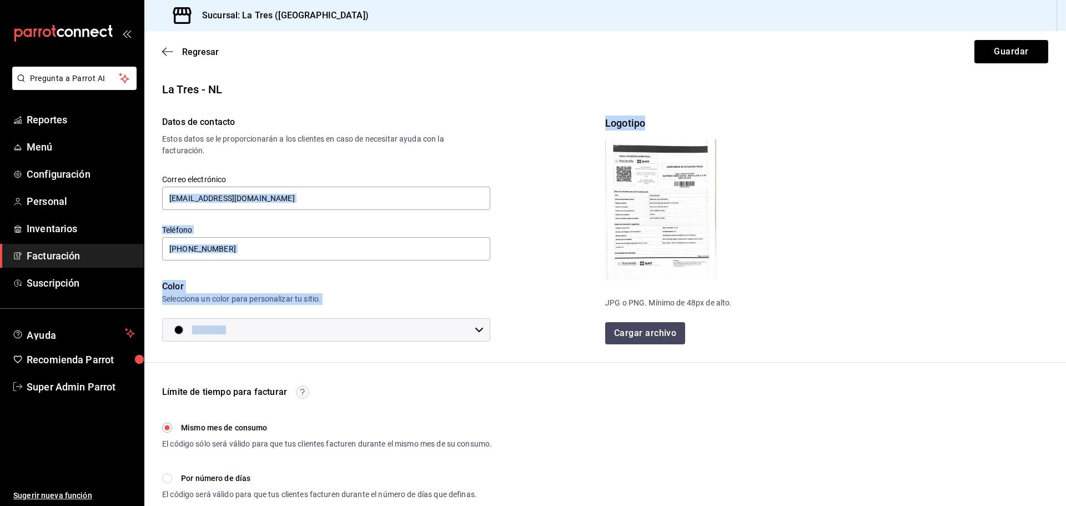
click at [648, 124] on div "Datos de contacto Estos datos se le proporcionarán a los clientes en caso de ne…" at bounding box center [605, 229] width 886 height 229
click at [596, 125] on div "Datos de contacto Estos datos se le proporcionarán a los clientes en caso de ne…" at bounding box center [374, 220] width 461 height 244
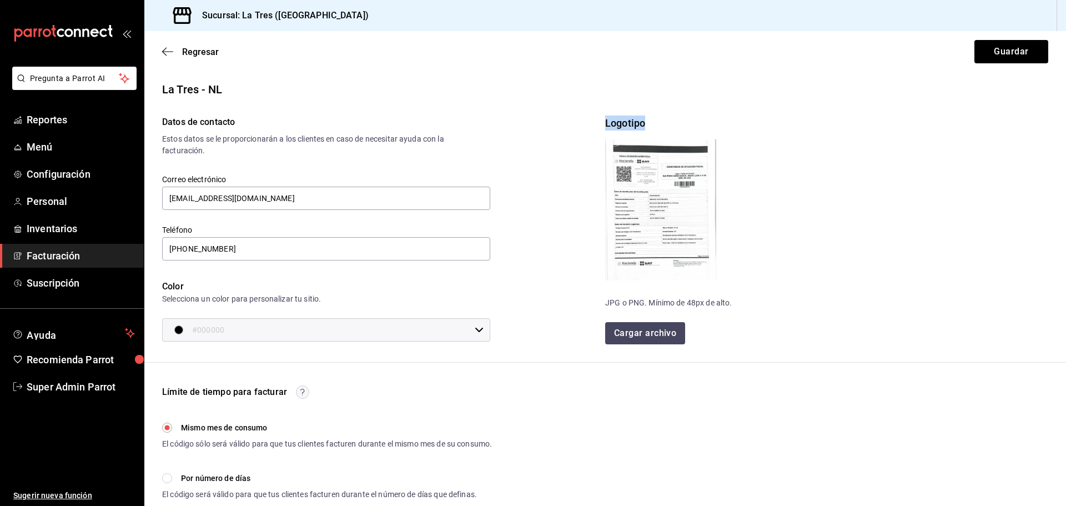
drag, startPoint x: 603, startPoint y: 123, endPoint x: 662, endPoint y: 123, distance: 58.8
click at [662, 123] on div "Logotipo" at bounding box center [826, 122] width 443 height 15
click at [578, 180] on div "Datos de contacto Estos datos se le proporcionarán a los clientes en caso de ne…" at bounding box center [374, 220] width 461 height 244
drag, startPoint x: 601, startPoint y: 303, endPoint x: 642, endPoint y: 305, distance: 41.1
click at [642, 305] on div "JPG o PNG. Mínimo de 48px de alto." at bounding box center [826, 303] width 443 height 12
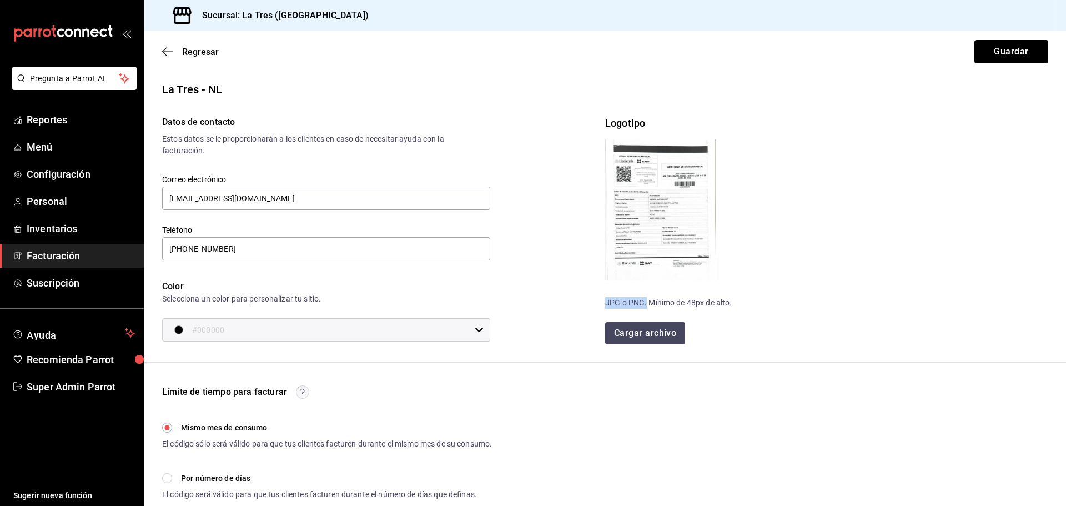
click at [622, 305] on div "JPG o PNG. Mínimo de 48px de alto." at bounding box center [826, 303] width 443 height 12
click at [622, 127] on div "Logotipo" at bounding box center [826, 122] width 443 height 15
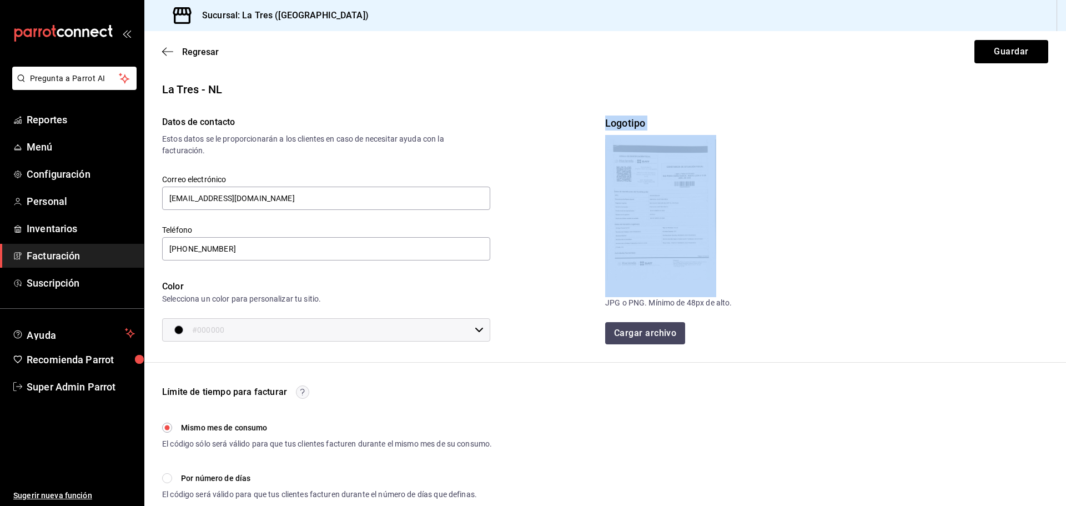
drag, startPoint x: 602, startPoint y: 116, endPoint x: 709, endPoint y: 233, distance: 157.9
click at [709, 231] on div "Logotipo JPG o PNG. Mínimo de 48px de alto. Cargar archivo" at bounding box center [826, 229] width 443 height 229
click at [717, 245] on div "Logotipo JPG o PNG. Mínimo de 48px de alto. Cargar archivo" at bounding box center [826, 229] width 443 height 229
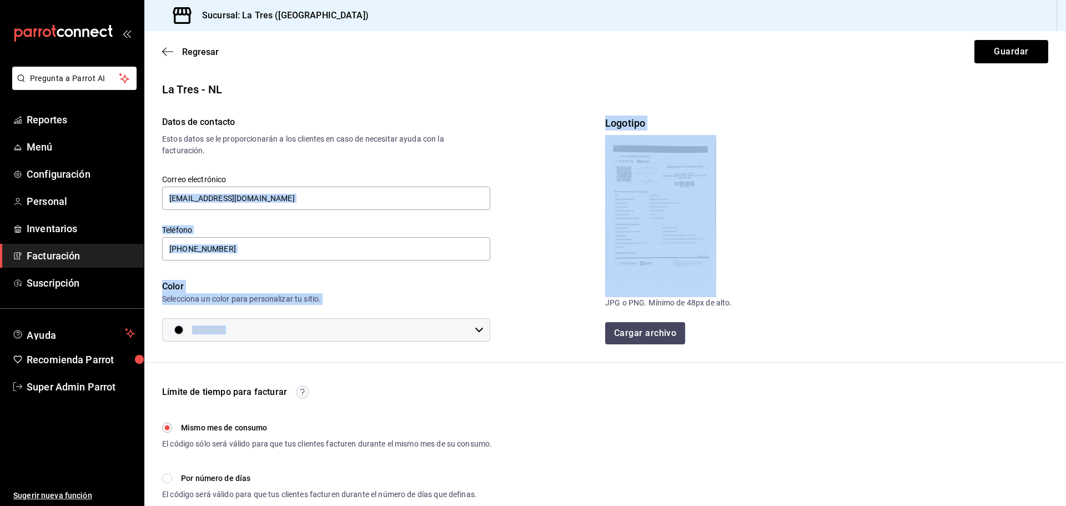
drag, startPoint x: 598, startPoint y: 112, endPoint x: 716, endPoint y: 235, distance: 169.6
click at [716, 235] on div "Datos de contacto Estos datos se le proporcionarán a los clientes en caso de ne…" at bounding box center [605, 229] width 886 height 229
click at [512, 159] on div "Datos de contacto Estos datos se le proporcionarán a los clientes en caso de ne…" at bounding box center [374, 220] width 461 height 244
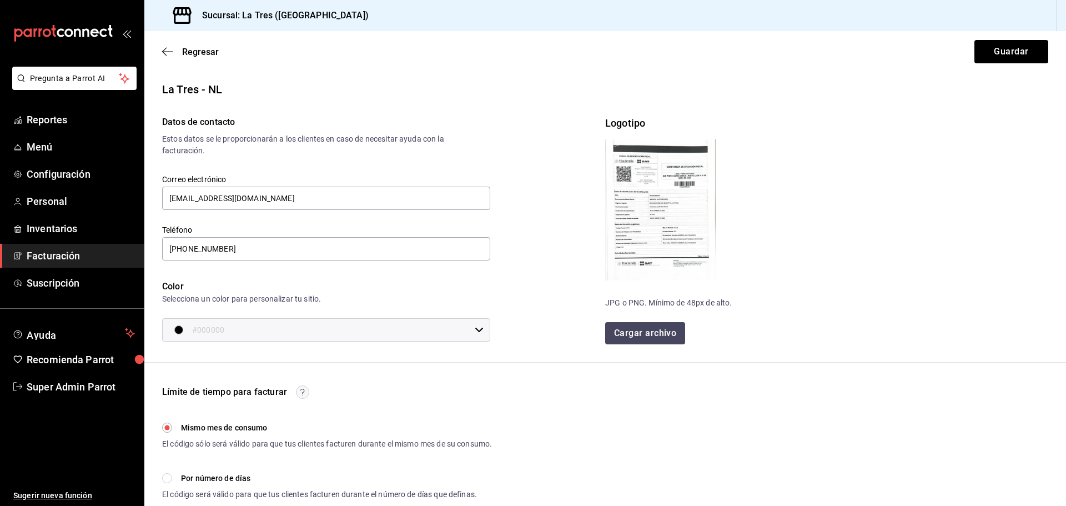
click at [644, 183] on img at bounding box center [660, 209] width 111 height 141
click at [53, 385] on span "Super Admin Parrot" at bounding box center [81, 386] width 108 height 15
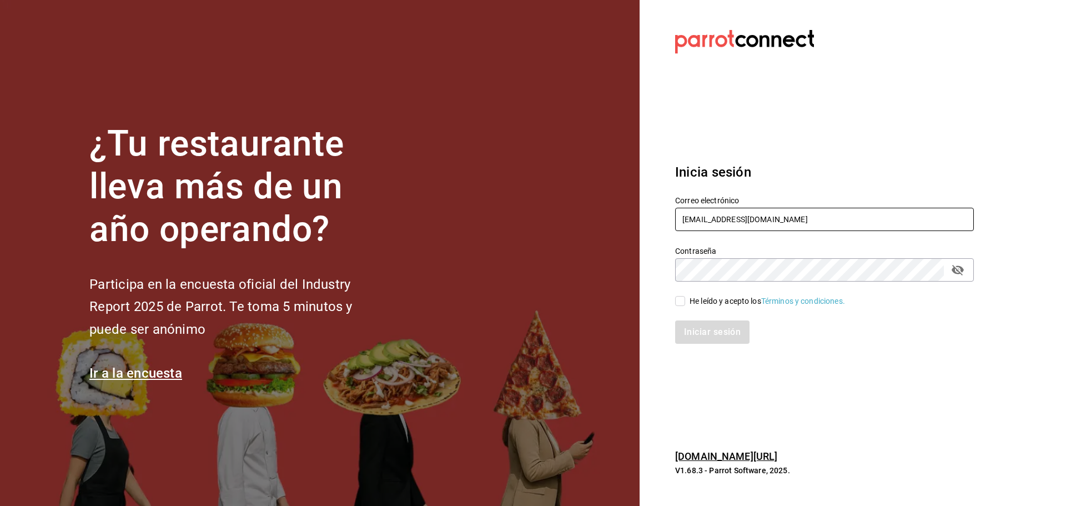
click at [734, 218] on input "[EMAIL_ADDRESS][DOMAIN_NAME]" at bounding box center [824, 219] width 299 height 23
paste input "cafemoreto@cp3"
type input "[EMAIL_ADDRESS][DOMAIN_NAME]"
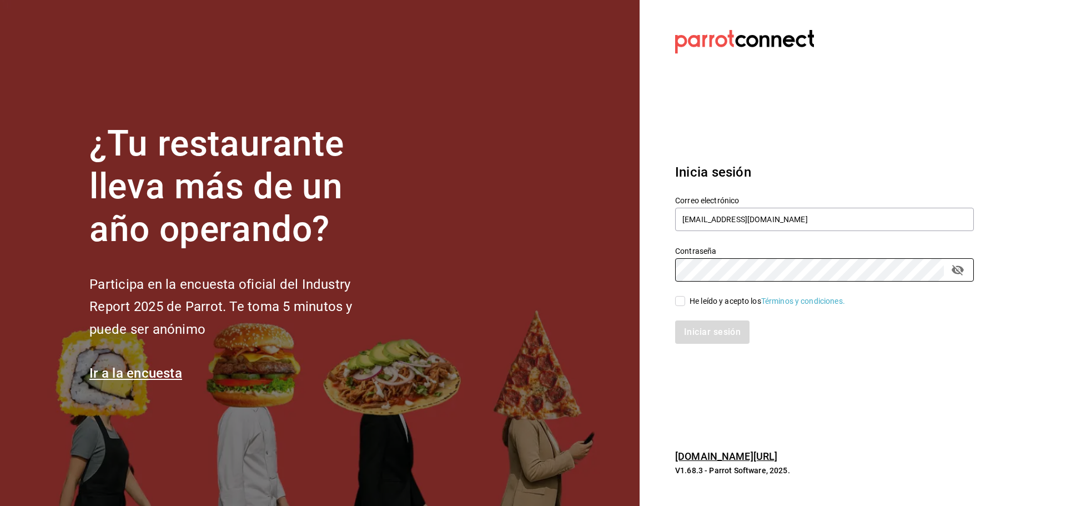
click at [680, 291] on div "He leído y acepto los Términos y condiciones." at bounding box center [818, 294] width 312 height 26
click at [682, 300] on input "He leído y acepto los Términos y condiciones." at bounding box center [680, 301] width 10 height 10
checkbox input "true"
click at [709, 337] on button "Iniciar sesión" at bounding box center [712, 331] width 75 height 23
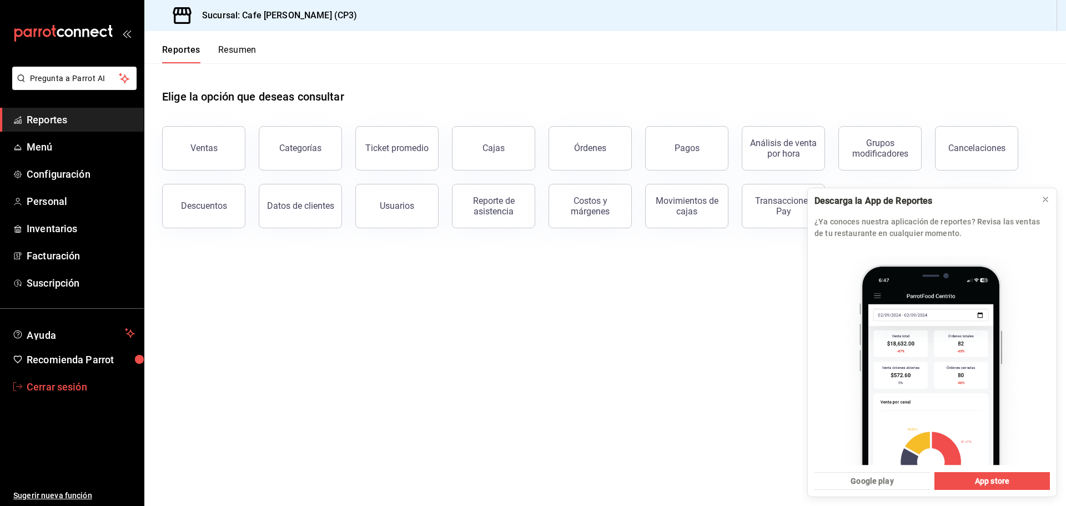
click at [72, 388] on span "Cerrar sesión" at bounding box center [81, 386] width 108 height 15
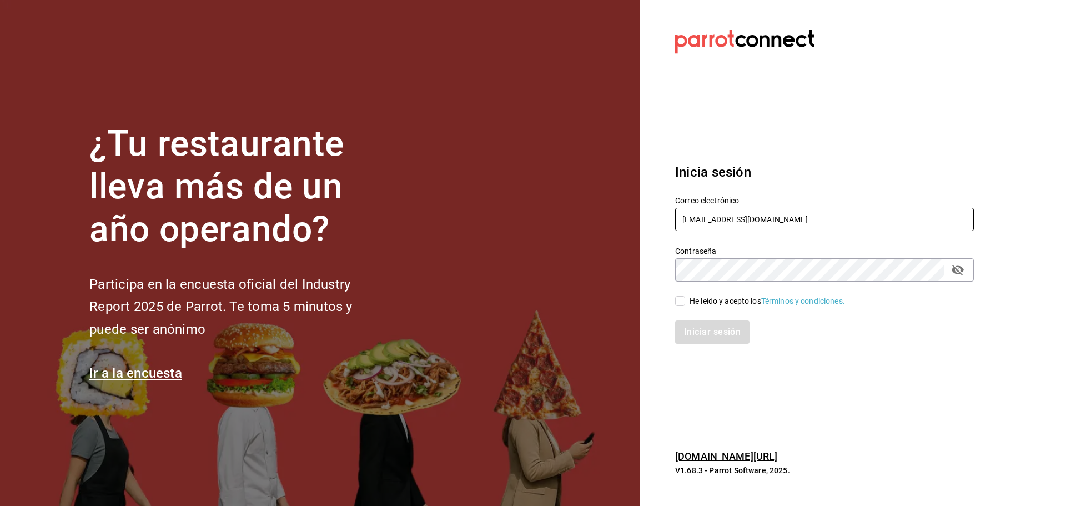
click at [738, 221] on input "[EMAIL_ADDRESS][DOMAIN_NAME]" at bounding box center [824, 219] width 299 height 23
paste input "6"
type input "[EMAIL_ADDRESS][DOMAIN_NAME]"
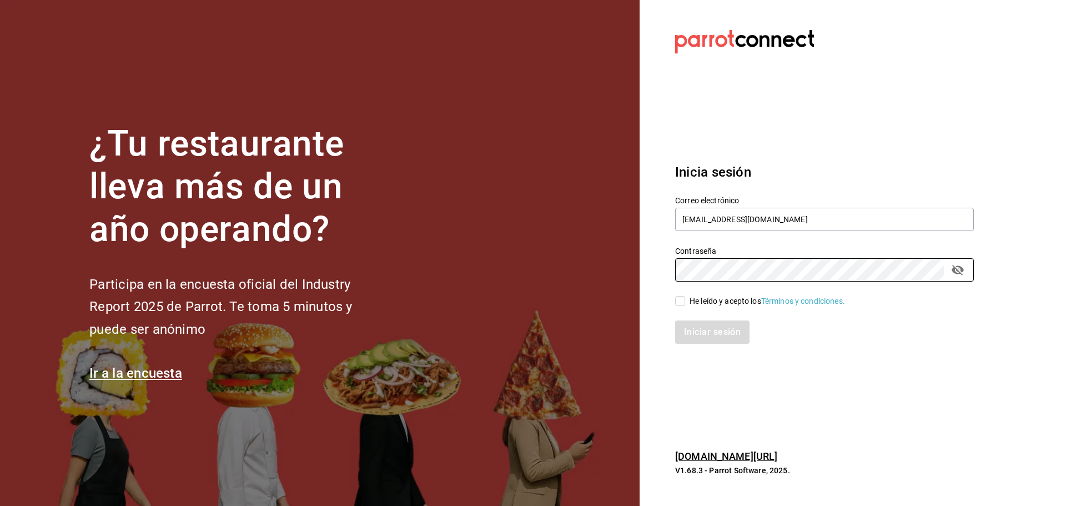
click at [700, 305] on div "He leído y acepto los Términos y condiciones." at bounding box center [766, 301] width 155 height 12
click at [685, 305] on input "He leído y acepto los Términos y condiciones." at bounding box center [680, 301] width 10 height 10
checkbox input "true"
click at [719, 340] on button "Iniciar sesión" at bounding box center [712, 331] width 75 height 23
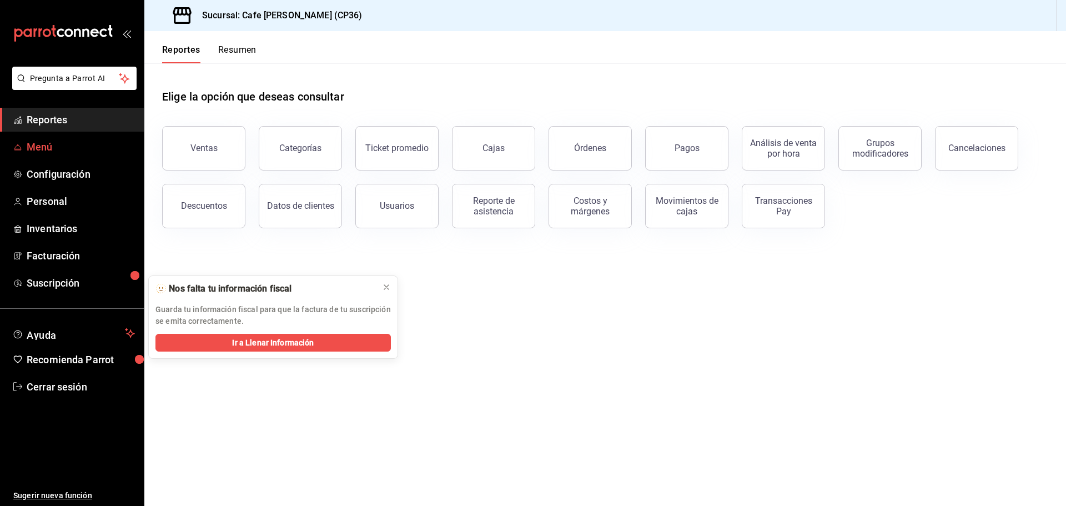
click at [76, 153] on span "Menú" at bounding box center [81, 146] width 108 height 15
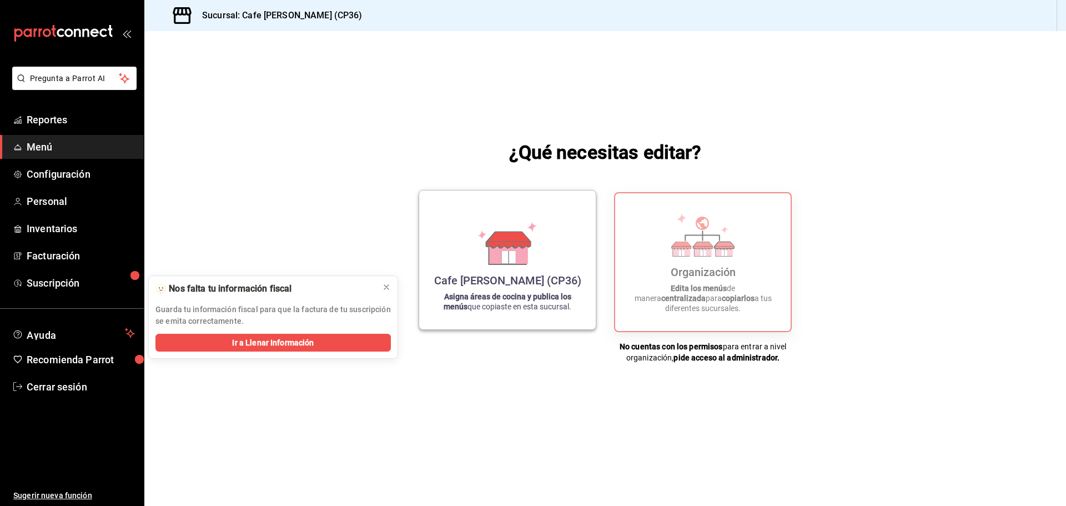
click at [531, 260] on icon at bounding box center [507, 242] width 63 height 43
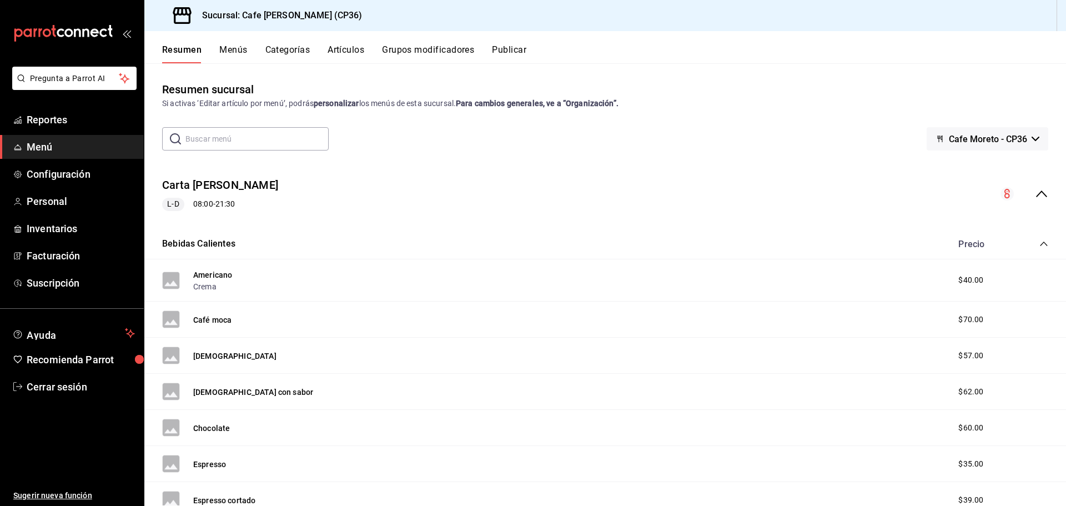
click at [988, 137] on span "Cafe Moreto - CP36" at bounding box center [988, 139] width 78 height 11
click at [988, 137] on div at bounding box center [533, 253] width 1066 height 506
click at [74, 378] on link "Cerrar sesión" at bounding box center [72, 387] width 144 height 24
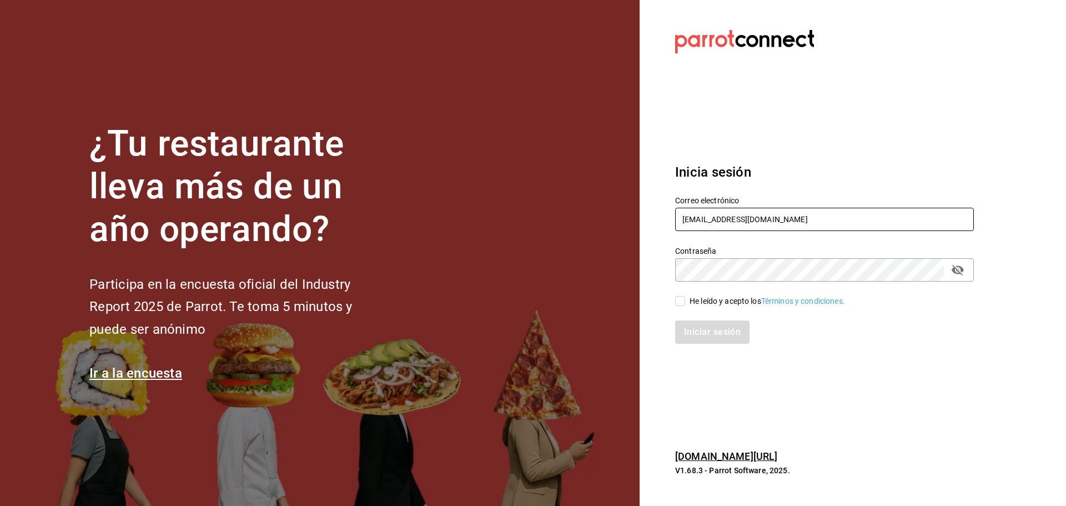
click at [698, 222] on input "cafemoreto@cp36.com" at bounding box center [824, 219] width 299 height 23
click at [698, 221] on input "cafemoreto@cp36.com" at bounding box center [824, 219] width 299 height 23
paste input "plazacrystal"
type input "cafemoreto@plazacrystal.com"
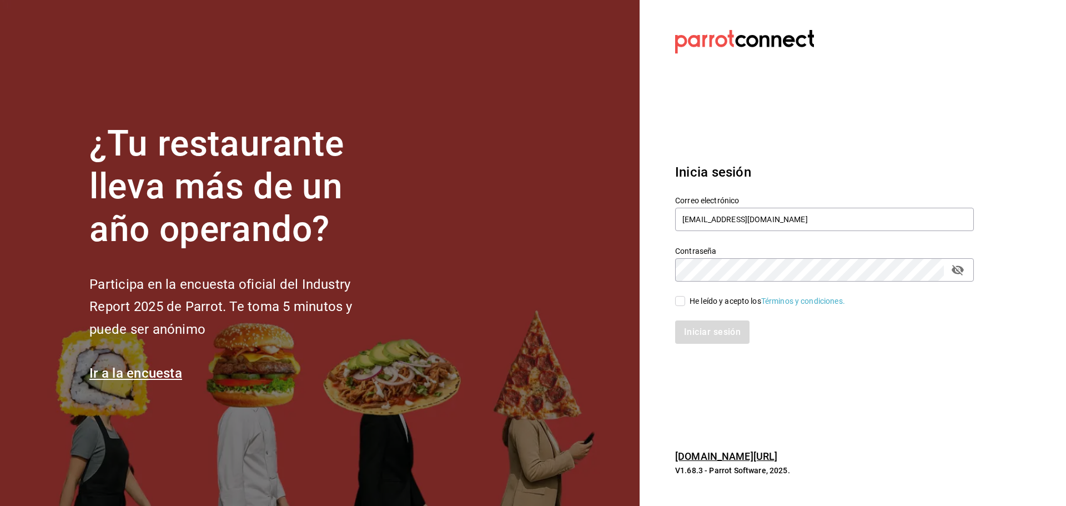
click at [678, 303] on input "He leído y acepto los Términos y condiciones." at bounding box center [680, 301] width 10 height 10
checkbox input "true"
click at [721, 330] on button "Iniciar sesión" at bounding box center [712, 331] width 75 height 23
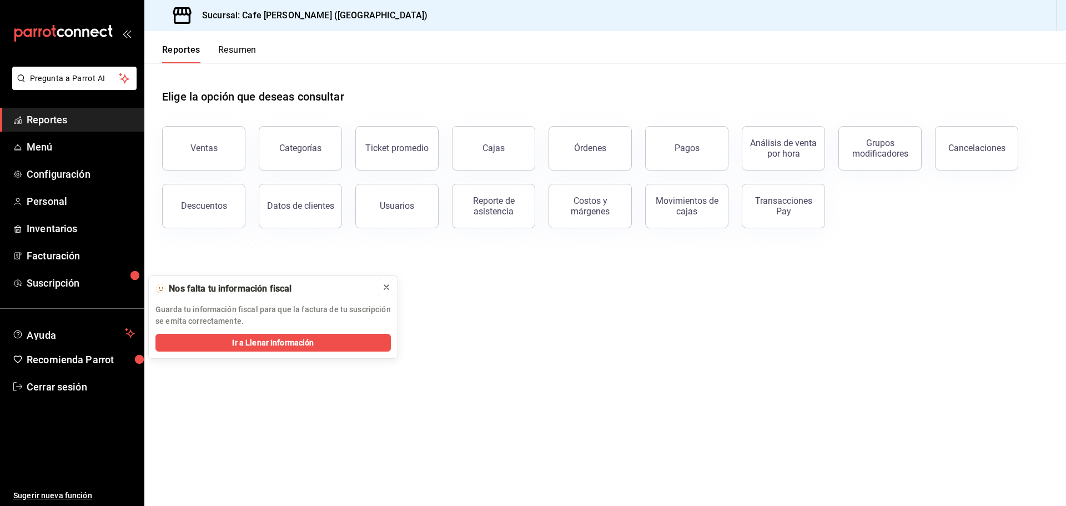
click at [386, 289] on icon at bounding box center [386, 287] width 9 height 9
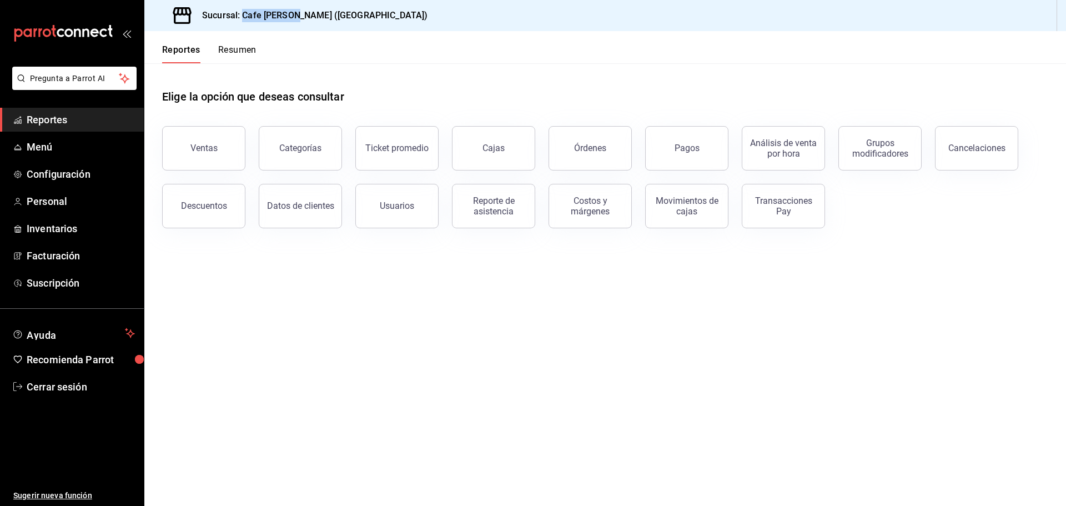
drag, startPoint x: 296, startPoint y: 14, endPoint x: 278, endPoint y: 22, distance: 19.9
click at [243, 16] on h3 "Sucursal: Cafe Moretto (Plaza Crystal)" at bounding box center [310, 15] width 234 height 13
copy h3 "Cafe Moretto"
click at [64, 153] on span "Menú" at bounding box center [81, 146] width 108 height 15
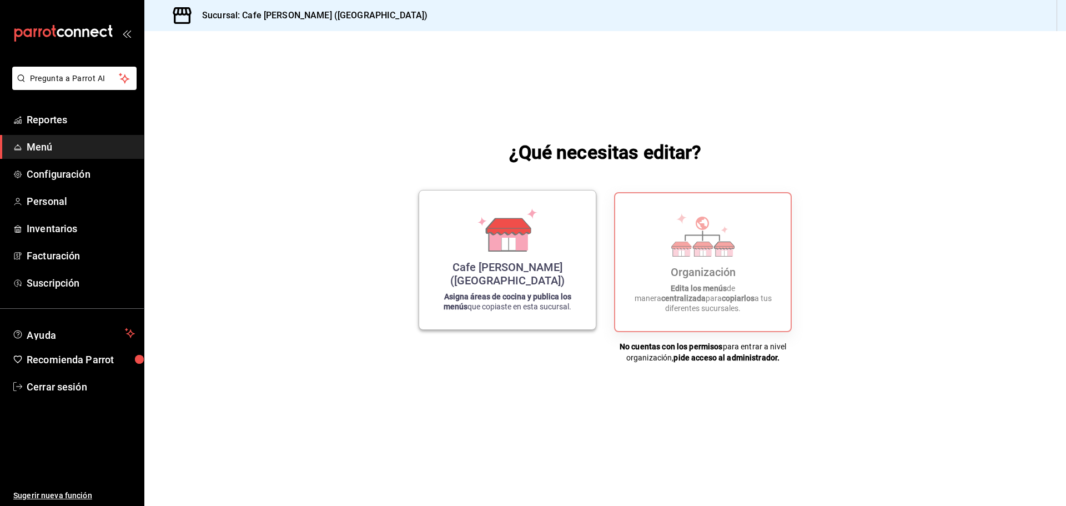
click at [460, 218] on div "Cafe Moretto (Plaza Crystal) Asigna áreas de cocina y publica los menús que cop…" at bounding box center [507, 259] width 150 height 121
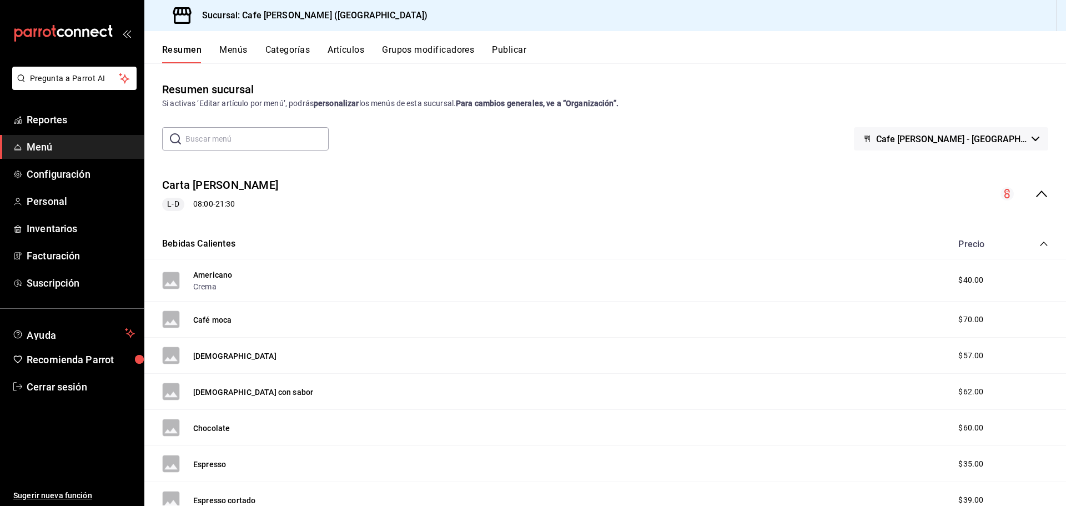
click at [958, 143] on span "Cafe Moreto - Plaza Crystal" at bounding box center [951, 139] width 151 height 11
drag, startPoint x: 938, startPoint y: 134, endPoint x: 730, endPoint y: 34, distance: 230.4
click at [936, 133] on div at bounding box center [533, 253] width 1066 height 506
click at [71, 385] on span "Cerrar sesión" at bounding box center [81, 386] width 108 height 15
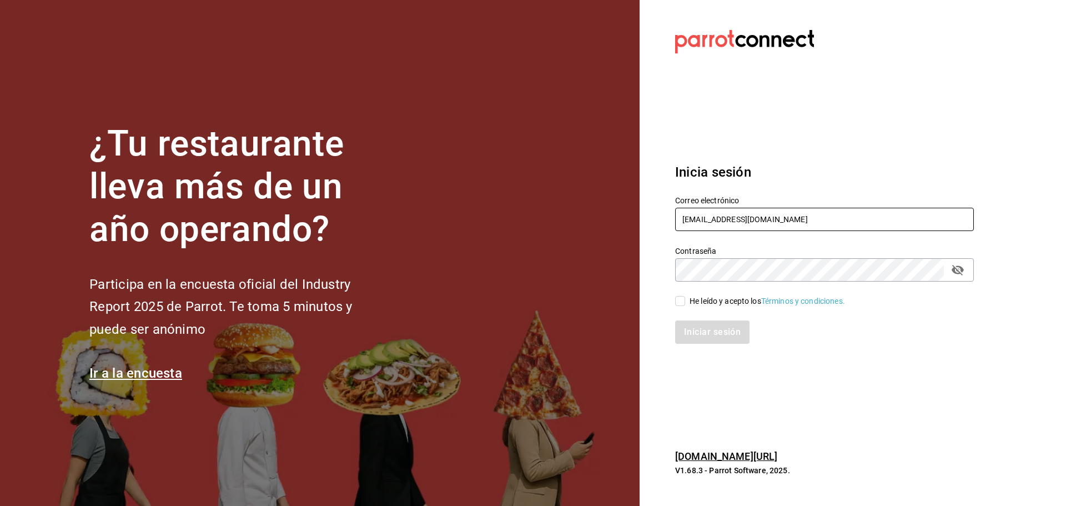
click at [700, 220] on input "[EMAIL_ADDRESS][DOMAIN_NAME]" at bounding box center [824, 219] width 299 height 23
paste input "to@veracruz"
type input "cafemoretto@veracruz.com"
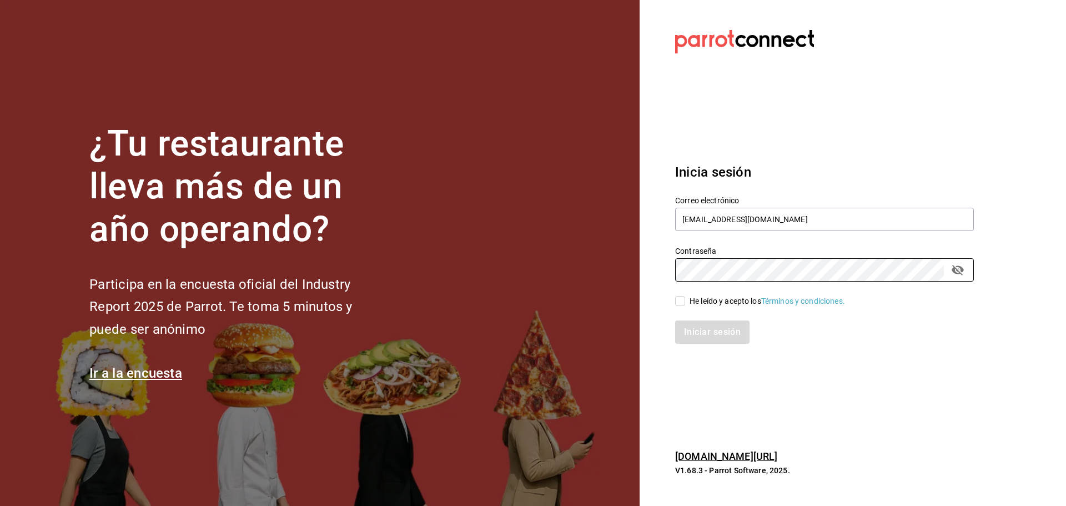
click at [678, 311] on div "Iniciar sesión" at bounding box center [818, 325] width 312 height 37
click at [678, 303] on input "He leído y acepto los Términos y condiciones." at bounding box center [680, 301] width 10 height 10
checkbox input "true"
click at [701, 337] on button "Iniciar sesión" at bounding box center [712, 331] width 75 height 23
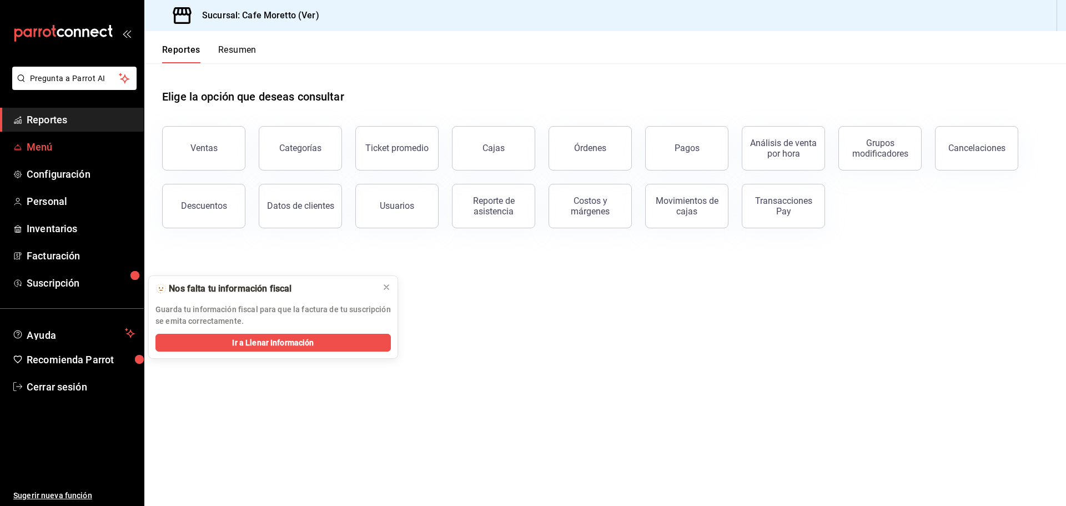
click at [69, 141] on span "Menú" at bounding box center [81, 146] width 108 height 15
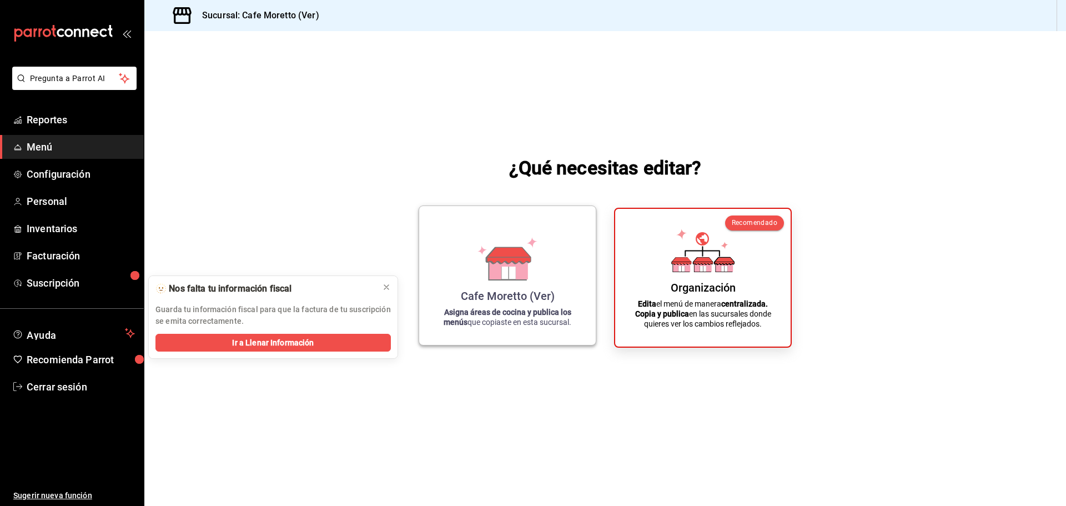
click at [481, 245] on icon at bounding box center [507, 258] width 63 height 43
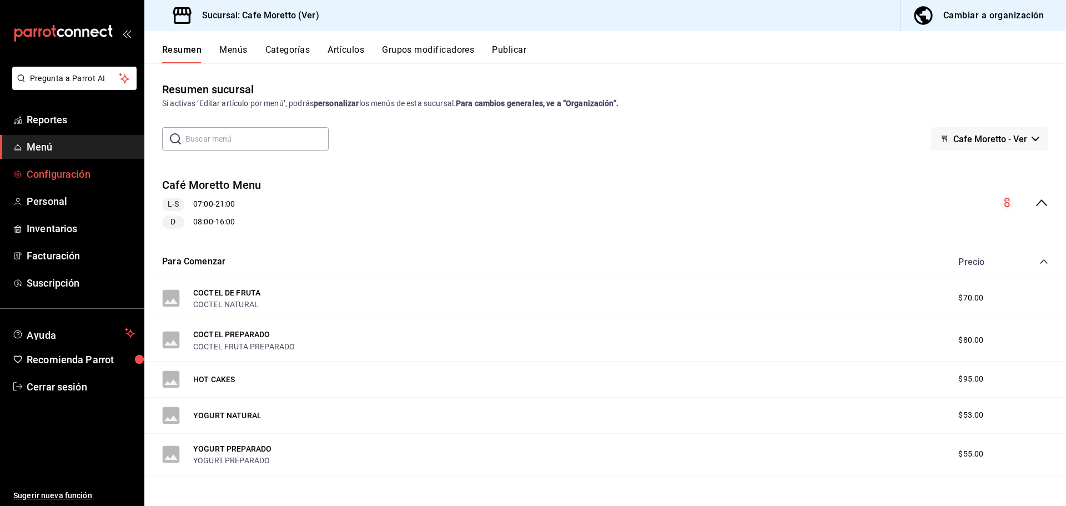
click at [100, 174] on span "Configuración" at bounding box center [81, 174] width 108 height 15
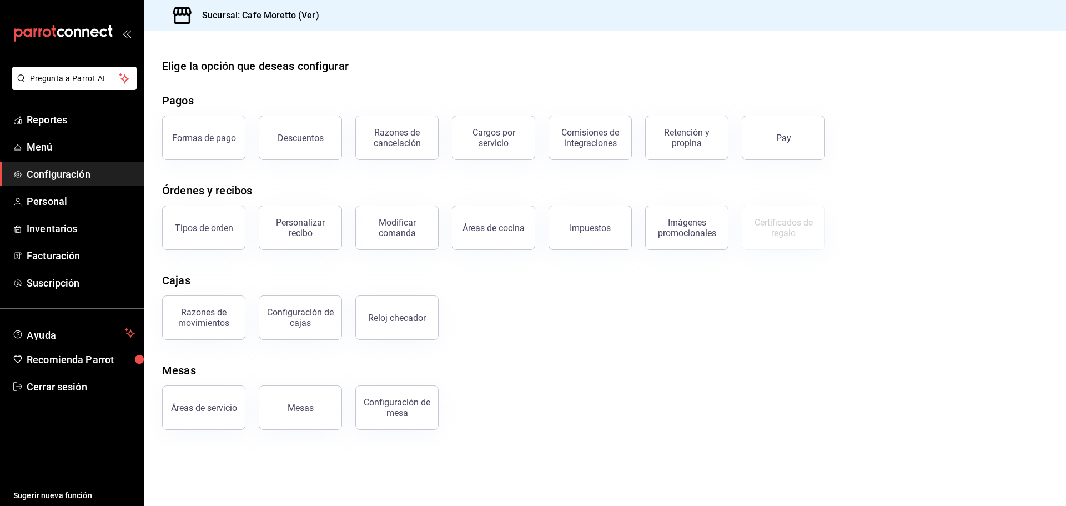
click at [214, 137] on div "Formas de pago" at bounding box center [204, 138] width 64 height 11
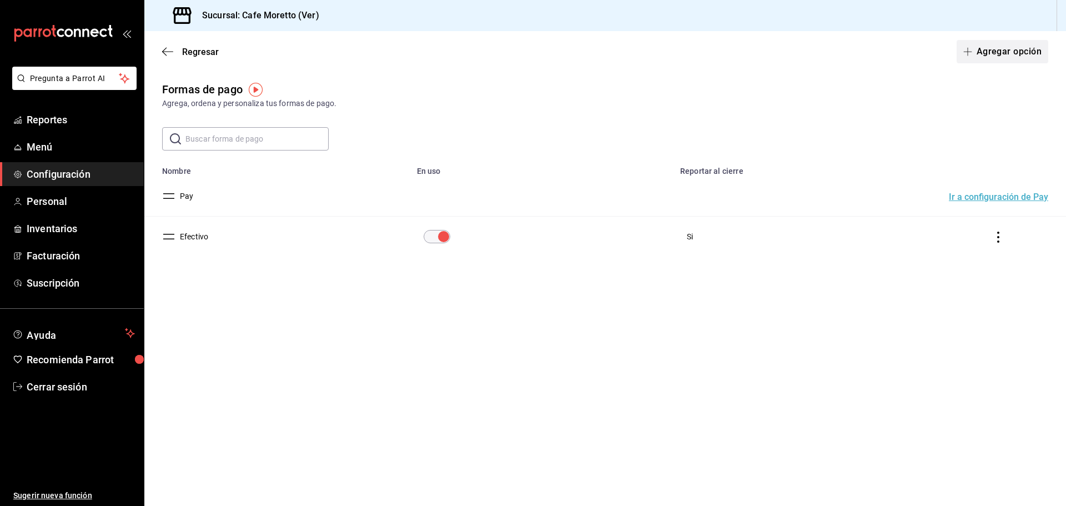
click at [992, 41] on button "Agregar opción" at bounding box center [1002, 51] width 92 height 23
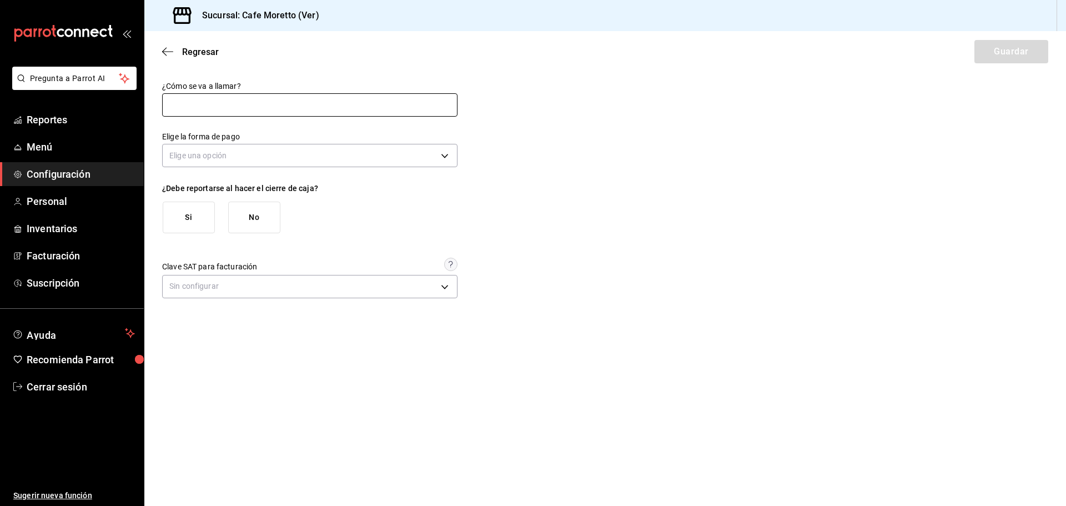
click at [253, 100] on input "text" at bounding box center [309, 104] width 295 height 23
type input "Clip"
click at [267, 158] on body "Pregunta a Parrot AI Reportes Menú Configuración Personal Inventarios Facturaci…" at bounding box center [533, 253] width 1066 height 506
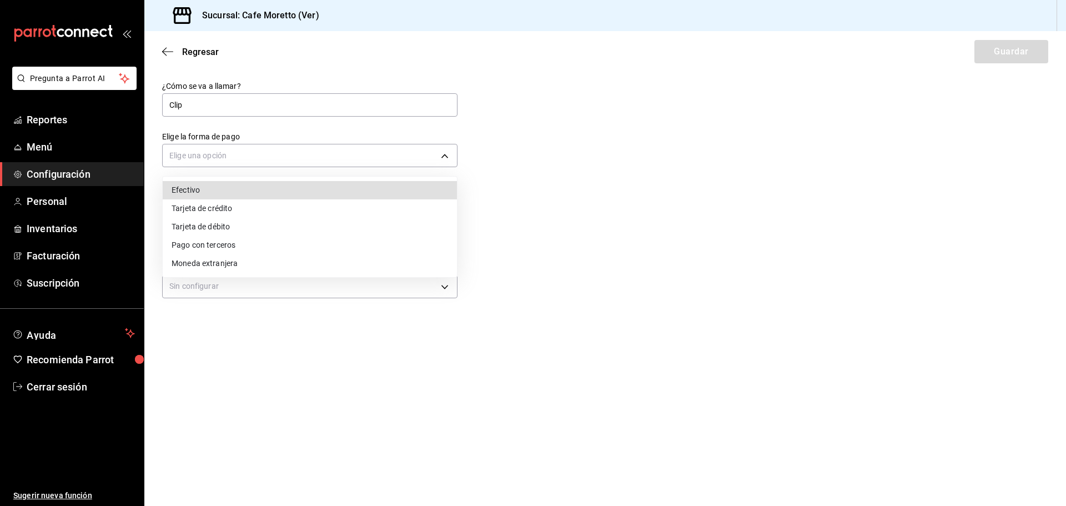
click at [243, 207] on li "Tarjeta de crédito" at bounding box center [310, 208] width 294 height 18
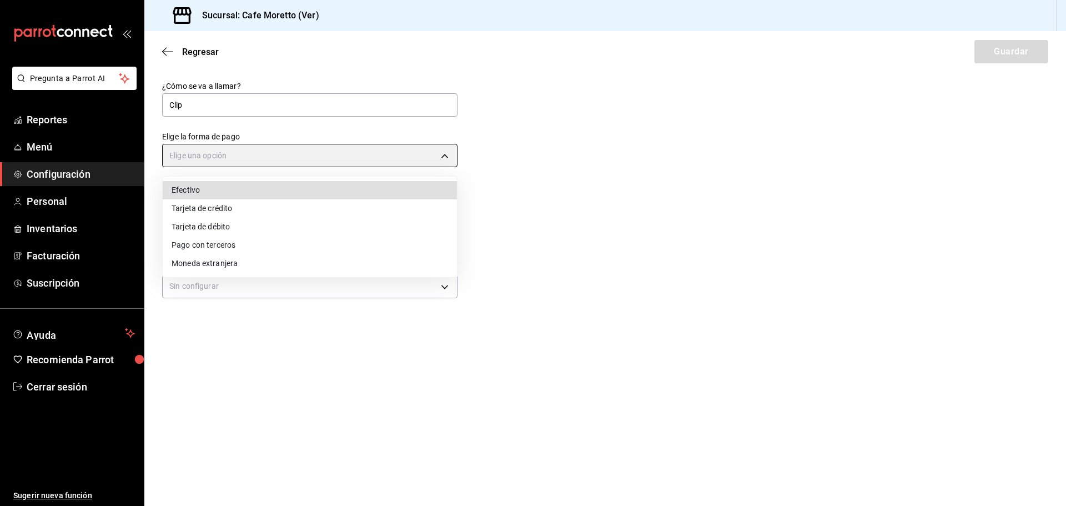
type input "CREDIT_CARD"
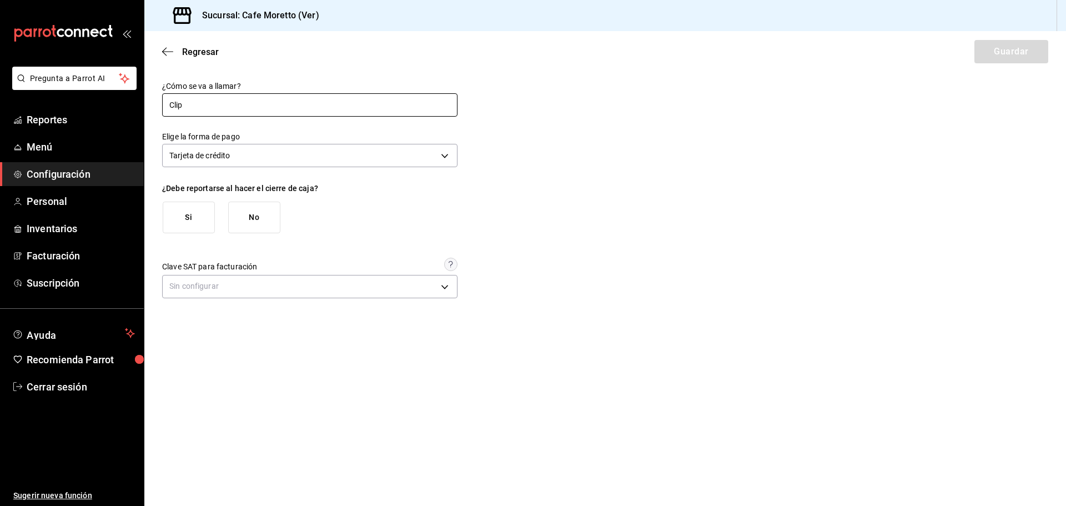
click at [216, 98] on input "Clip" at bounding box center [309, 104] width 295 height 23
type input "Clip - Credito"
click at [179, 214] on button "Si" at bounding box center [189, 217] width 52 height 32
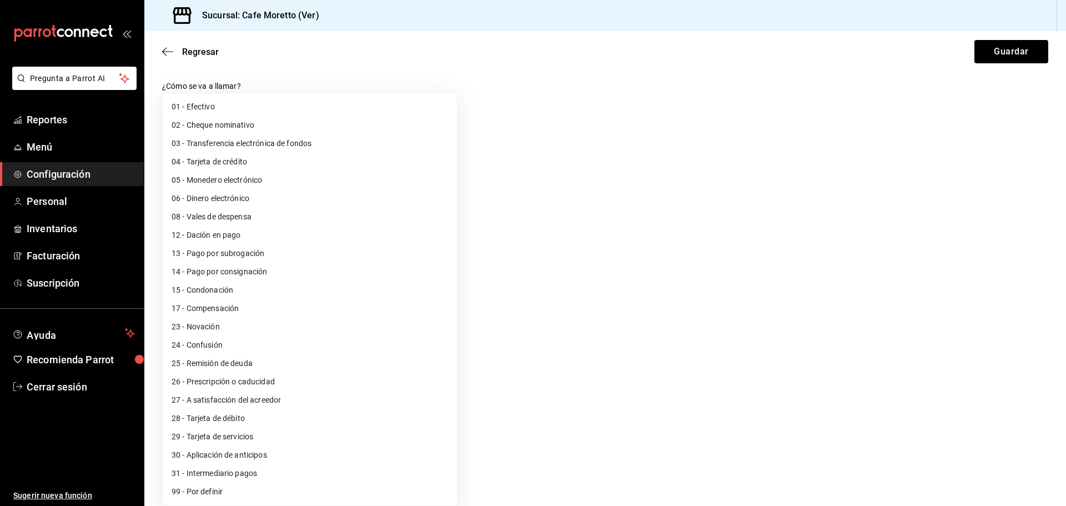
click at [251, 344] on body "Pregunta a Parrot AI Reportes Menú Configuración Personal Inventarios Facturaci…" at bounding box center [533, 253] width 1066 height 506
drag, startPoint x: 667, startPoint y: 301, endPoint x: 811, endPoint y: 181, distance: 187.6
click at [669, 301] on div at bounding box center [533, 253] width 1066 height 506
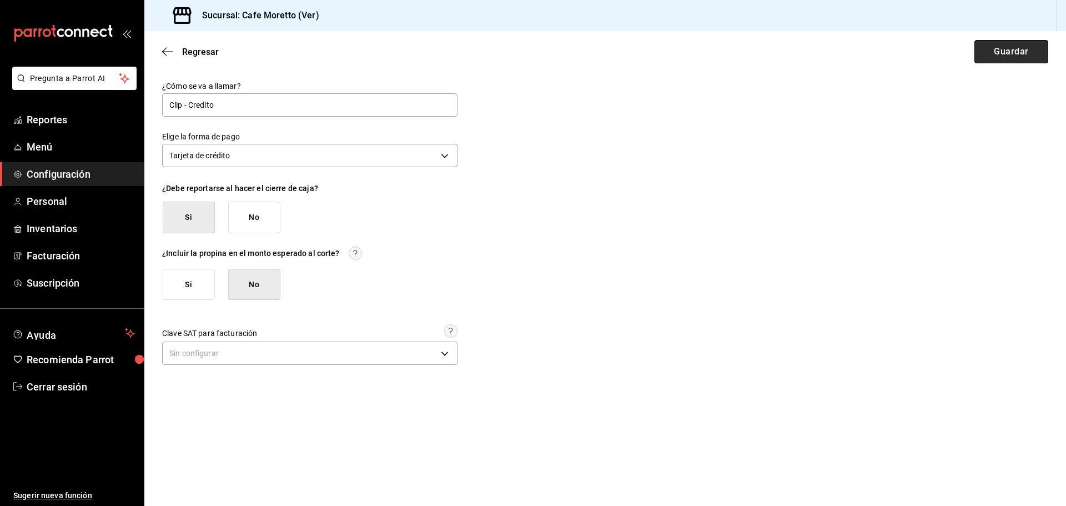
click at [996, 52] on button "Guardar" at bounding box center [1011, 51] width 74 height 23
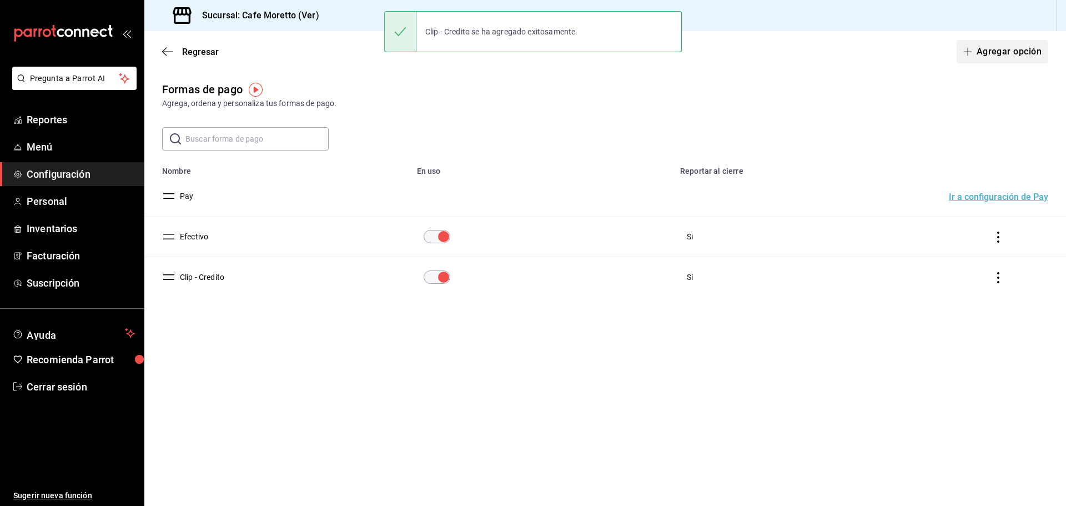
click at [991, 42] on button "Agregar opción" at bounding box center [1002, 51] width 92 height 23
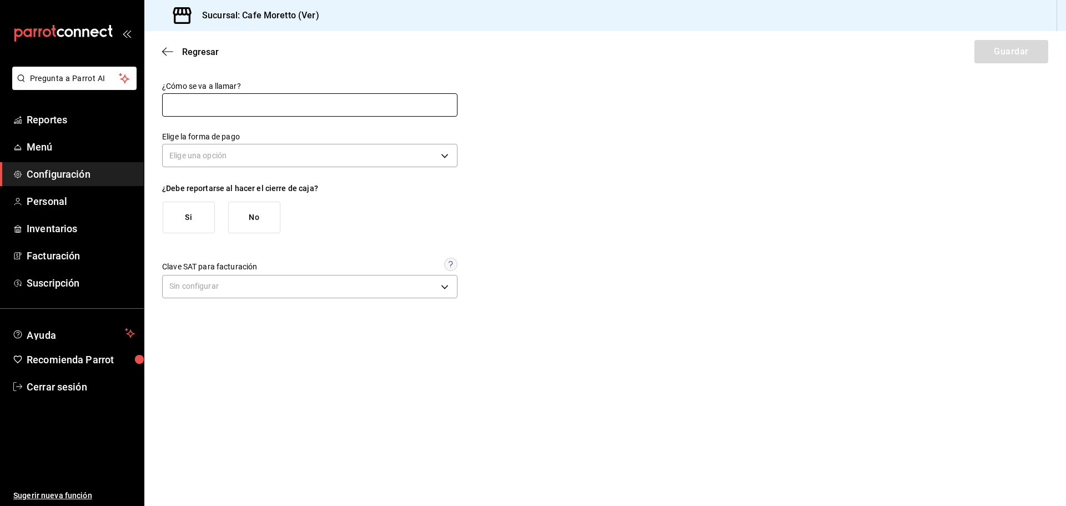
click at [246, 110] on input "text" at bounding box center [309, 104] width 295 height 23
type input "Clip -Debito"
click at [208, 144] on body "Pregunta a Parrot AI Reportes Menú Configuración Personal Inventarios Facturaci…" at bounding box center [533, 253] width 1066 height 506
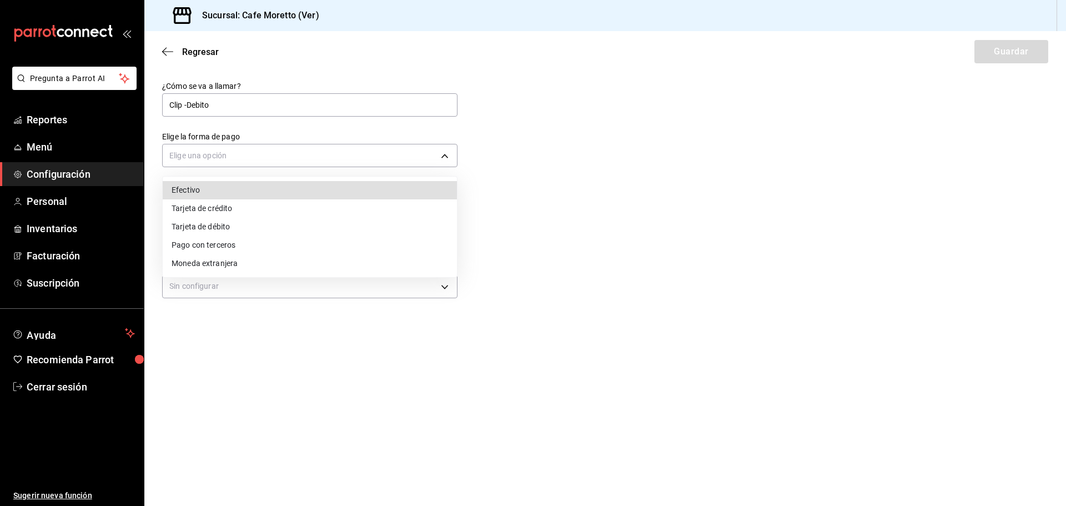
click at [253, 227] on li "Tarjeta de débito" at bounding box center [310, 227] width 294 height 18
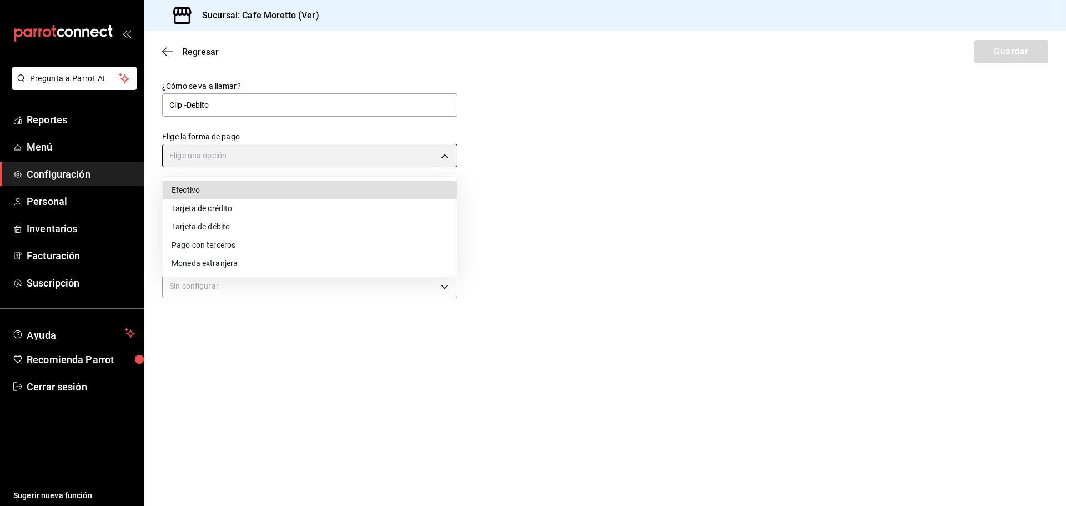
type input "DEBIT_CARD"
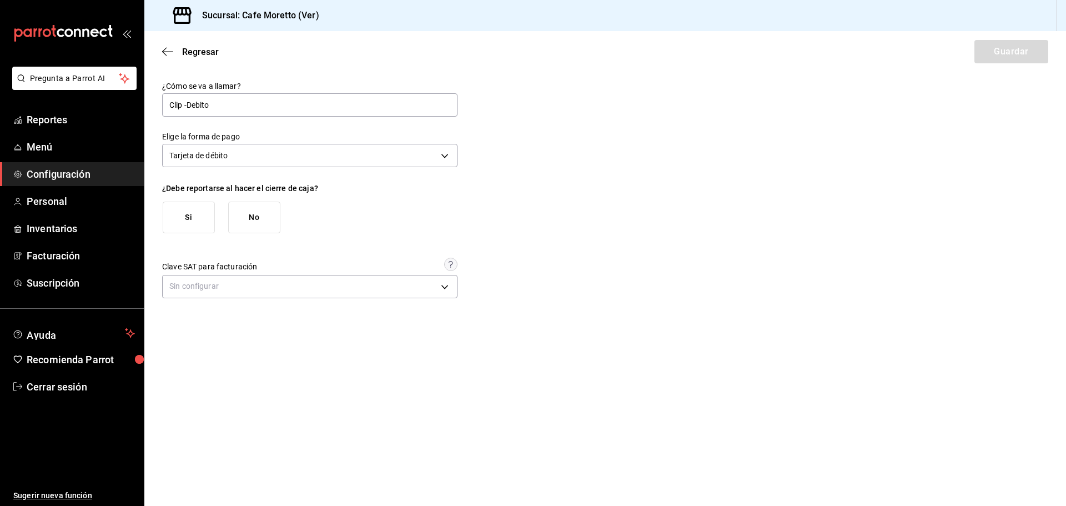
click at [190, 216] on button "Si" at bounding box center [189, 217] width 52 height 32
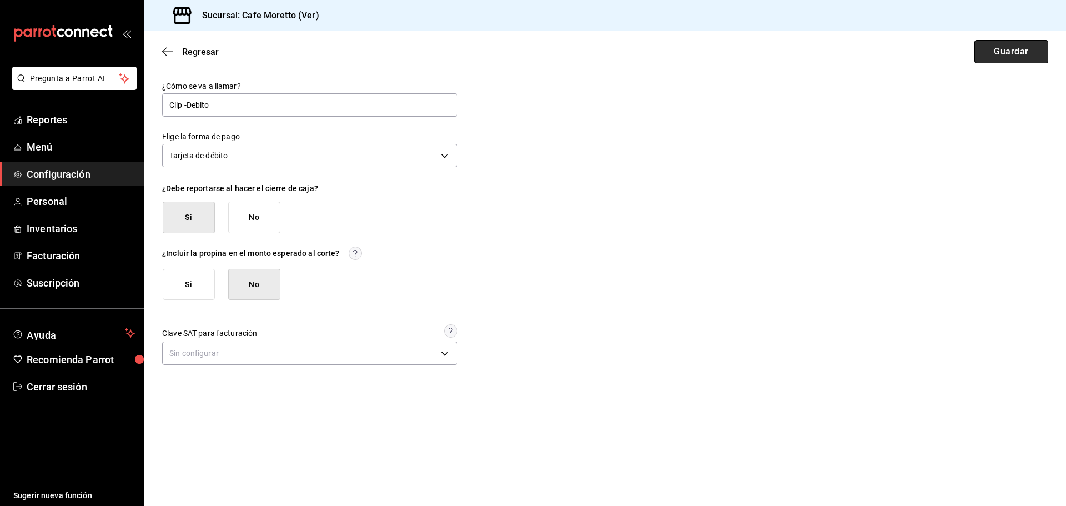
click at [994, 51] on button "Guardar" at bounding box center [1011, 51] width 74 height 23
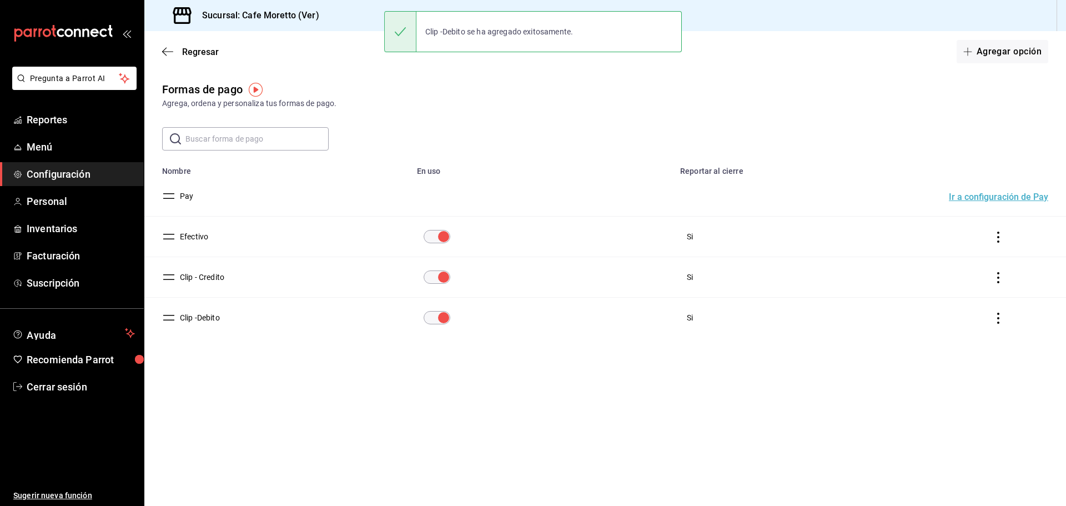
click at [524, 98] on div "Agrega, ordena y personaliza tus formas de pago." at bounding box center [605, 104] width 886 height 12
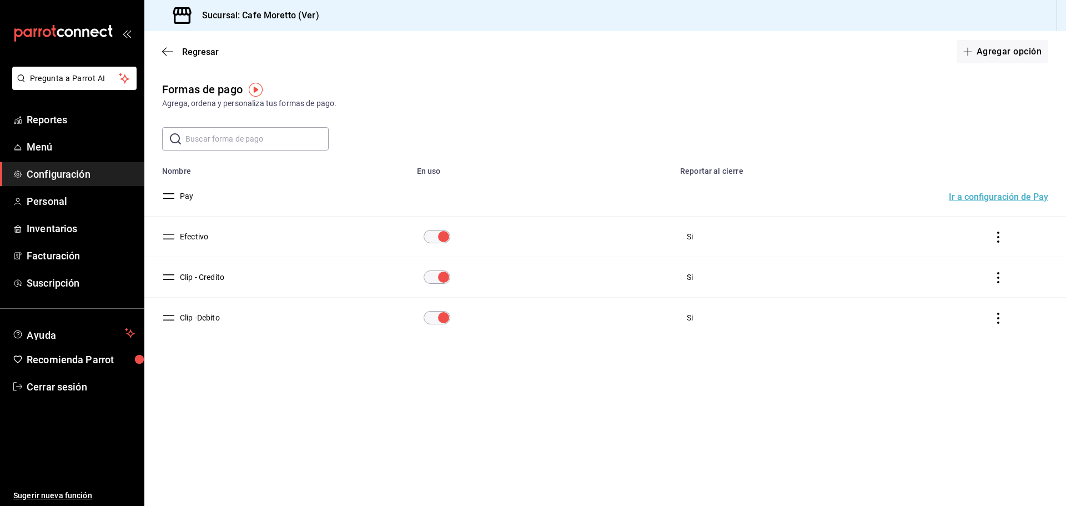
click at [211, 280] on button "Clip - Credito" at bounding box center [199, 276] width 49 height 11
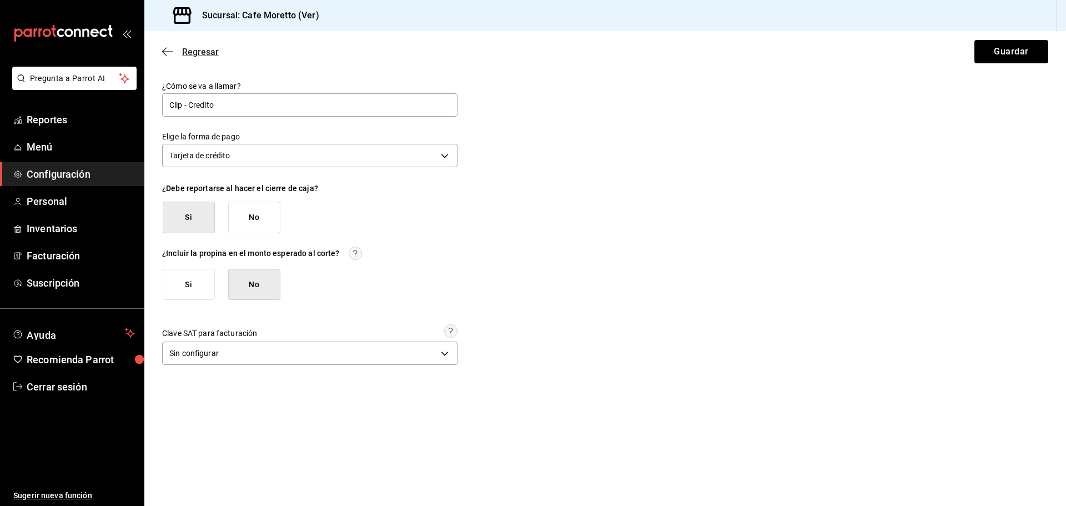
click at [174, 55] on span "Regresar" at bounding box center [190, 52] width 57 height 11
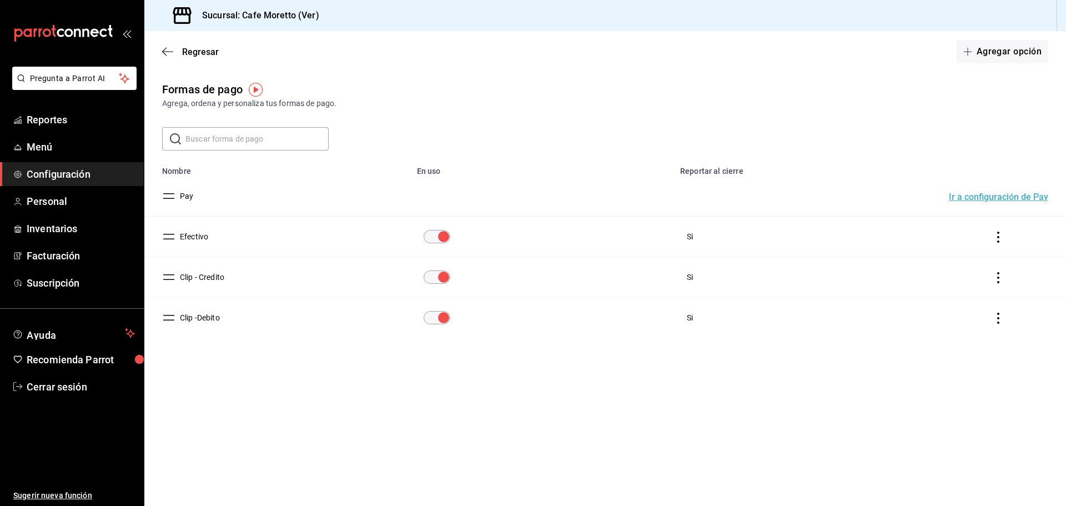
click at [195, 311] on td "Clip -Debito" at bounding box center [277, 318] width 266 height 41
click at [198, 314] on button "Clip -Debito" at bounding box center [197, 317] width 44 height 11
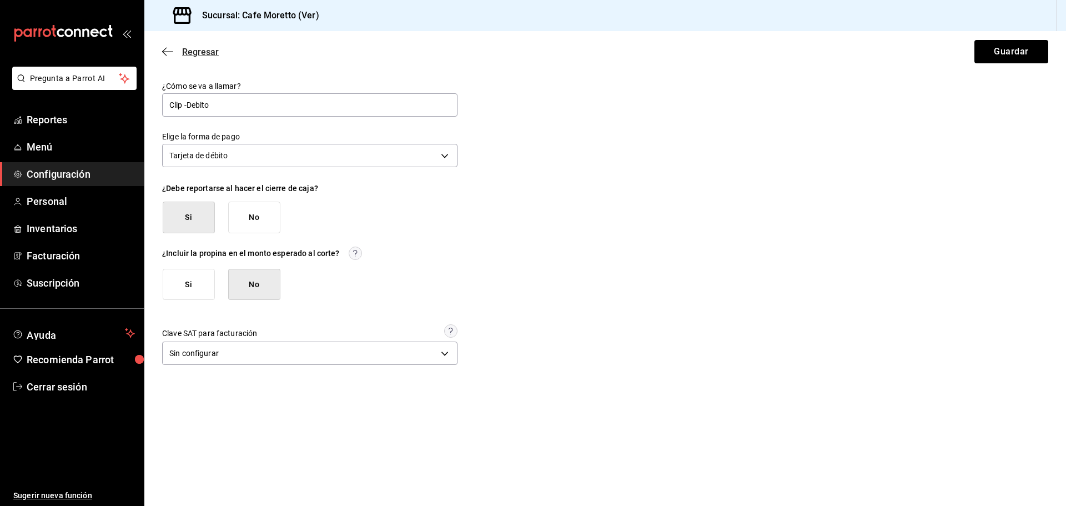
click at [164, 48] on icon "button" at bounding box center [167, 52] width 11 height 10
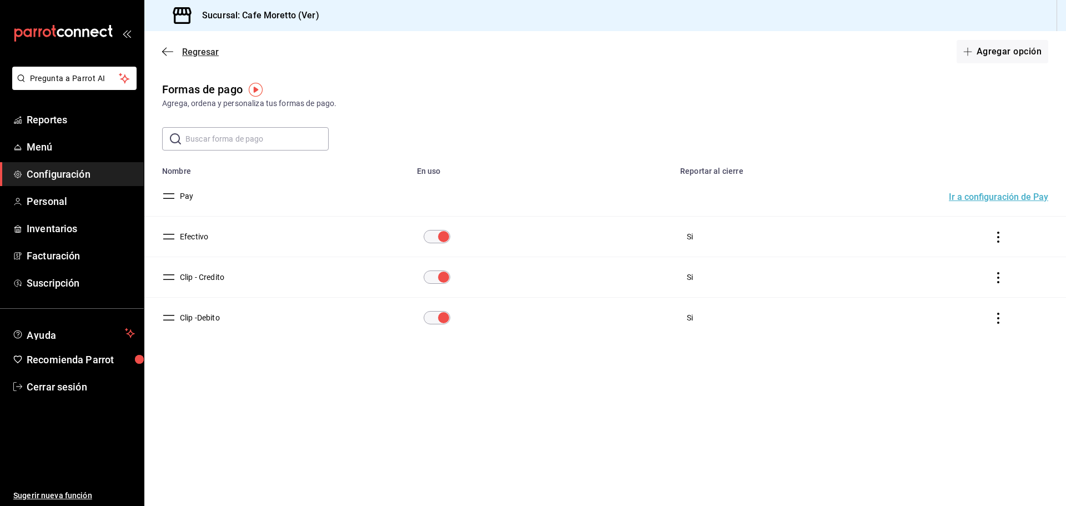
click at [174, 52] on span "Regresar" at bounding box center [190, 52] width 57 height 11
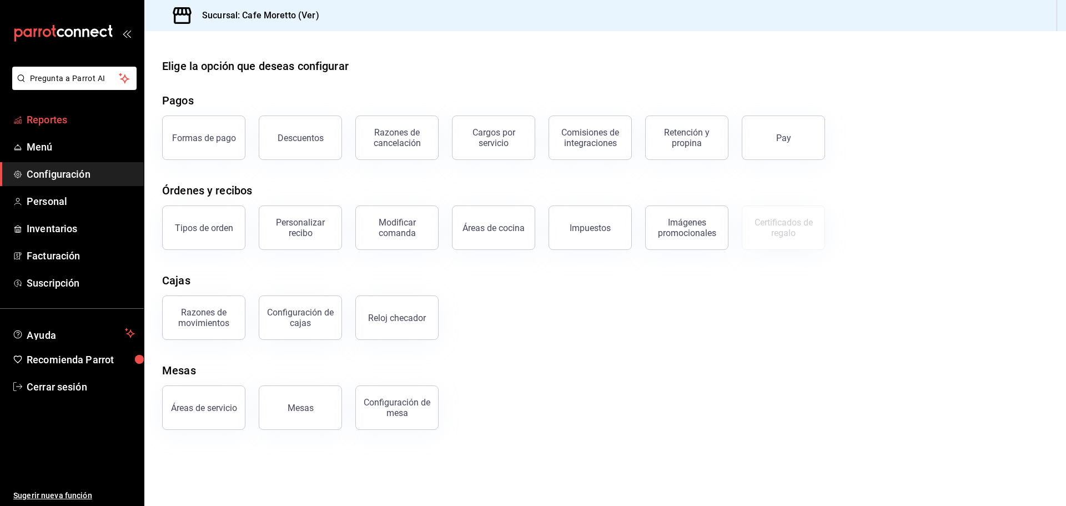
click at [74, 122] on span "Reportes" at bounding box center [81, 119] width 108 height 15
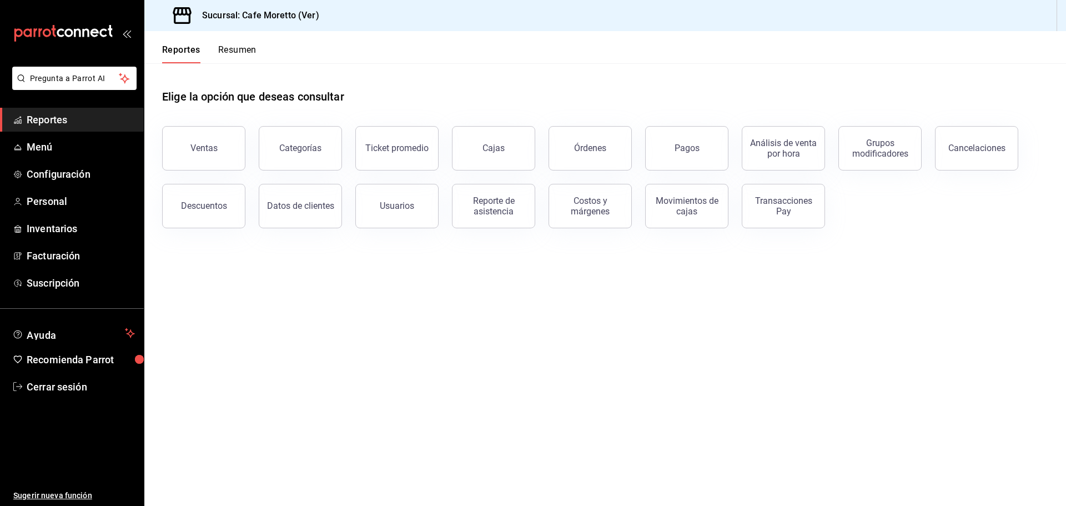
click at [310, 97] on h1 "Elige la opción que deseas consultar" at bounding box center [253, 96] width 182 height 17
click at [359, 100] on div "Elige la opción que deseas consultar" at bounding box center [605, 87] width 886 height 49
click at [226, 51] on button "Resumen" at bounding box center [237, 53] width 38 height 19
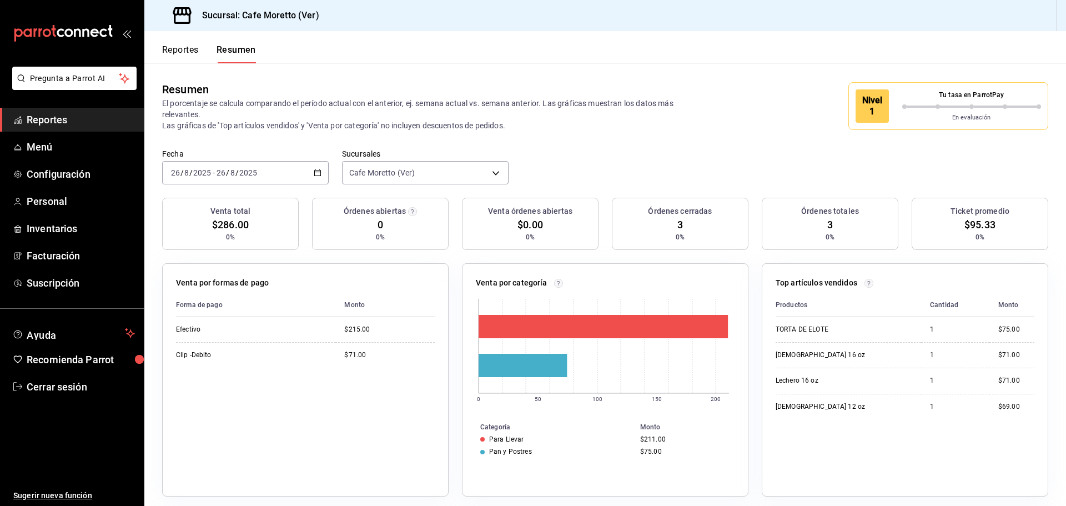
click at [189, 57] on button "Reportes" at bounding box center [180, 53] width 37 height 19
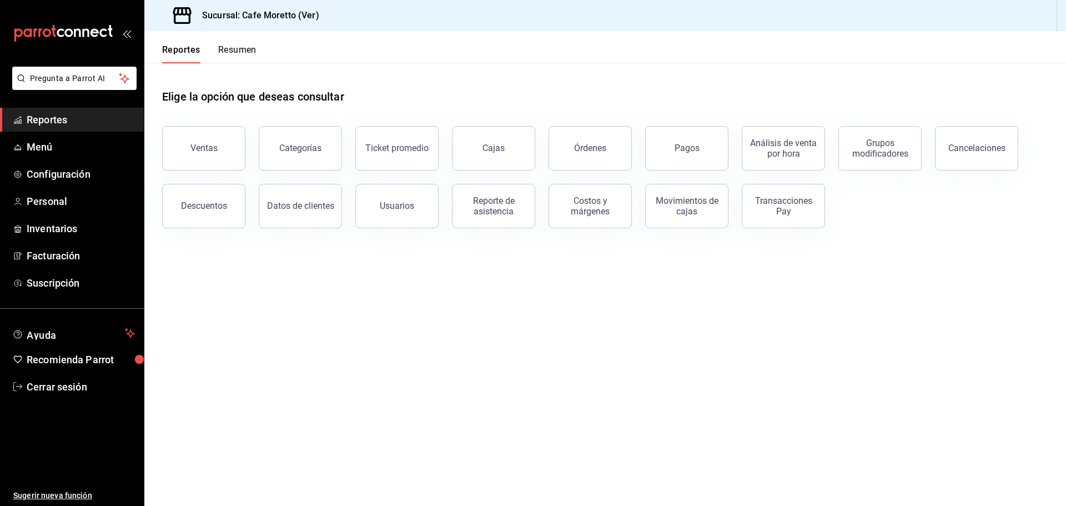
click at [594, 85] on div "Elige la opción que deseas consultar" at bounding box center [605, 87] width 886 height 49
drag, startPoint x: 491, startPoint y: 98, endPoint x: 585, endPoint y: 105, distance: 94.1
click at [585, 105] on div "Elige la opción que deseas consultar" at bounding box center [605, 87] width 886 height 49
click at [497, 117] on div "Cajas" at bounding box center [487, 142] width 97 height 58
click at [250, 51] on button "Resumen" at bounding box center [237, 53] width 38 height 19
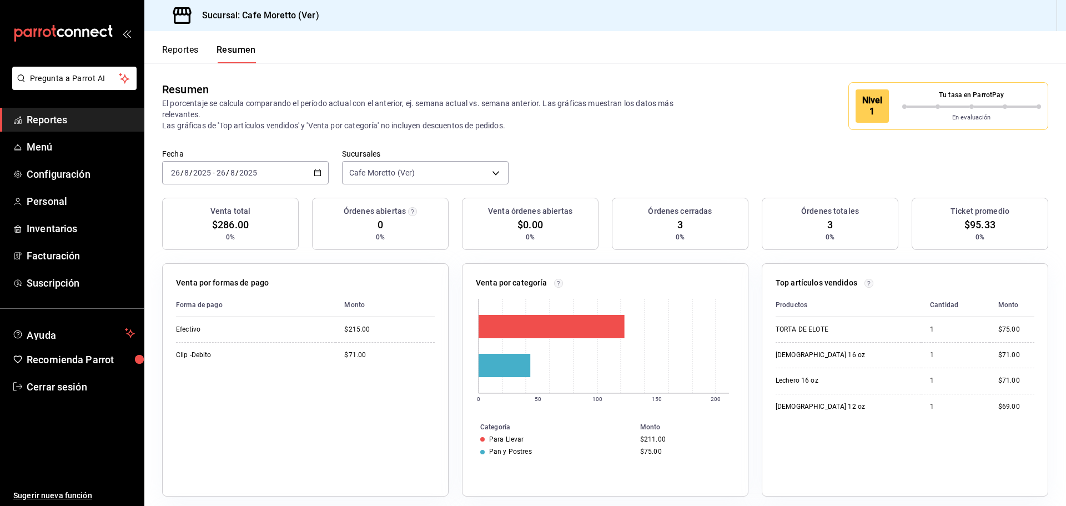
click at [196, 50] on button "Reportes" at bounding box center [180, 53] width 37 height 19
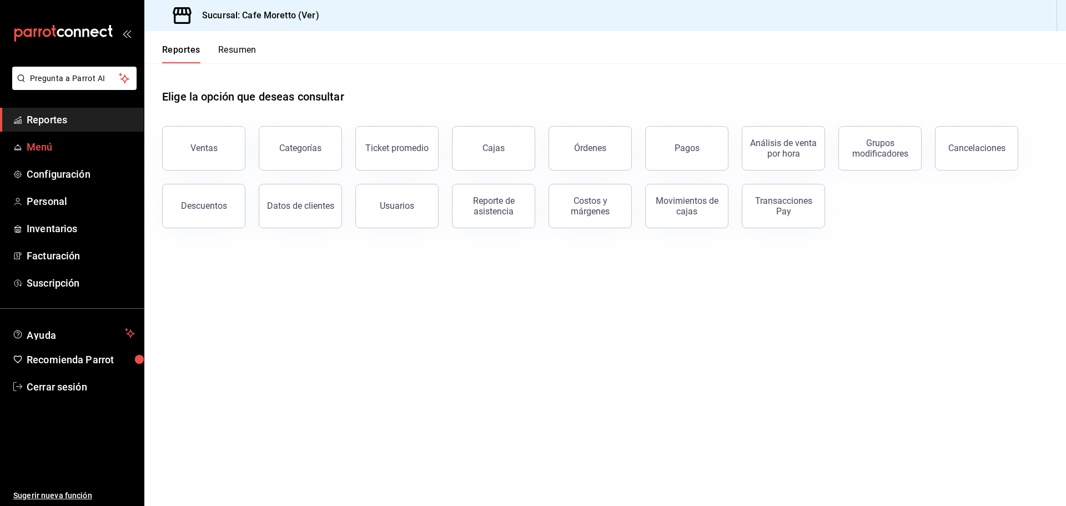
click at [52, 135] on link "Menú" at bounding box center [72, 147] width 144 height 24
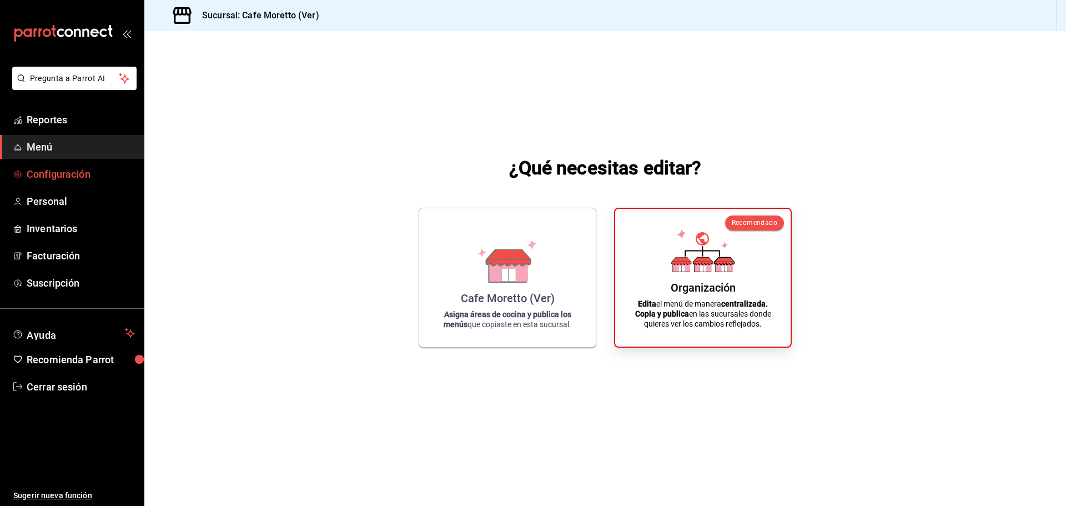
click at [59, 171] on span "Configuración" at bounding box center [81, 174] width 108 height 15
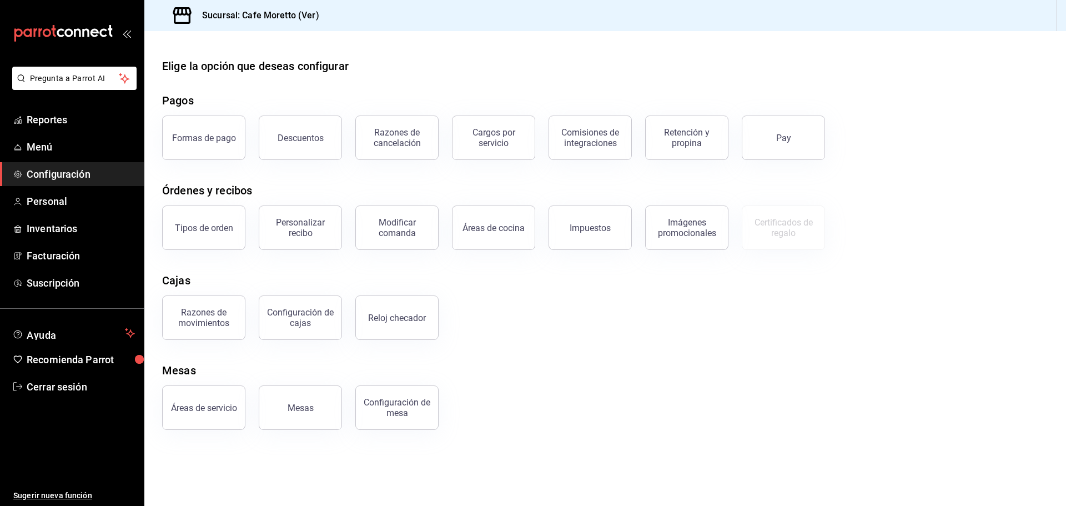
click at [302, 12] on h3 "Sucursal: Cafe Moretto (Ver)" at bounding box center [256, 15] width 126 height 13
click at [285, 22] on h3 "Sucursal: Cafe Moretto (Ver)" at bounding box center [256, 15] width 126 height 13
drag, startPoint x: 241, startPoint y: 13, endPoint x: 340, endPoint y: 13, distance: 98.2
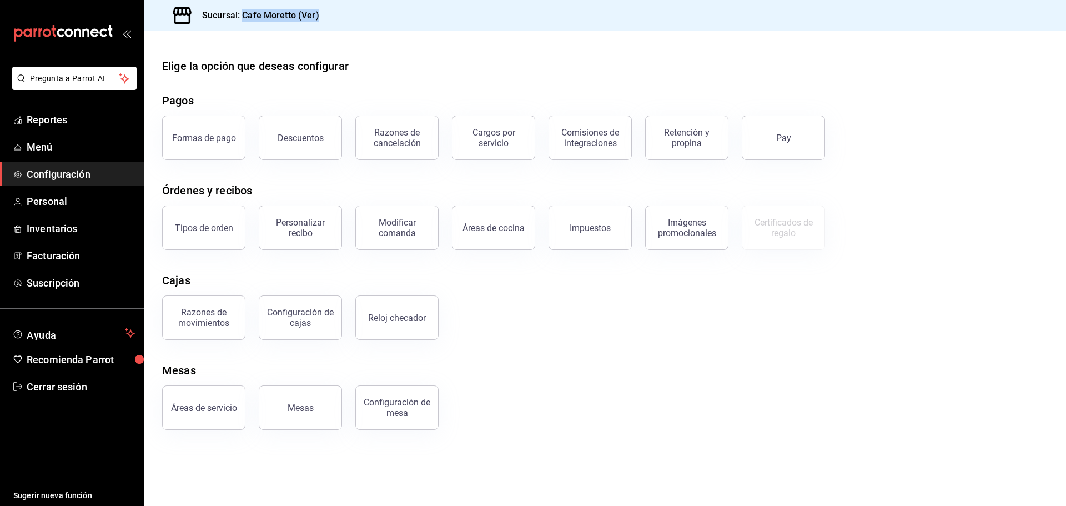
click at [340, 13] on div "Sucursal: Cafe Moretto (Ver)" at bounding box center [604, 15] width 921 height 31
copy h3 "Cafe Moretto (Ver)"
click at [68, 389] on span "Cerrar sesión" at bounding box center [81, 386] width 108 height 15
